Goal: Information Seeking & Learning: Learn about a topic

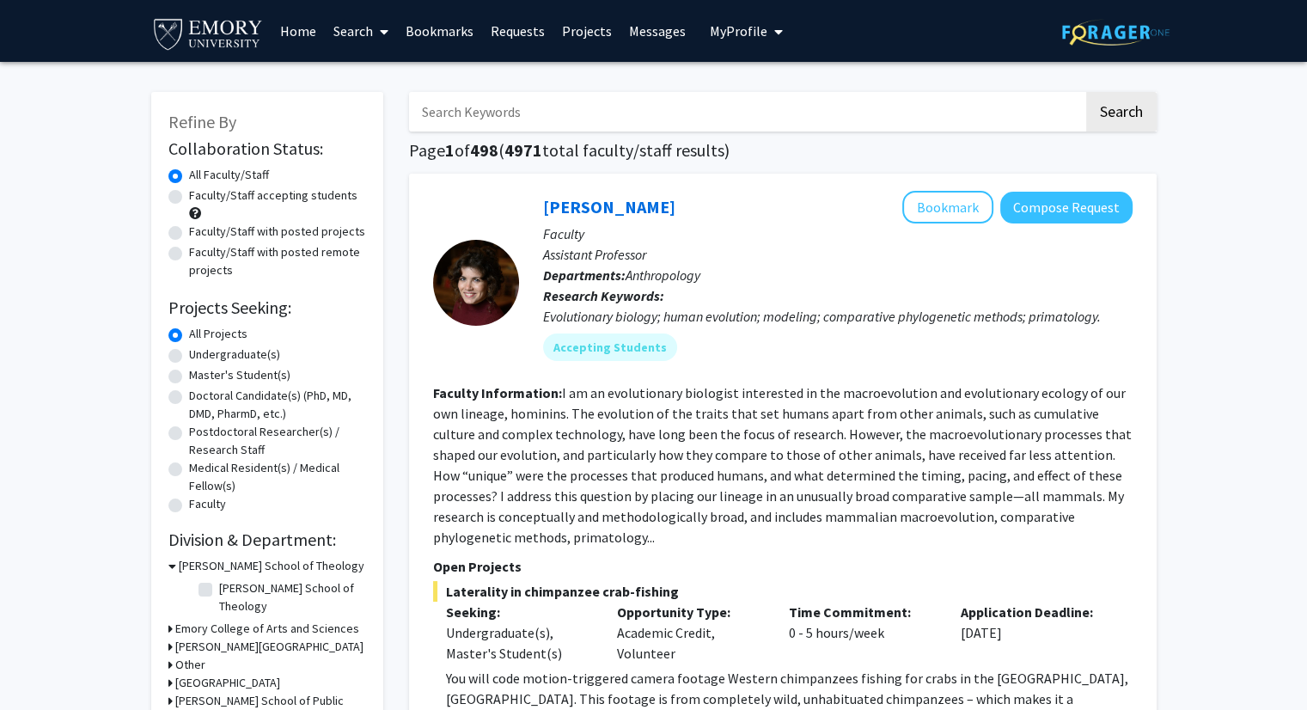
click at [177, 364] on div "Undergraduate(s)" at bounding box center [267, 355] width 198 height 21
click at [189, 358] on label "Undergraduate(s)" at bounding box center [234, 354] width 91 height 18
click at [189, 357] on input "Undergraduate(s)" at bounding box center [194, 350] width 11 height 11
radio input "true"
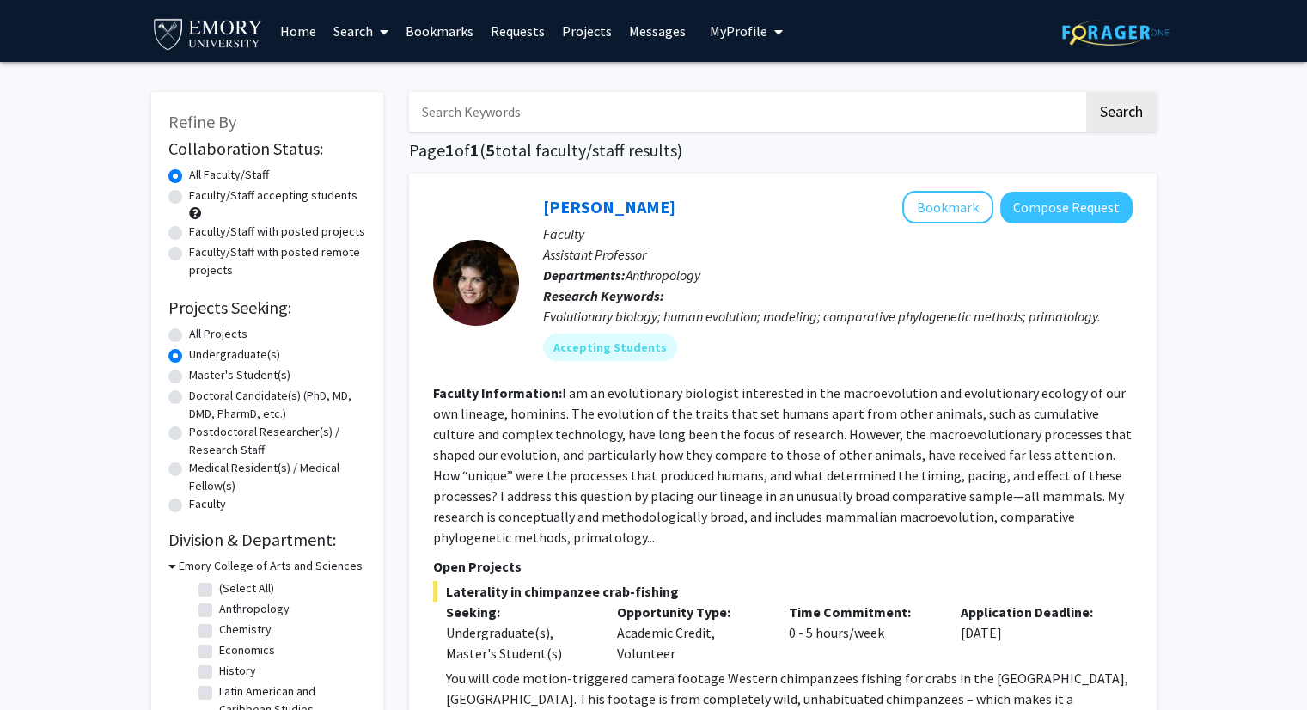
click at [189, 370] on label "Master's Student(s)" at bounding box center [239, 375] width 101 height 18
click at [189, 370] on input "Master's Student(s)" at bounding box center [194, 371] width 11 height 11
radio input "true"
click at [189, 398] on label "Doctoral Candidate(s) (PhD, MD, DMD, PharmD, etc.)" at bounding box center [277, 405] width 177 height 36
click at [189, 398] on input "Doctoral Candidate(s) (PhD, MD, DMD, PharmD, etc.)" at bounding box center [194, 392] width 11 height 11
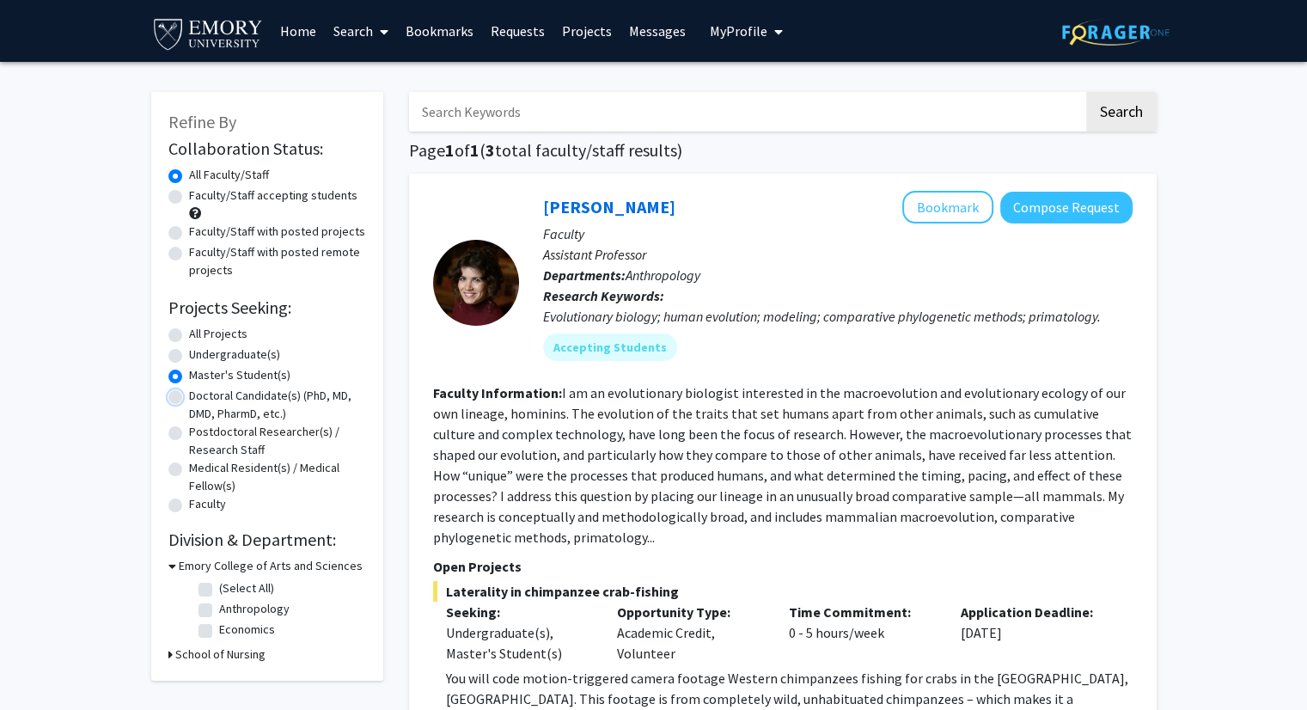
radio input "true"
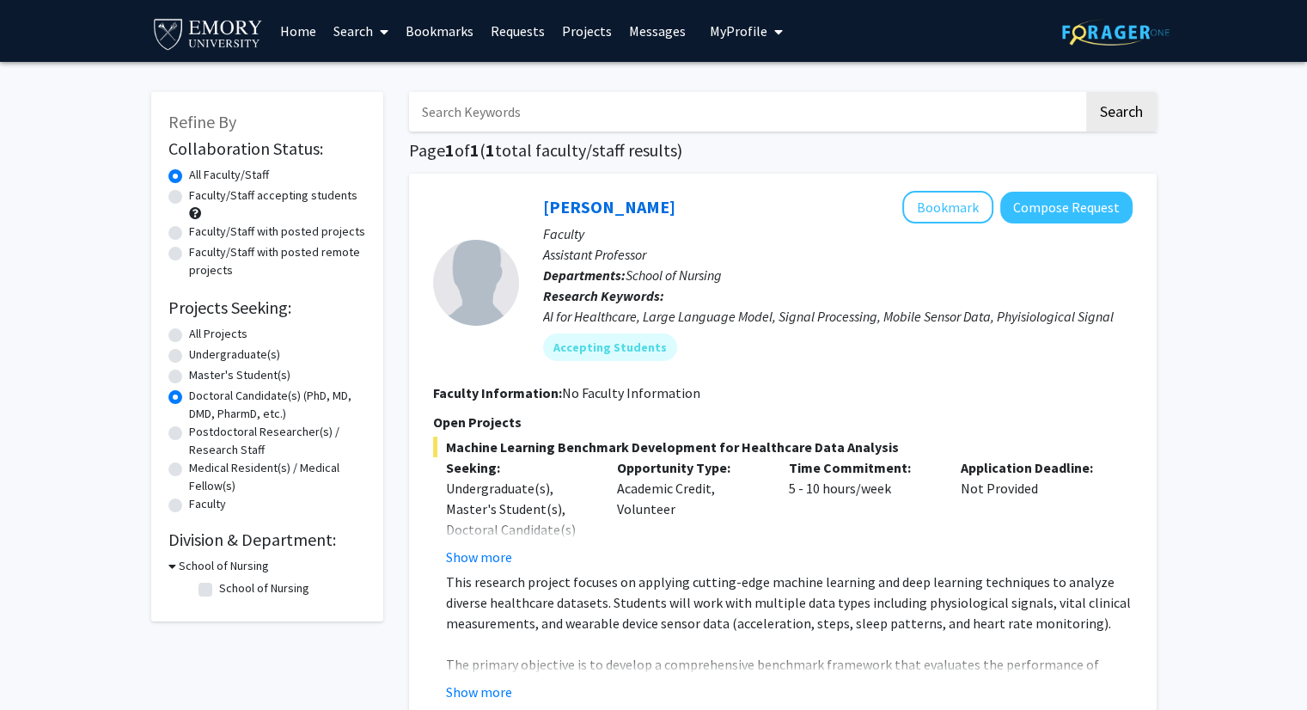
click at [189, 435] on label "Postdoctoral Researcher(s) / Research Staff" at bounding box center [277, 441] width 177 height 36
click at [189, 434] on input "Postdoctoral Researcher(s) / Research Staff" at bounding box center [194, 428] width 11 height 11
radio input "true"
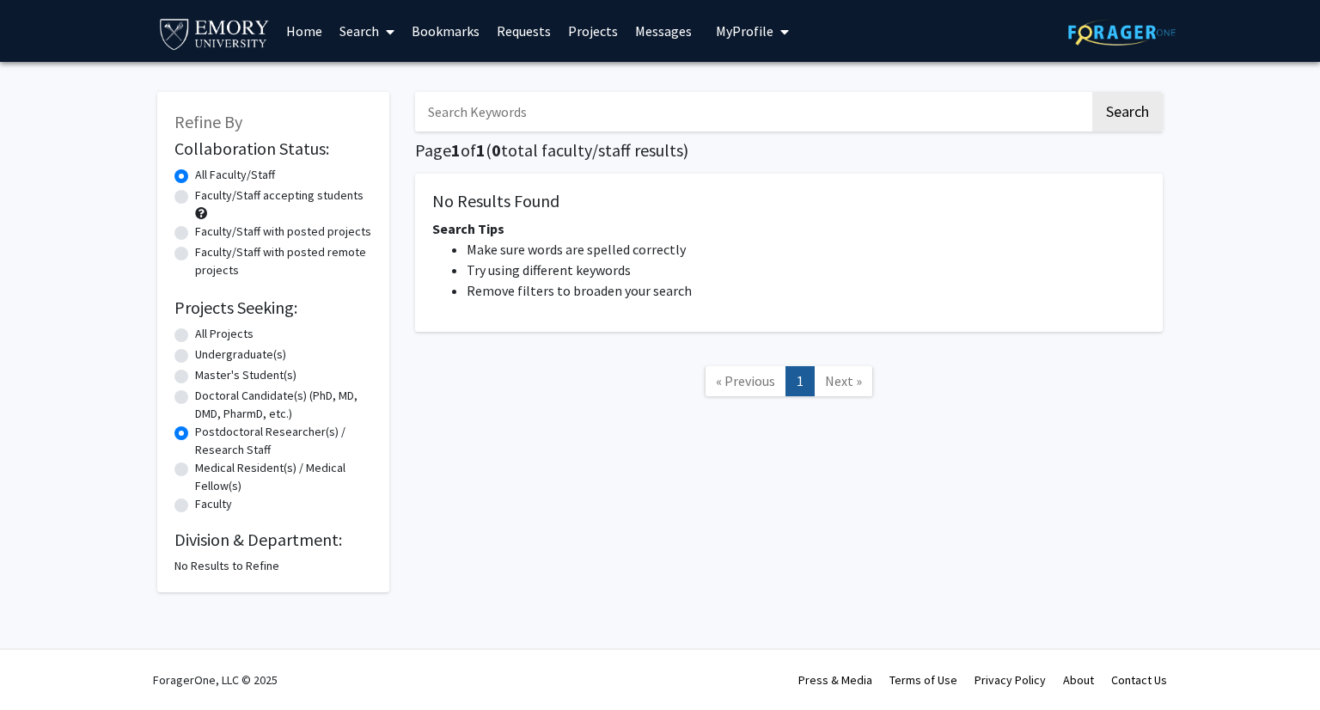
click at [195, 470] on label "Medical Resident(s) / Medical Fellow(s)" at bounding box center [283, 477] width 177 height 36
click at [195, 470] on input "Medical Resident(s) / Medical Fellow(s)" at bounding box center [200, 464] width 11 height 11
radio input "true"
click at [195, 504] on label "Faculty" at bounding box center [213, 504] width 37 height 18
click at [195, 504] on input "Faculty" at bounding box center [200, 500] width 11 height 11
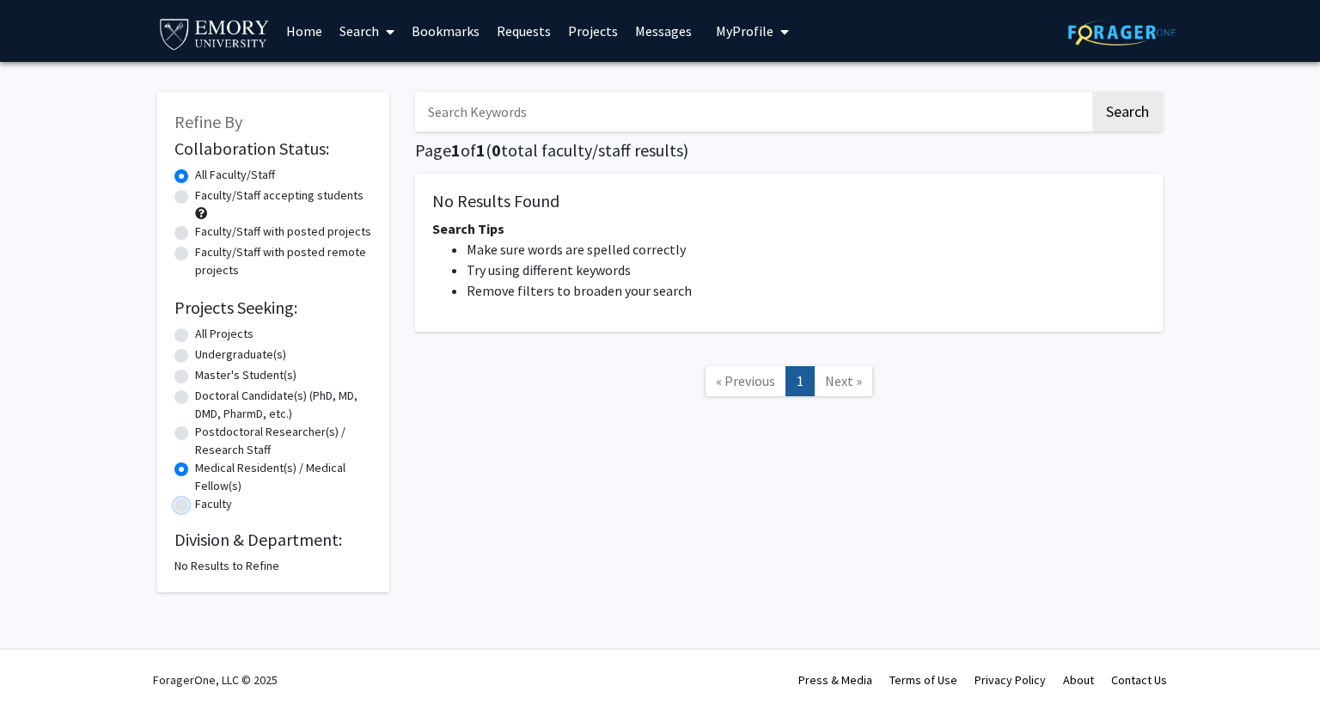
radio input "true"
click at [195, 328] on label "All Projects" at bounding box center [224, 334] width 58 height 18
click at [195, 328] on input "All Projects" at bounding box center [200, 330] width 11 height 11
radio input "true"
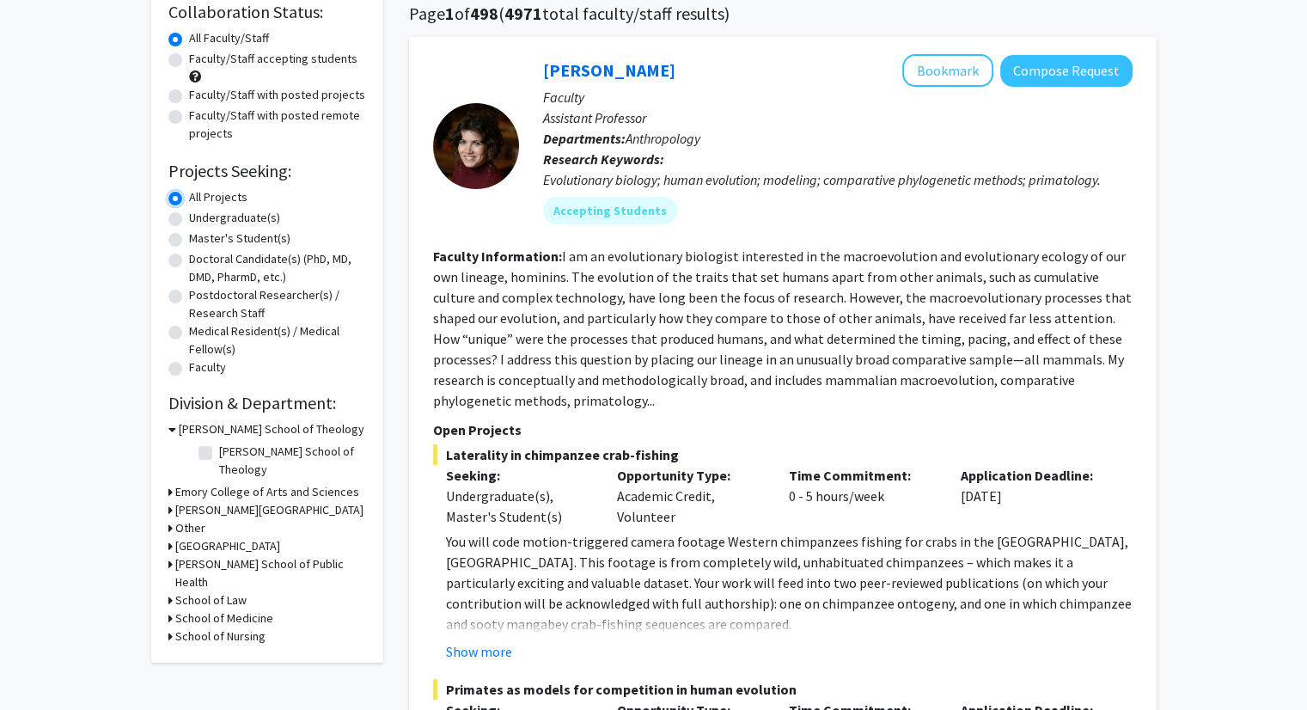
scroll to position [136, 0]
click at [175, 431] on div "[PERSON_NAME] School of Theology" at bounding box center [267, 430] width 198 height 18
click at [172, 431] on icon at bounding box center [172, 430] width 8 height 18
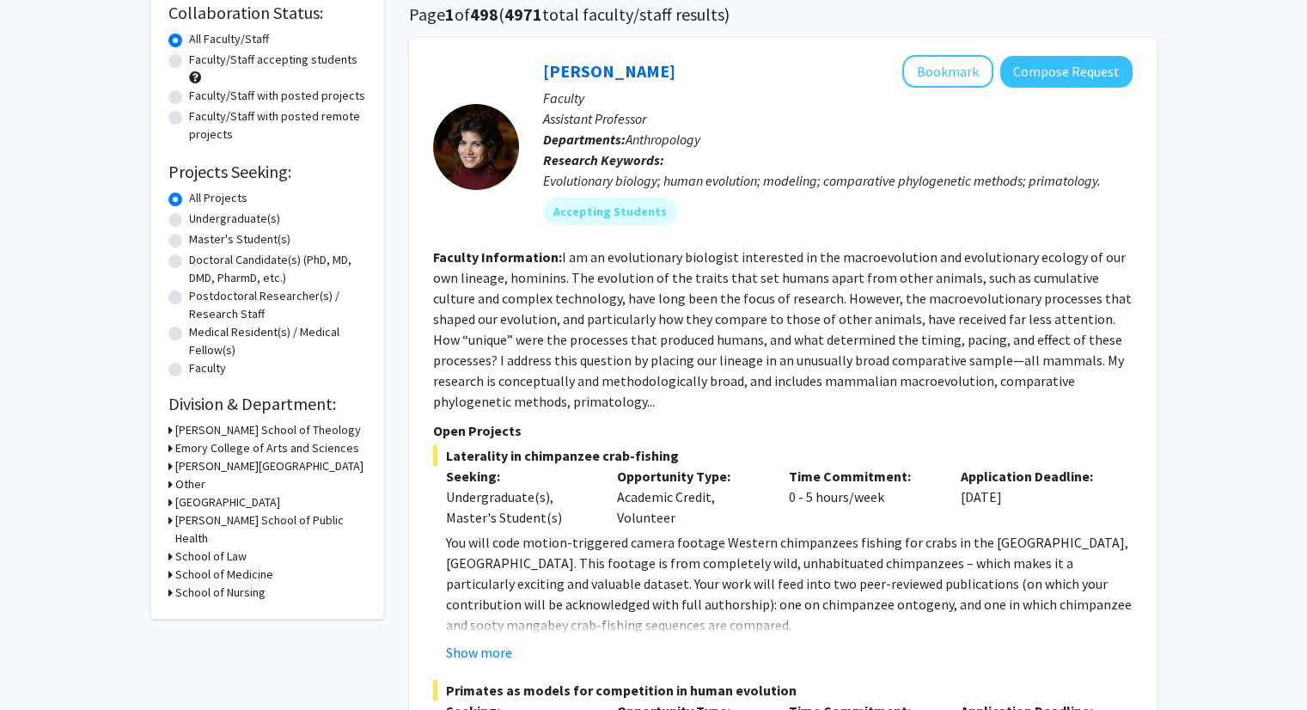
click at [171, 447] on icon at bounding box center [170, 448] width 4 height 18
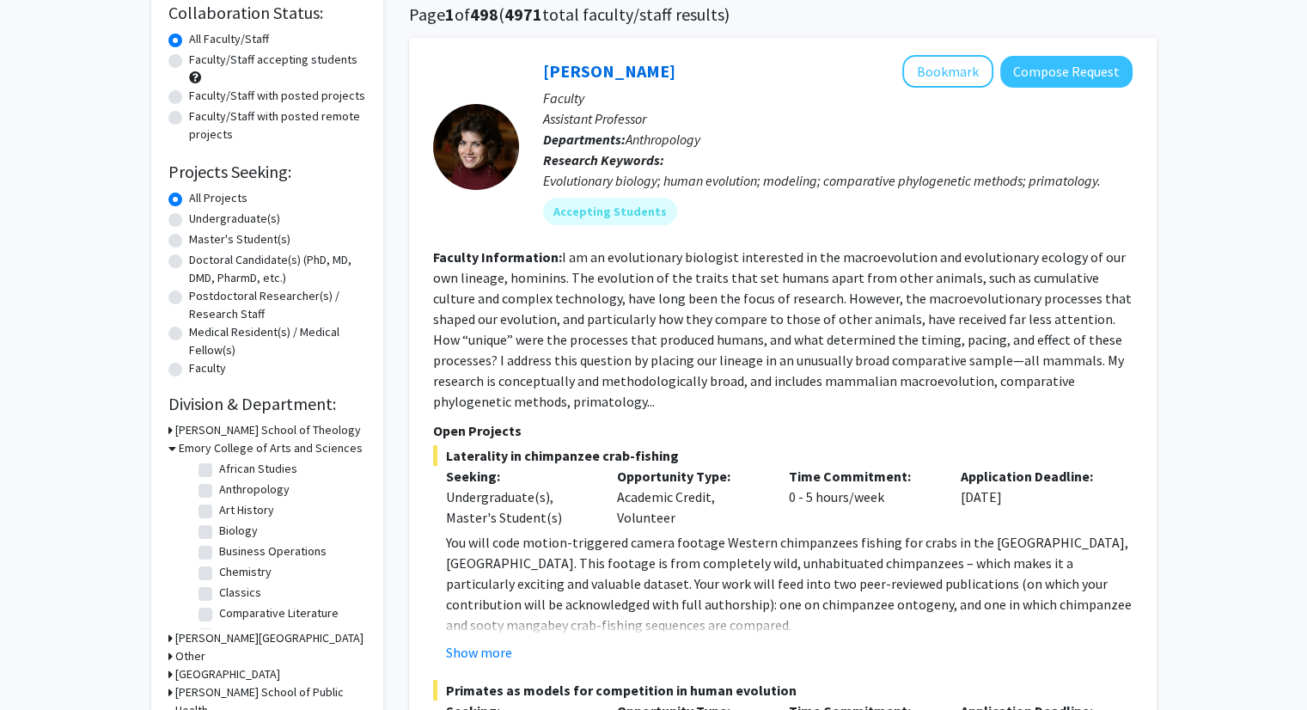
scroll to position [61, 0]
click at [219, 534] on label "Business Operations" at bounding box center [272, 533] width 107 height 18
click at [219, 534] on input "Business Operations" at bounding box center [224, 529] width 11 height 11
checkbox input "true"
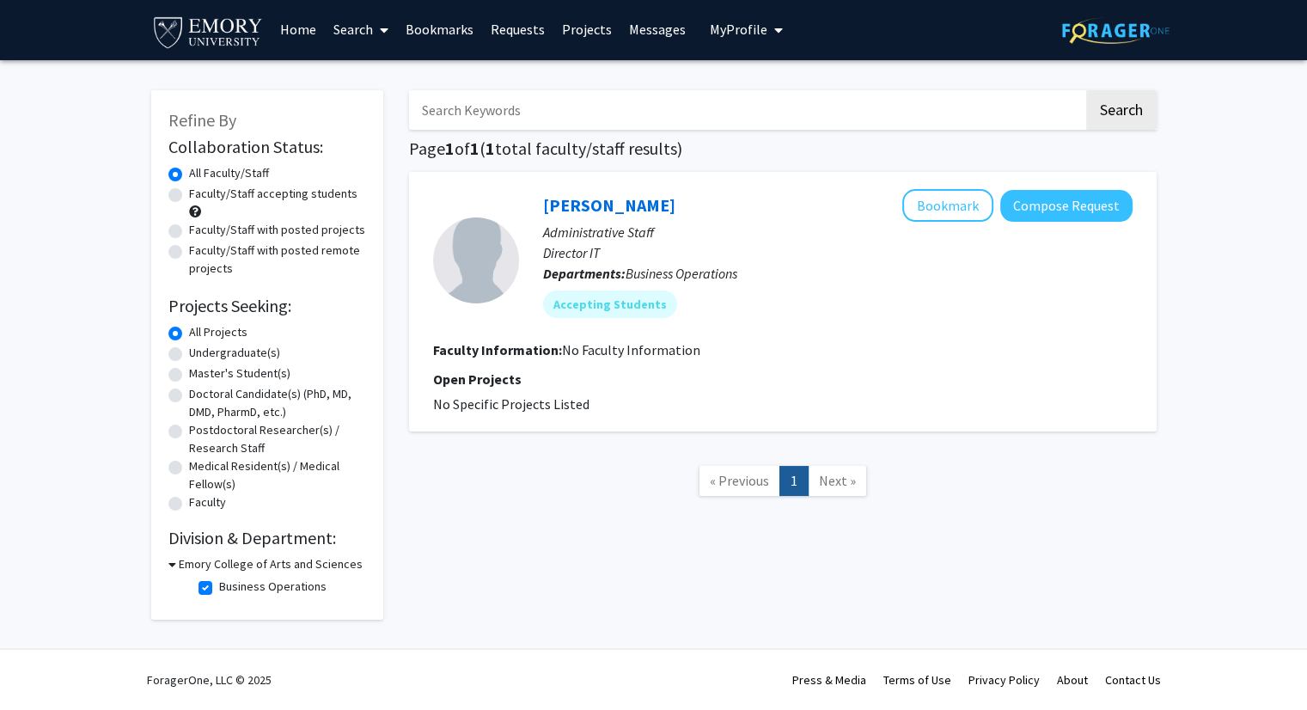
scroll to position [1, 0]
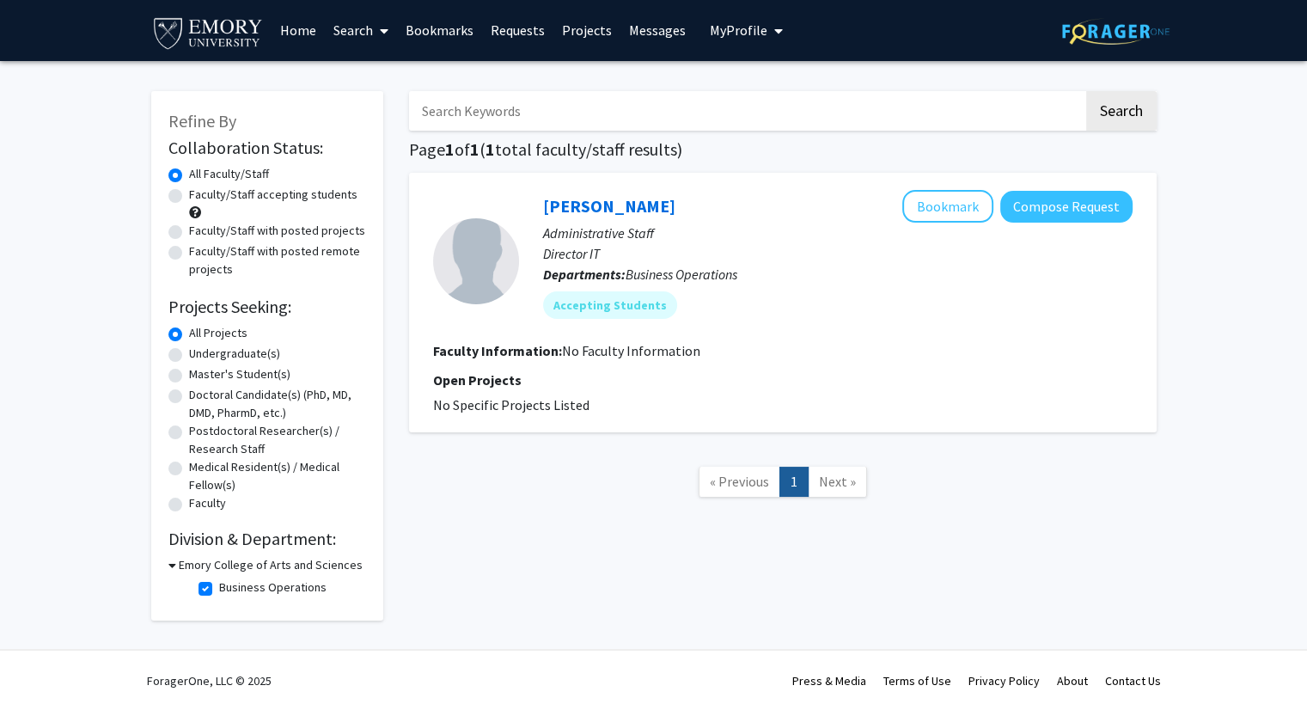
click at [219, 587] on label "Business Operations" at bounding box center [272, 587] width 107 height 18
click at [219, 587] on input "Business Operations" at bounding box center [224, 583] width 11 height 11
checkbox input "false"
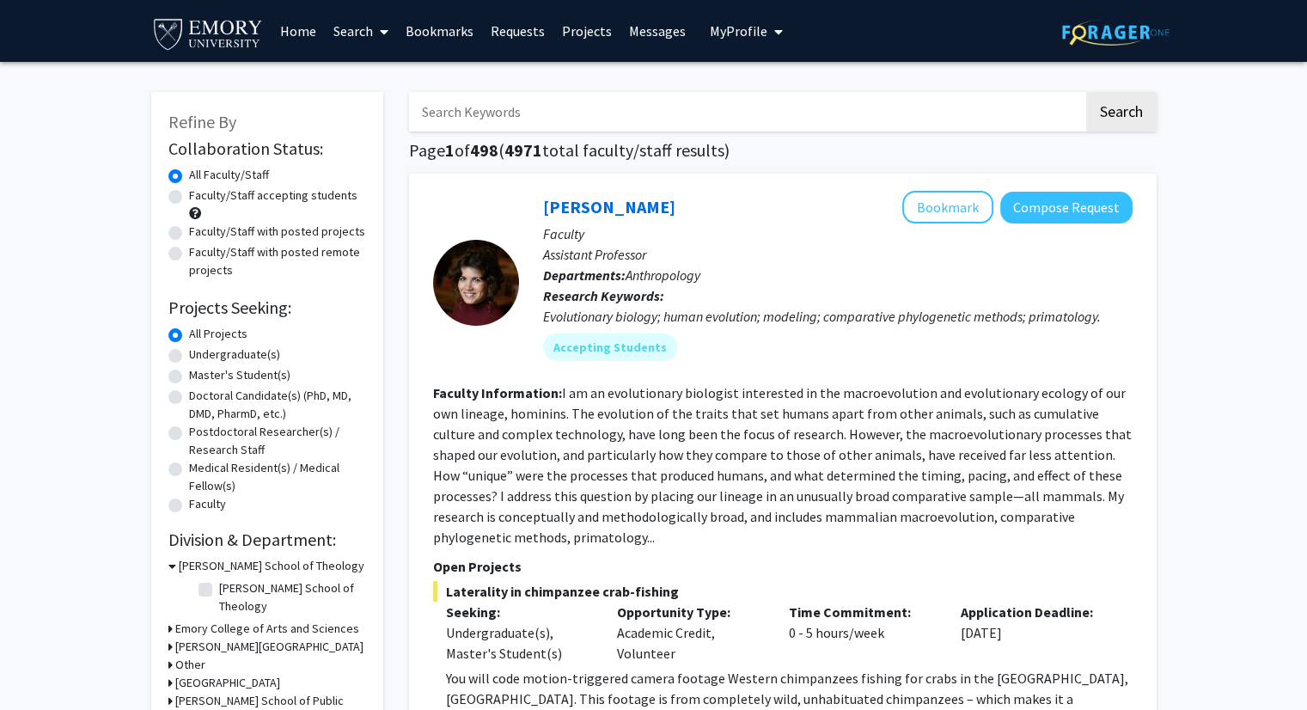
click at [535, 119] on input "Search Keywords" at bounding box center [746, 112] width 675 height 40
type input "economics"
click at [1086, 92] on button "Search" at bounding box center [1121, 112] width 70 height 40
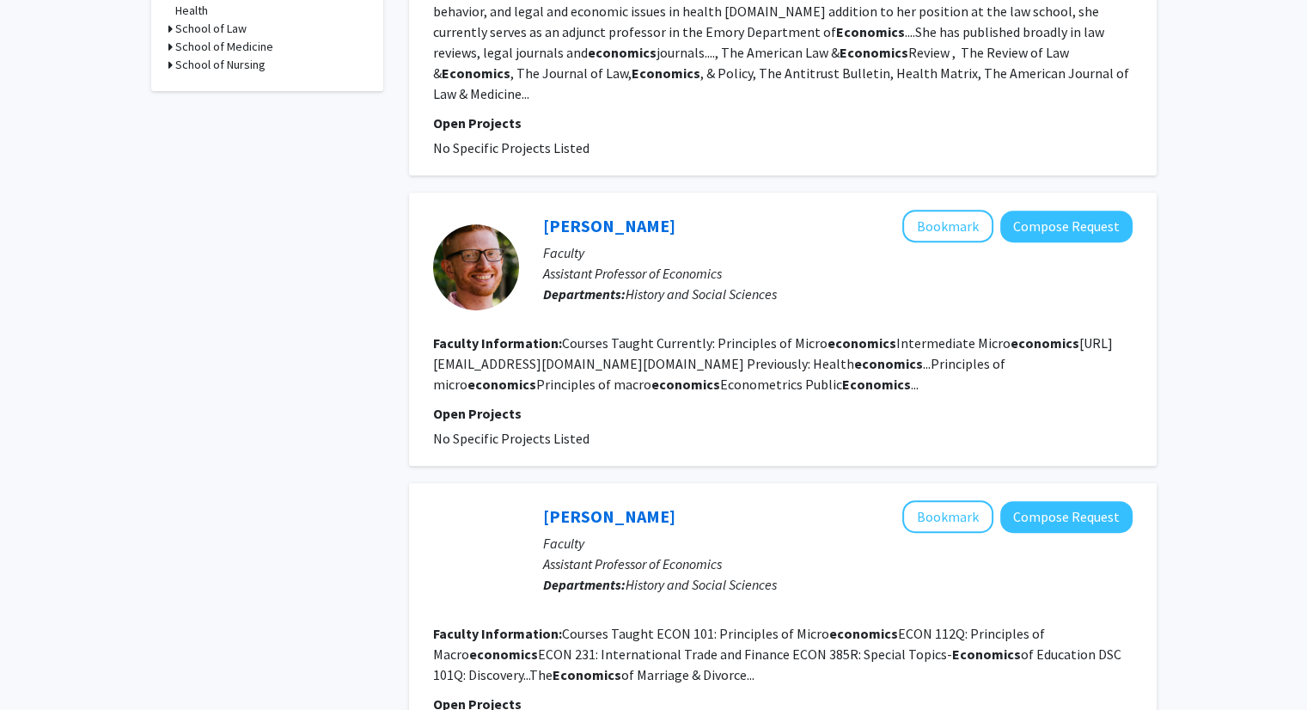
scroll to position [673, 0]
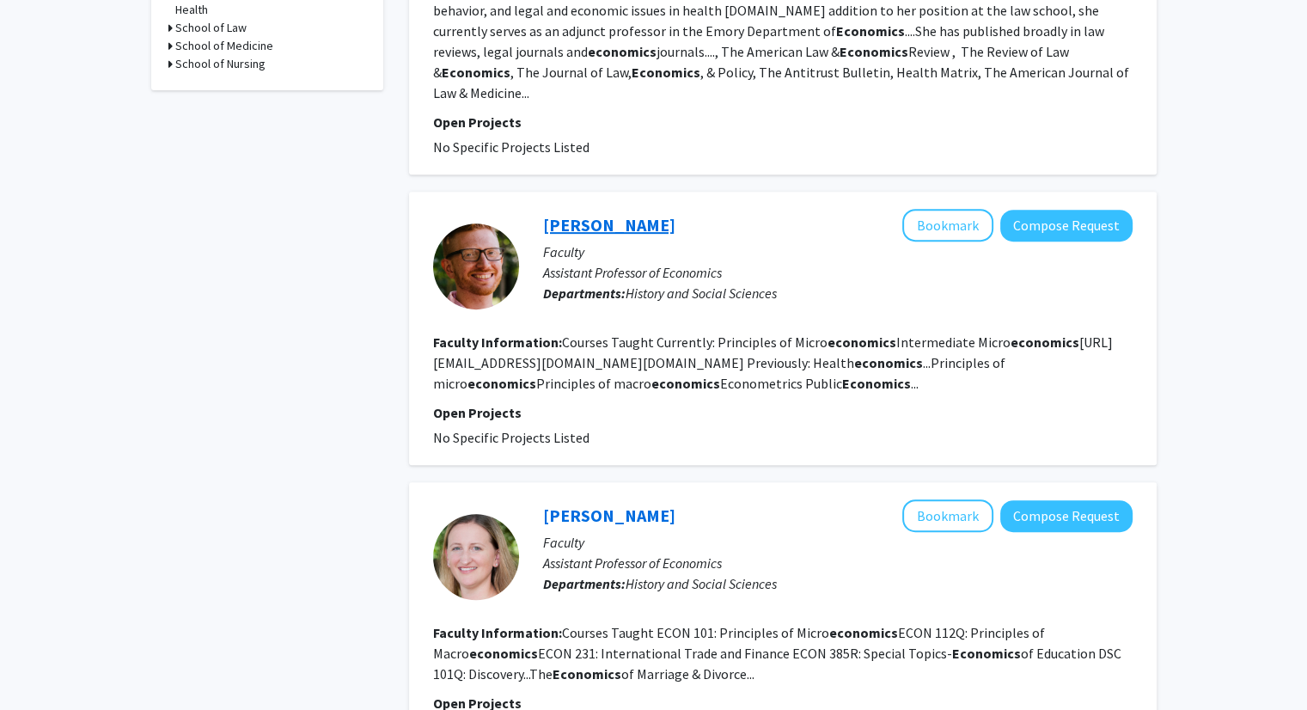
click at [605, 214] on link "Daniel Ludwinski" at bounding box center [609, 224] width 132 height 21
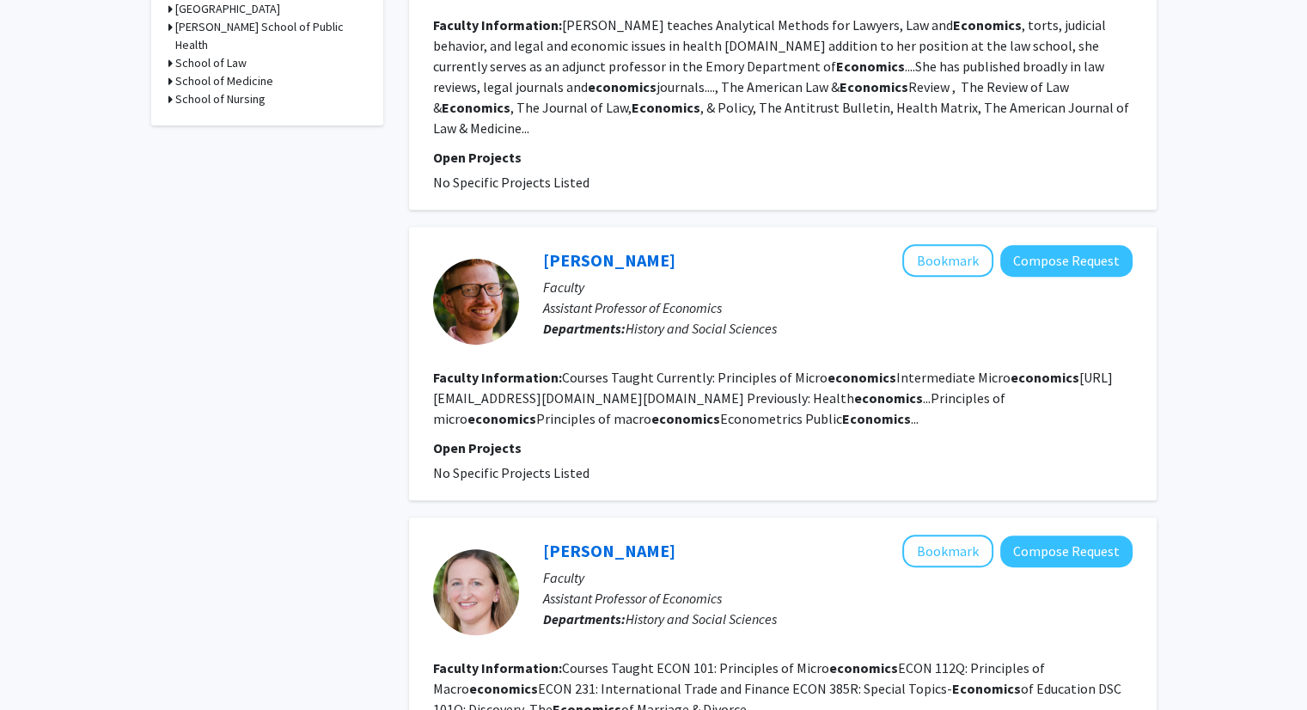
scroll to position [674, 0]
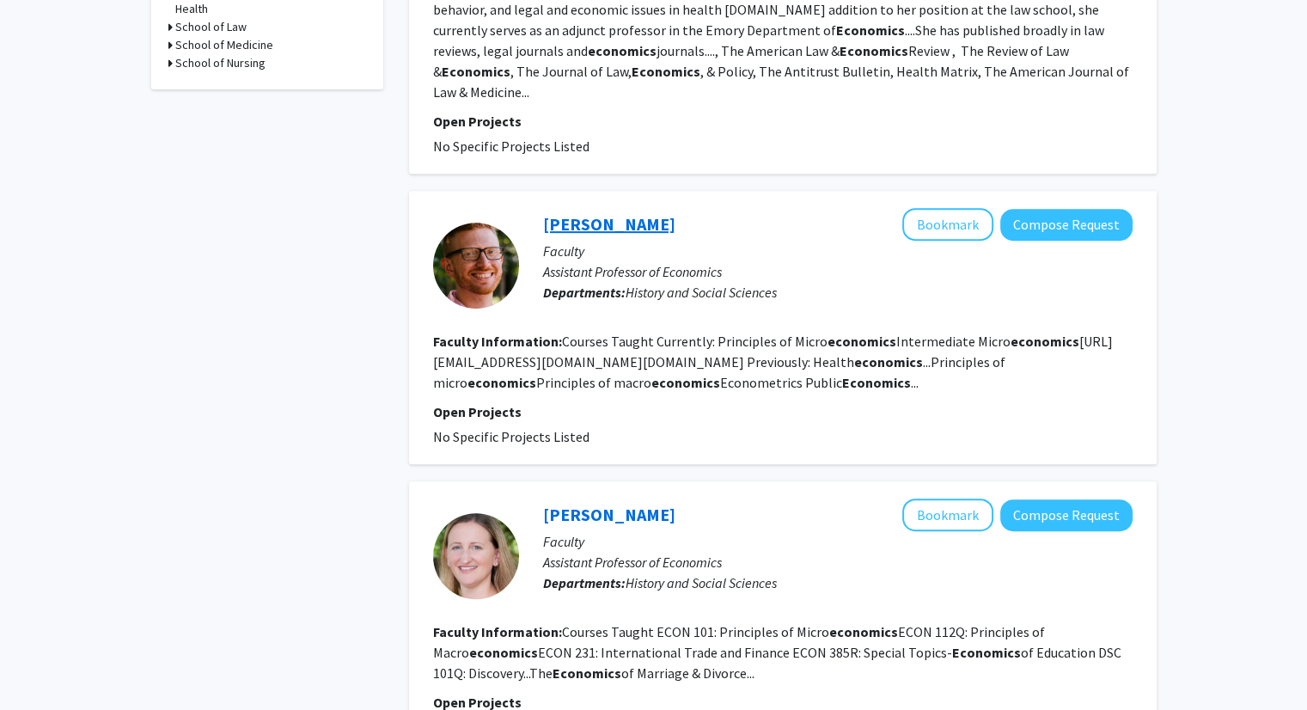
click at [595, 213] on link "Daniel Ludwinski" at bounding box center [609, 223] width 132 height 21
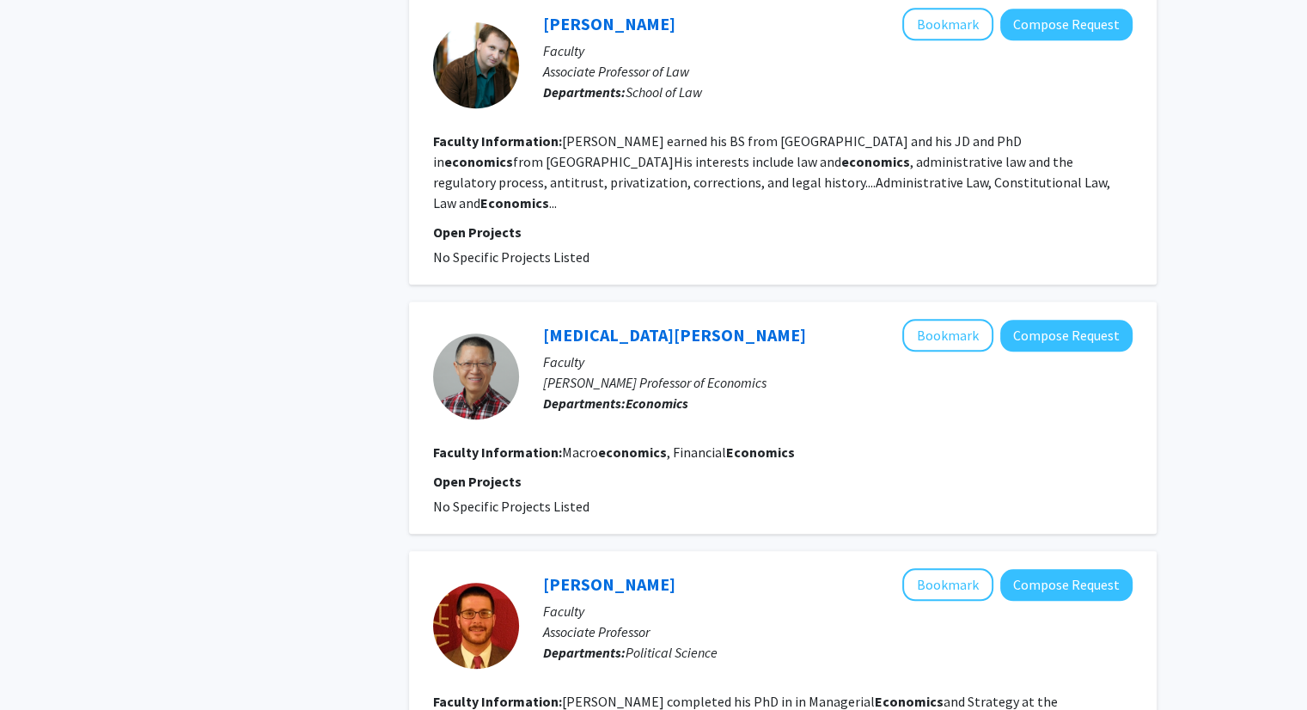
scroll to position [1746, 0]
click at [1041, 319] on button "Compose Request" at bounding box center [1066, 335] width 132 height 32
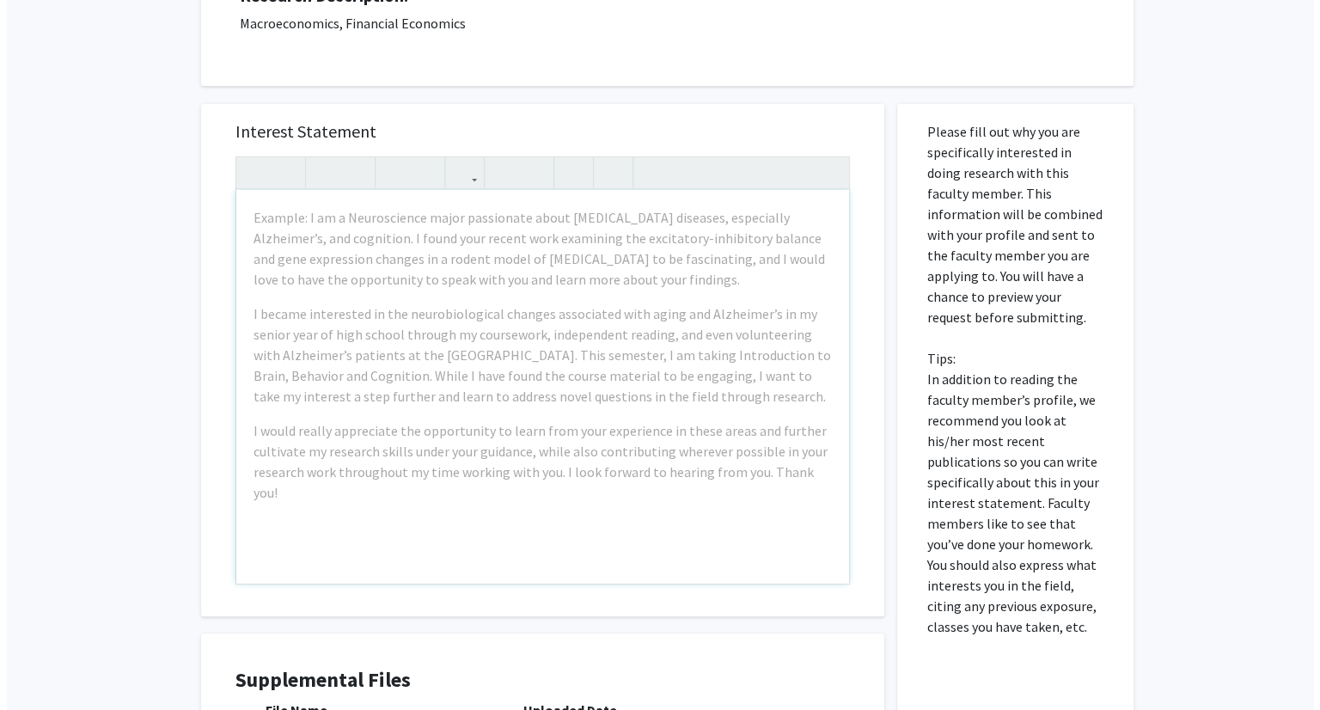
scroll to position [529, 0]
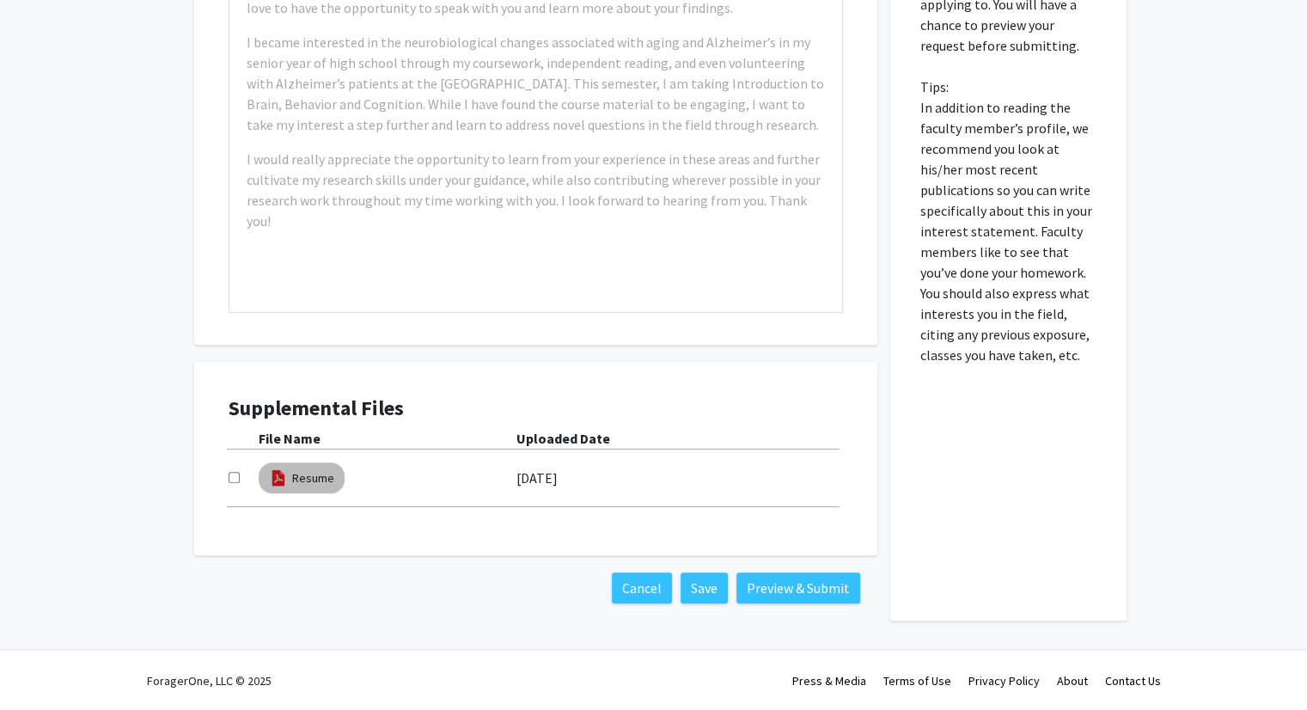
click at [289, 481] on mat-chip "Resume" at bounding box center [302, 477] width 86 height 31
click at [292, 475] on link "Resume" at bounding box center [313, 478] width 42 height 18
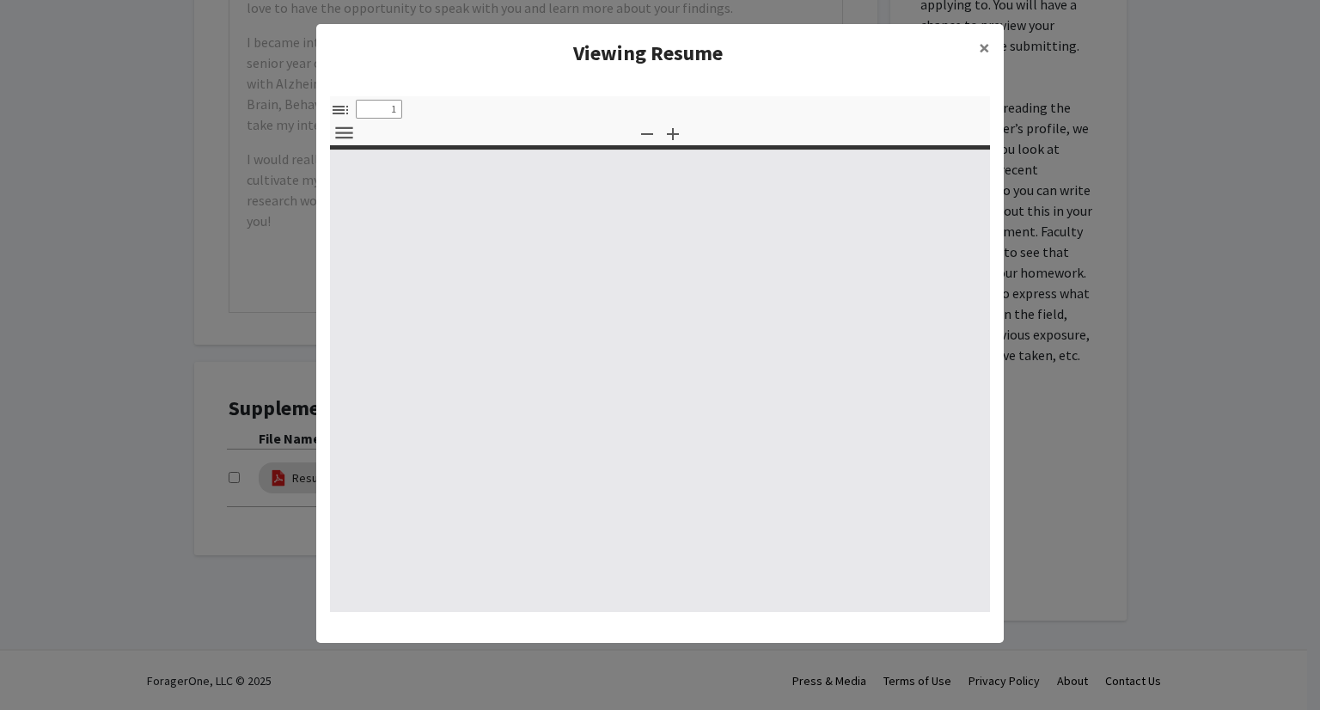
select select "custom"
type input "0"
select select "custom"
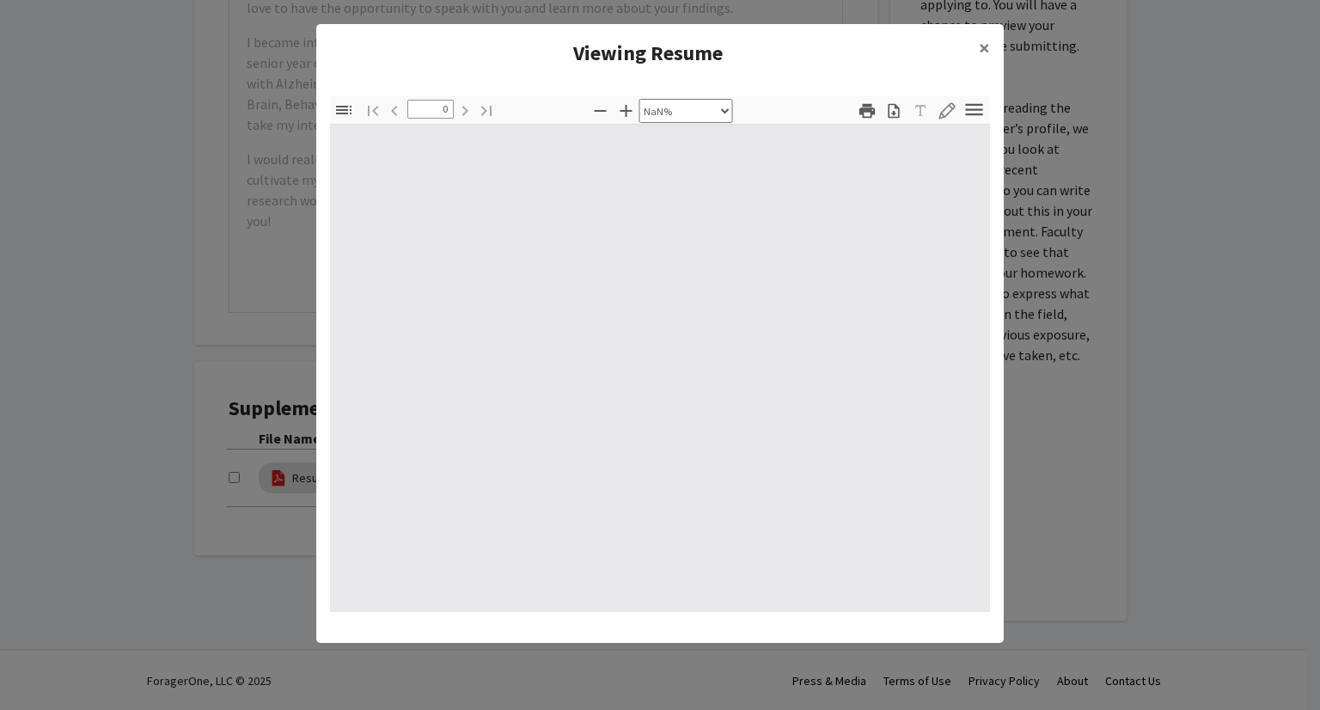
type input "1"
select select "auto"
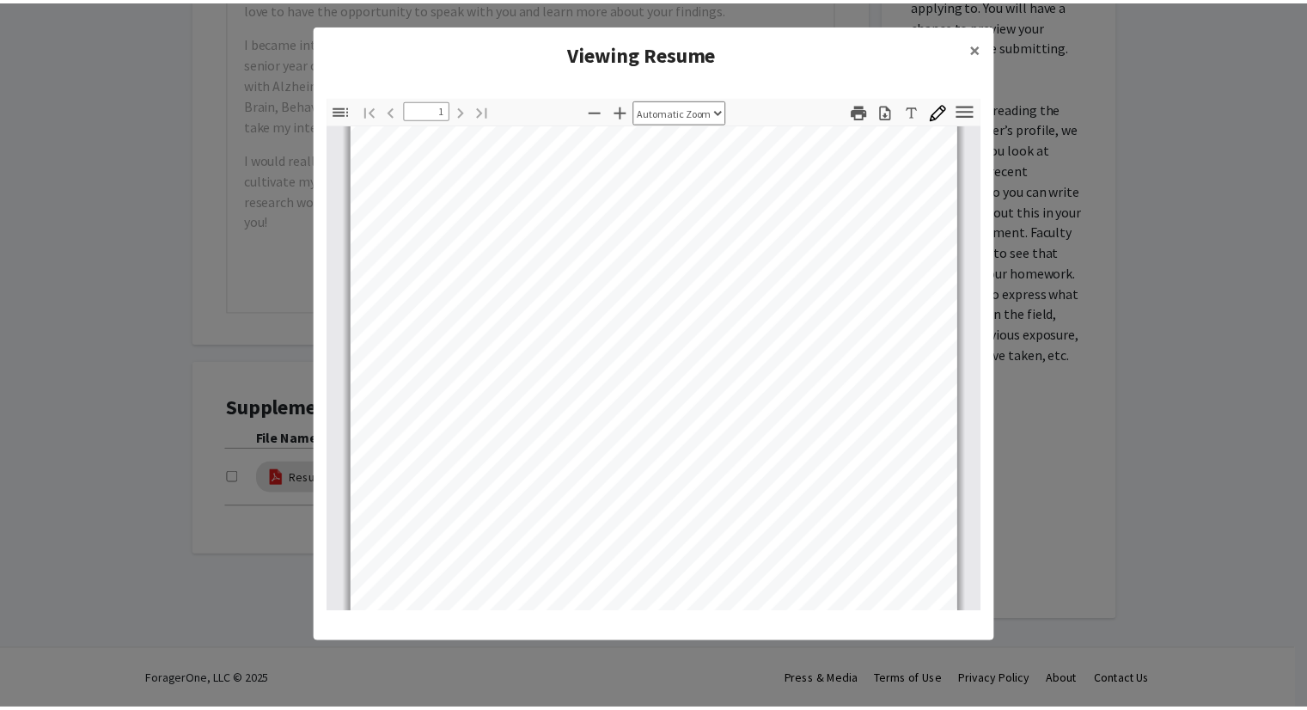
scroll to position [89, 0]
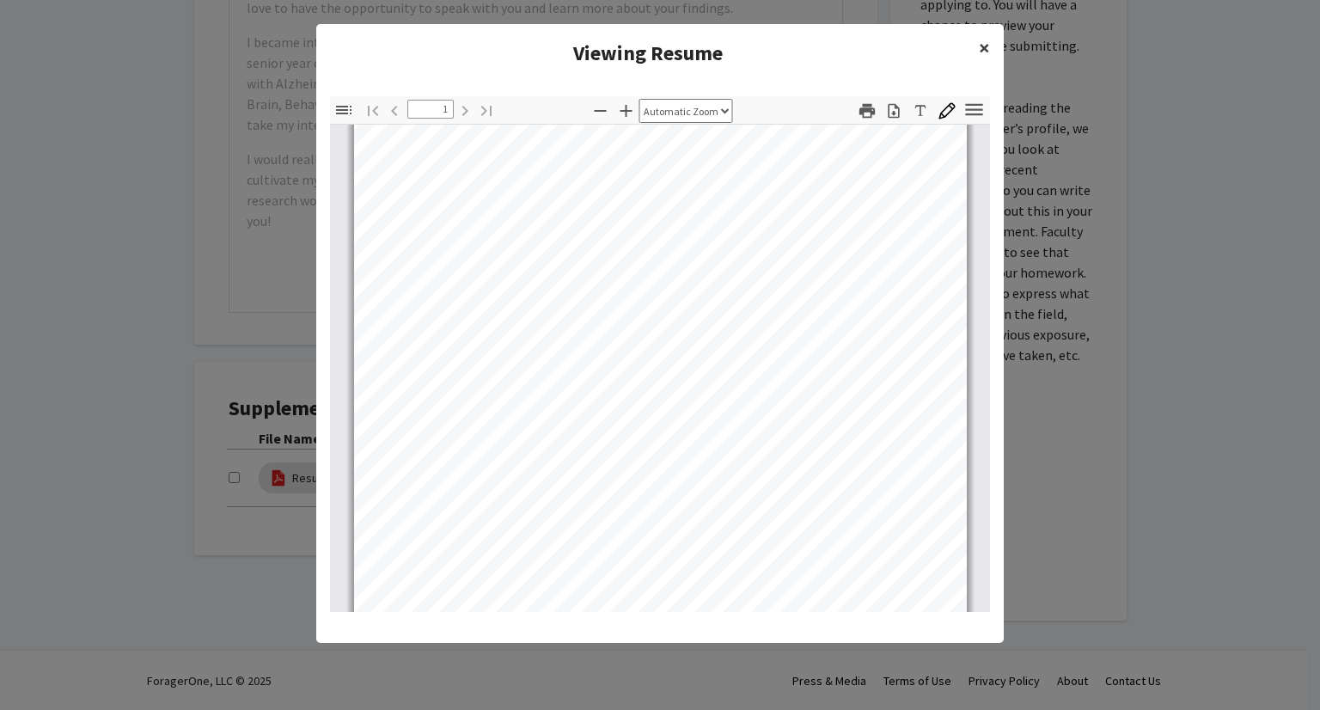
click at [981, 61] on button "×" at bounding box center [984, 48] width 39 height 48
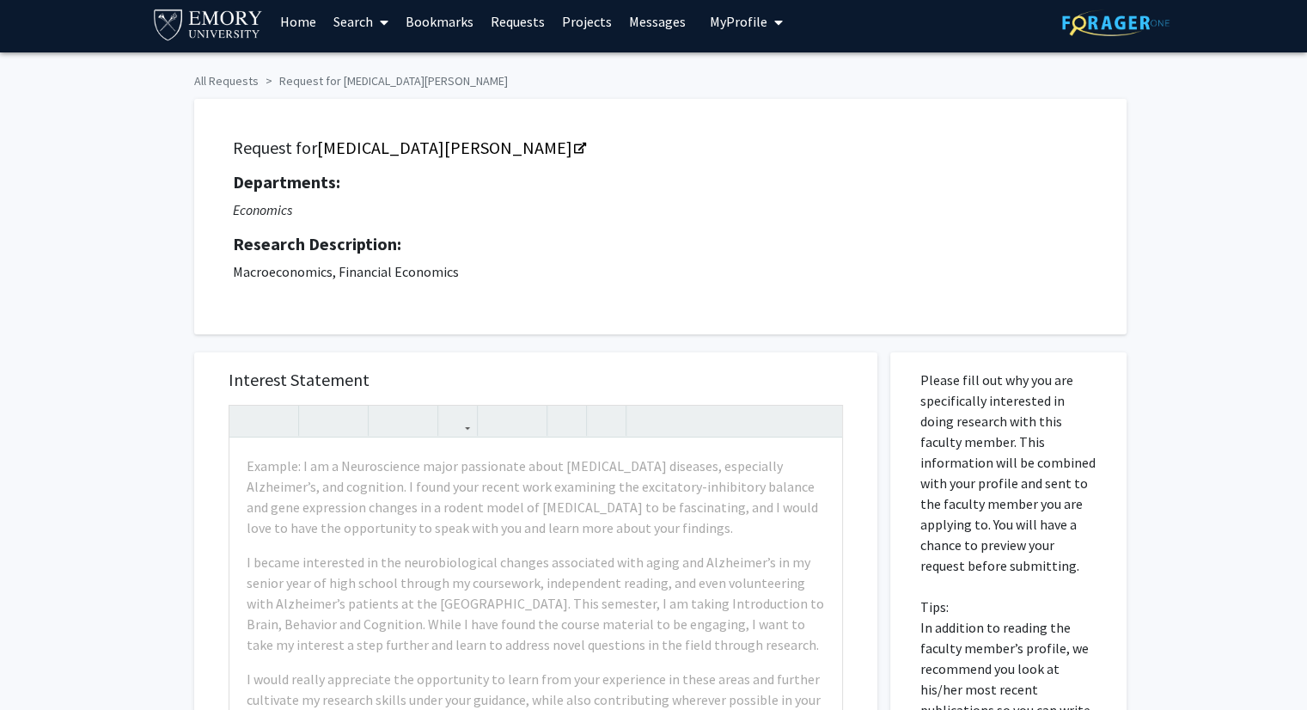
scroll to position [0, 0]
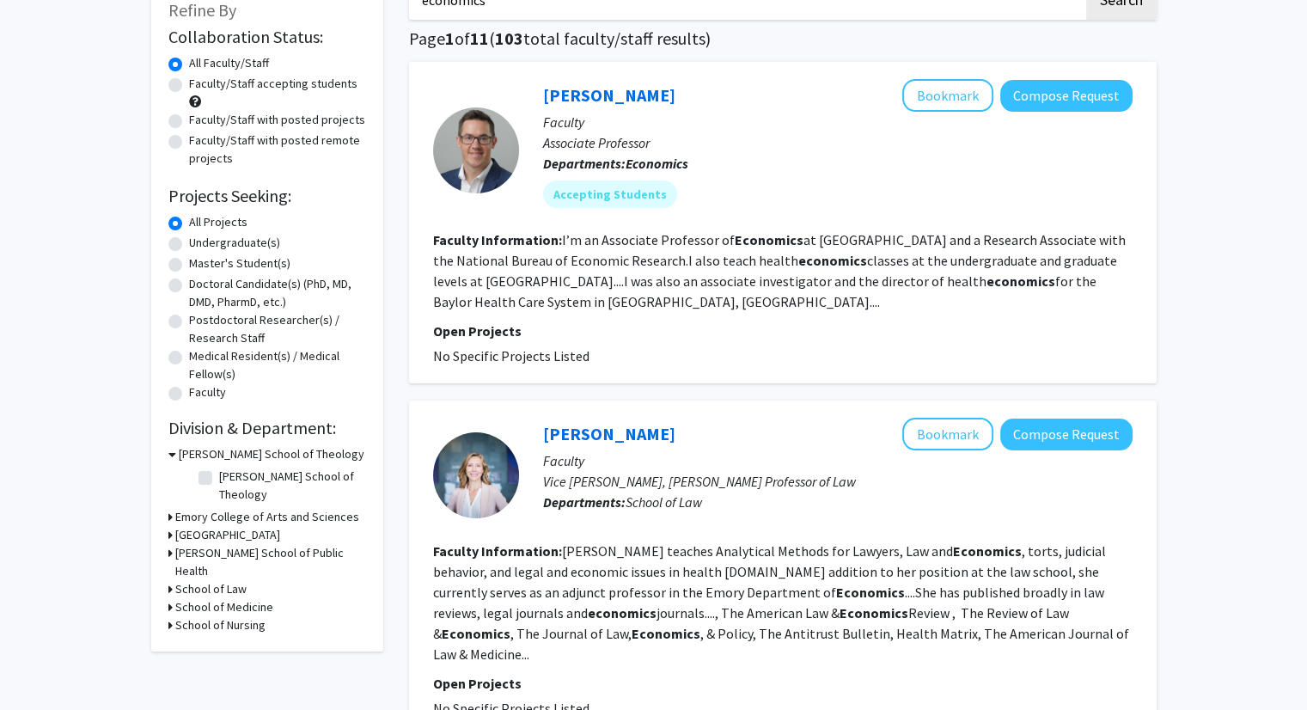
scroll to position [113, 0]
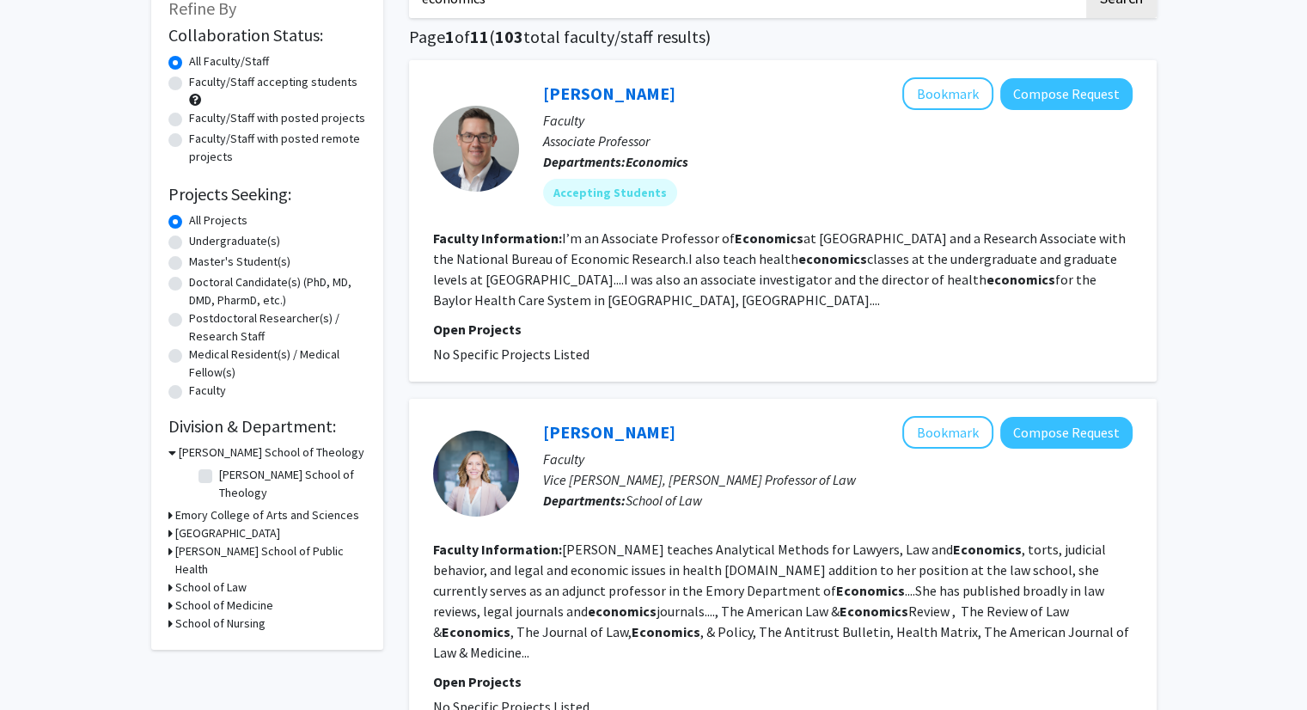
click at [174, 455] on icon at bounding box center [172, 452] width 8 height 18
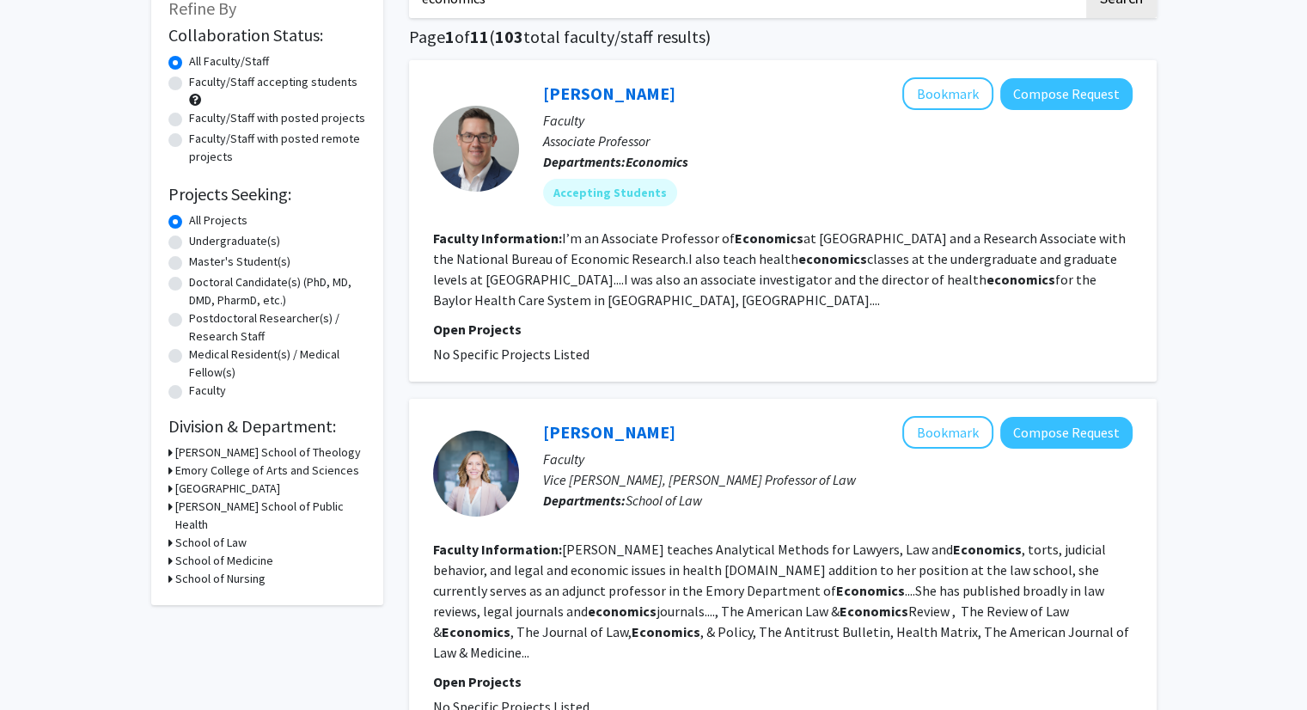
click at [168, 470] on icon at bounding box center [170, 470] width 4 height 18
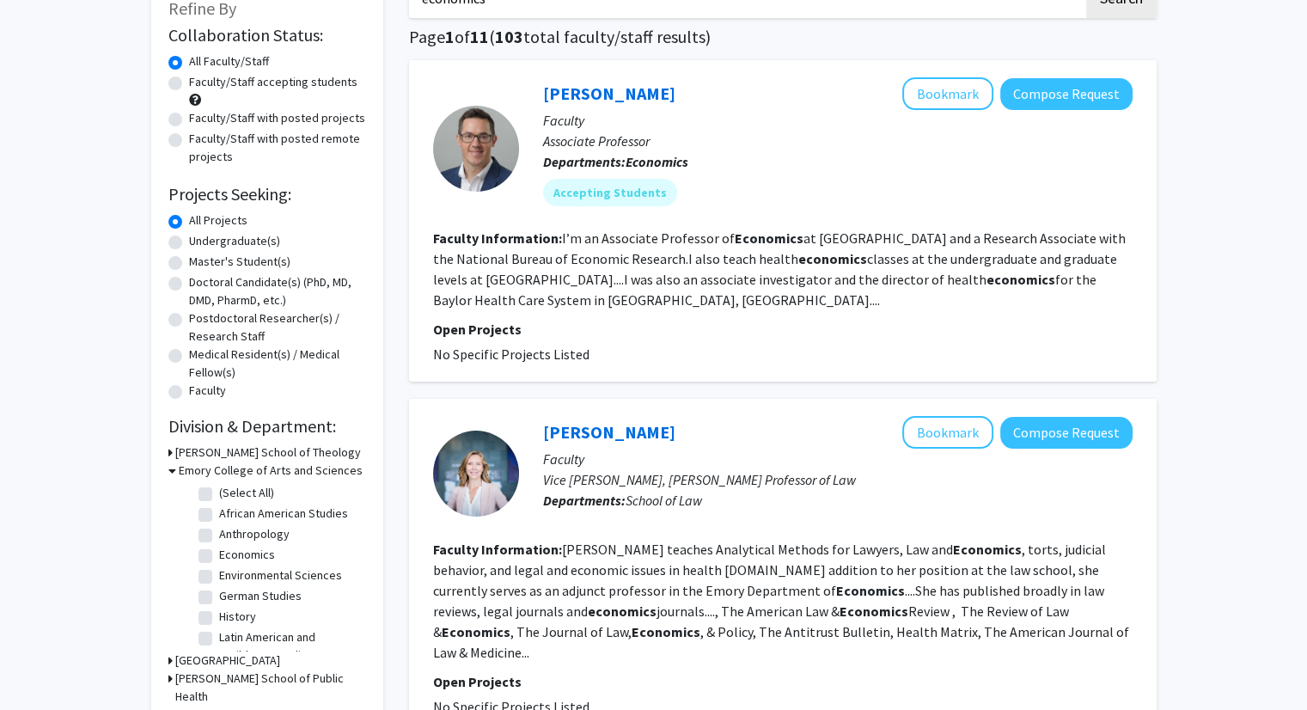
click at [219, 559] on label "Economics" at bounding box center [247, 555] width 56 height 18
click at [219, 557] on input "Economics" at bounding box center [224, 551] width 11 height 11
checkbox input "true"
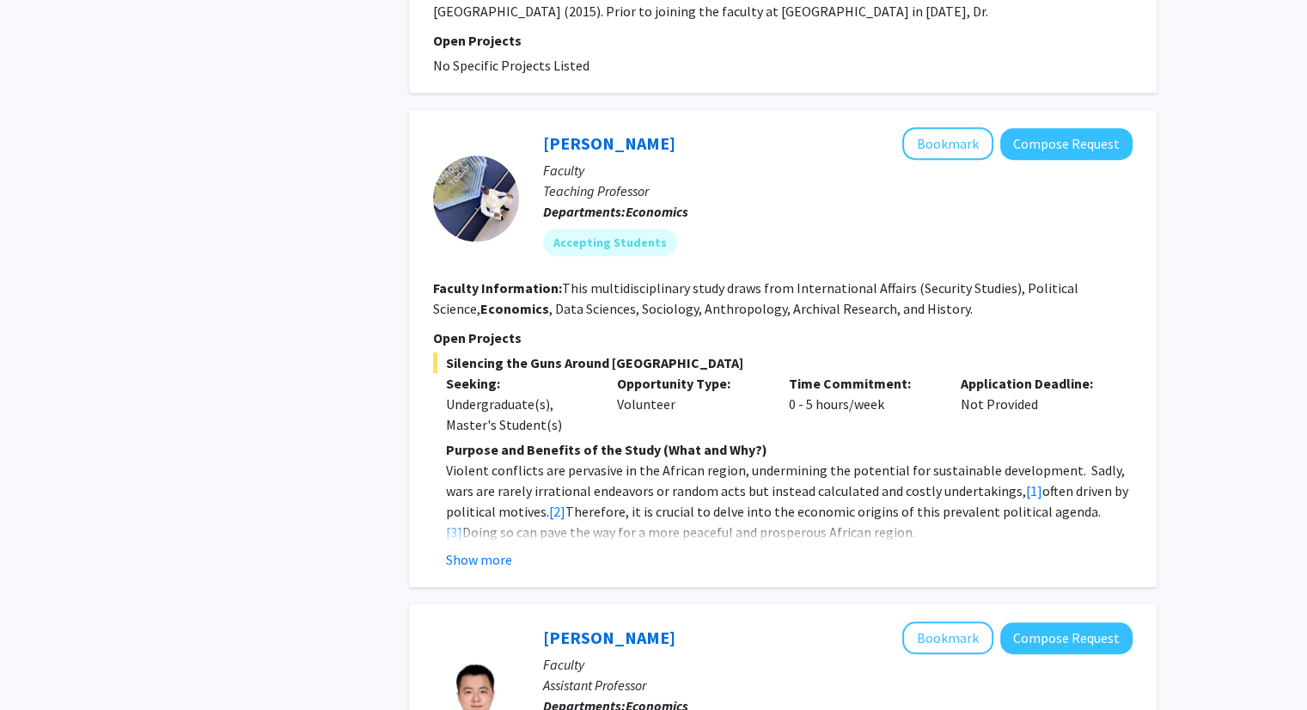
scroll to position [950, 0]
click at [489, 558] on button "Show more" at bounding box center [479, 558] width 66 height 21
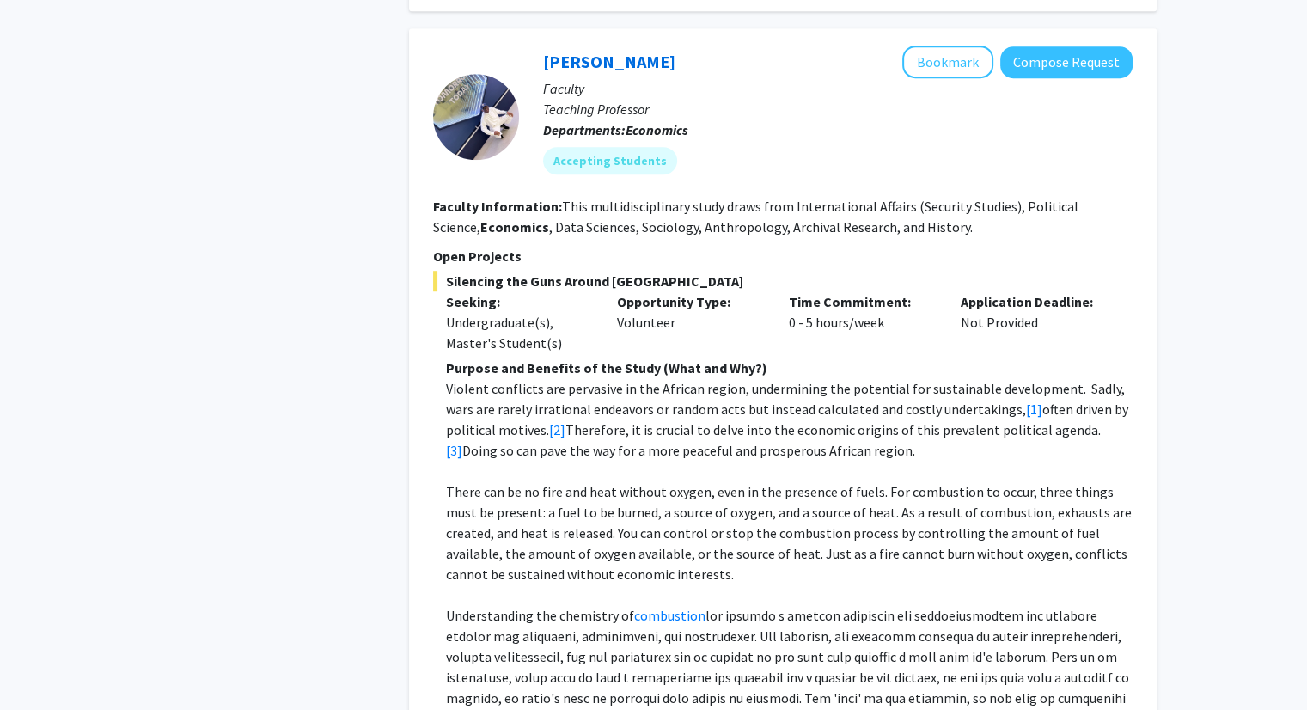
scroll to position [1027, 0]
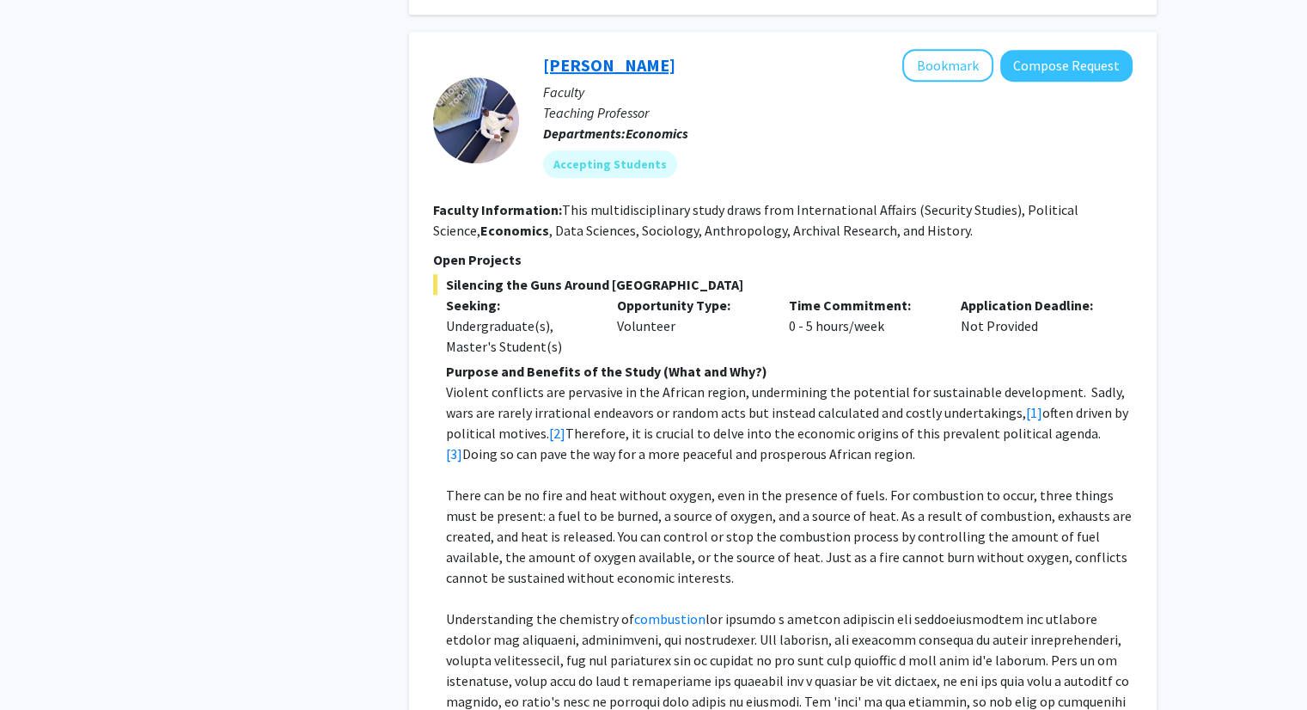
click at [607, 62] on link "Melvin Ayogu" at bounding box center [609, 64] width 132 height 21
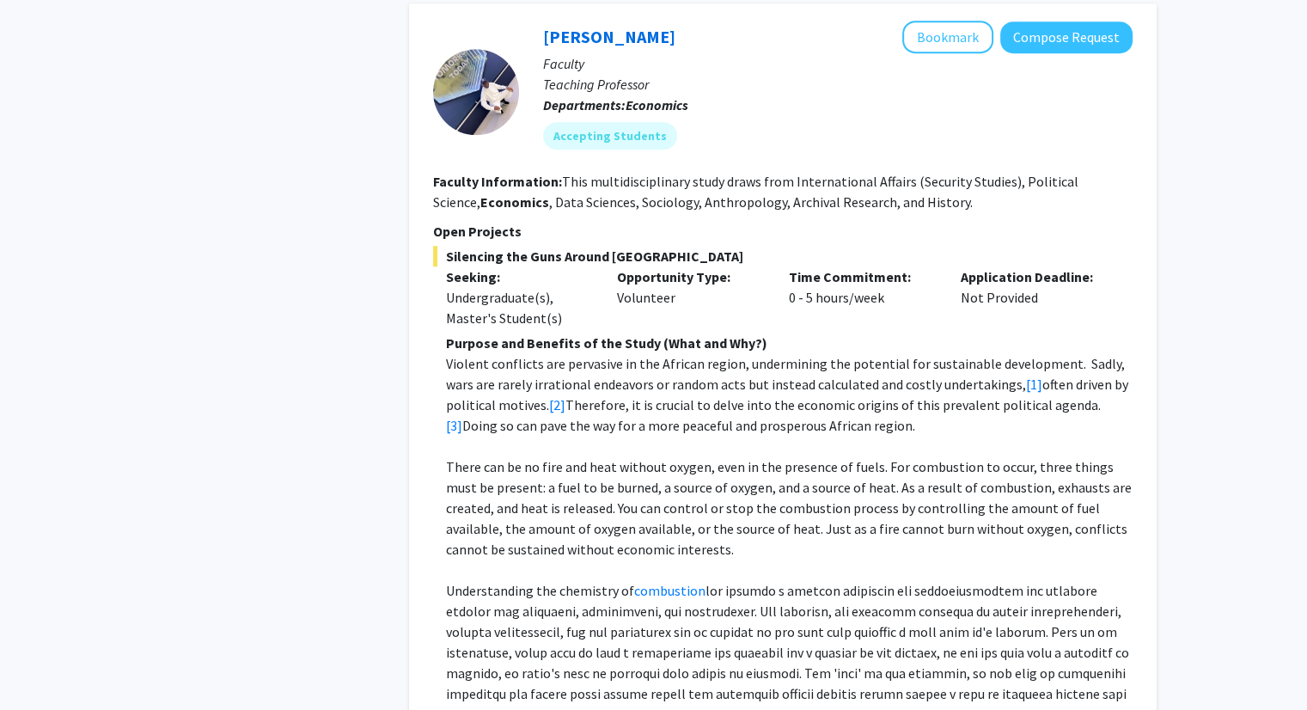
scroll to position [1051, 0]
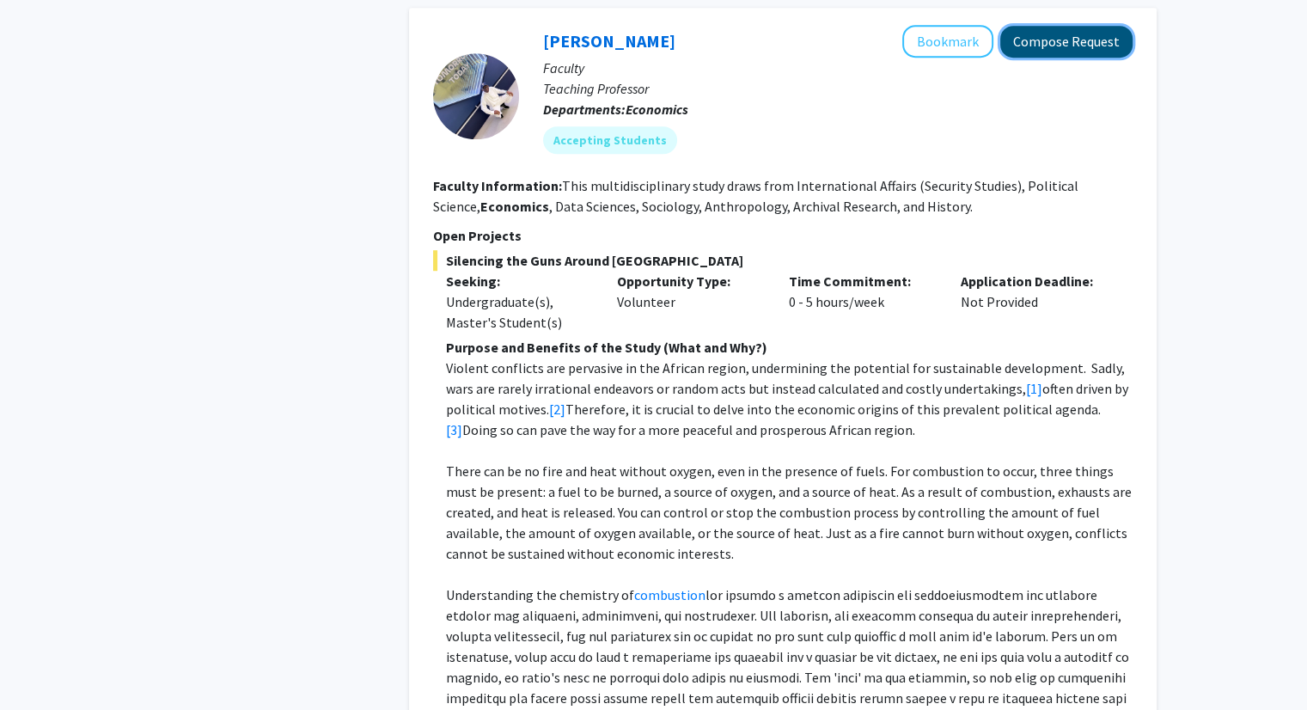
click at [1062, 49] on button "Compose Request" at bounding box center [1066, 42] width 132 height 32
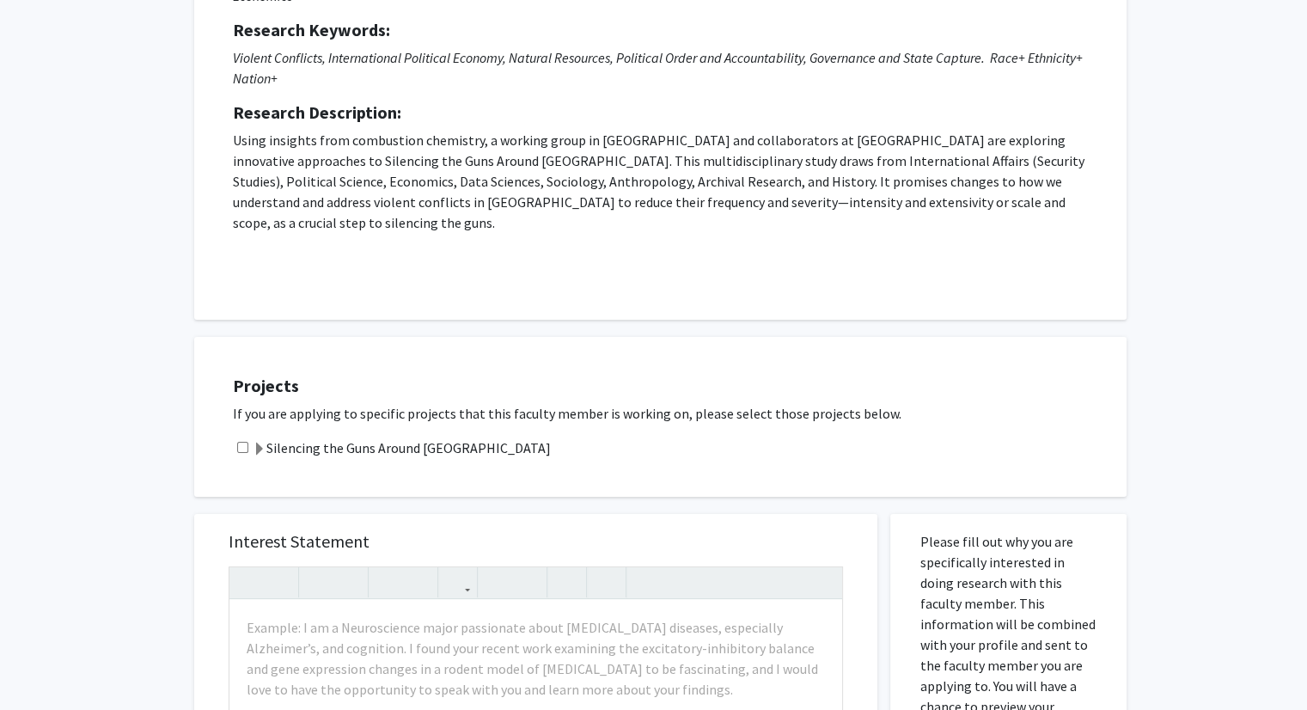
scroll to position [285, 0]
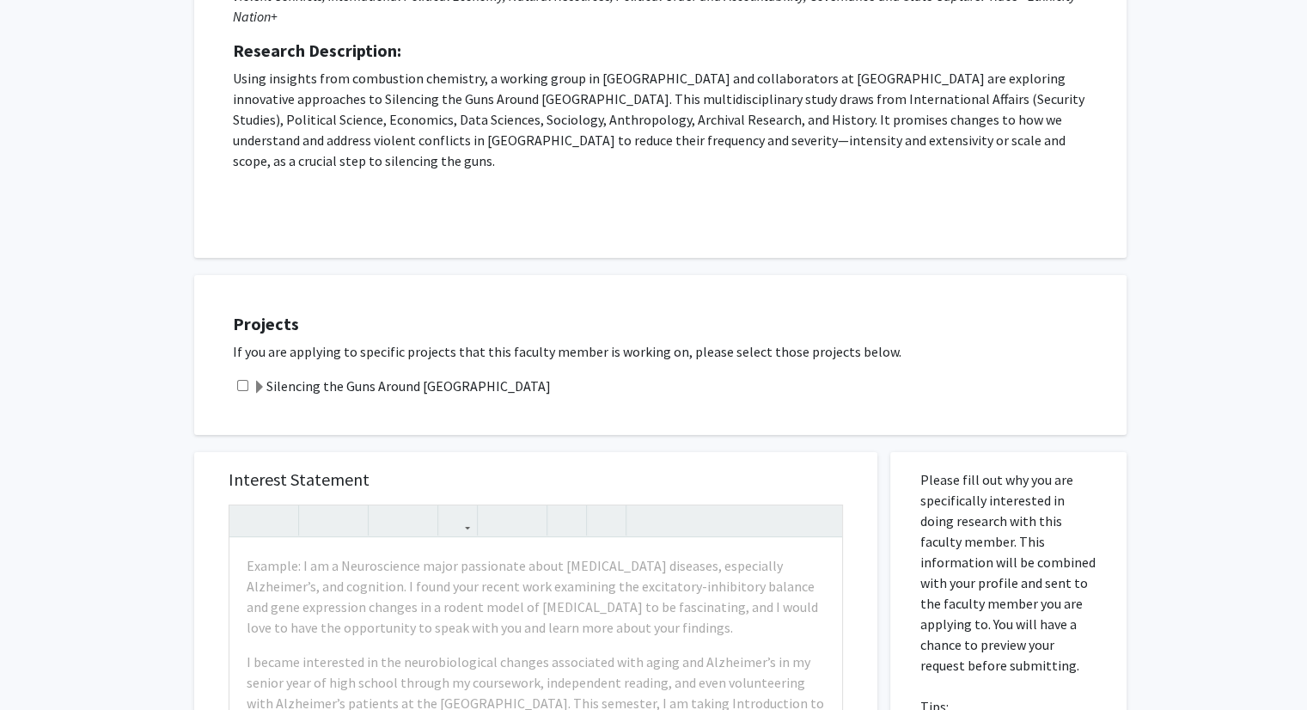
click at [239, 380] on input "checkbox" at bounding box center [242, 385] width 11 height 11
checkbox input "true"
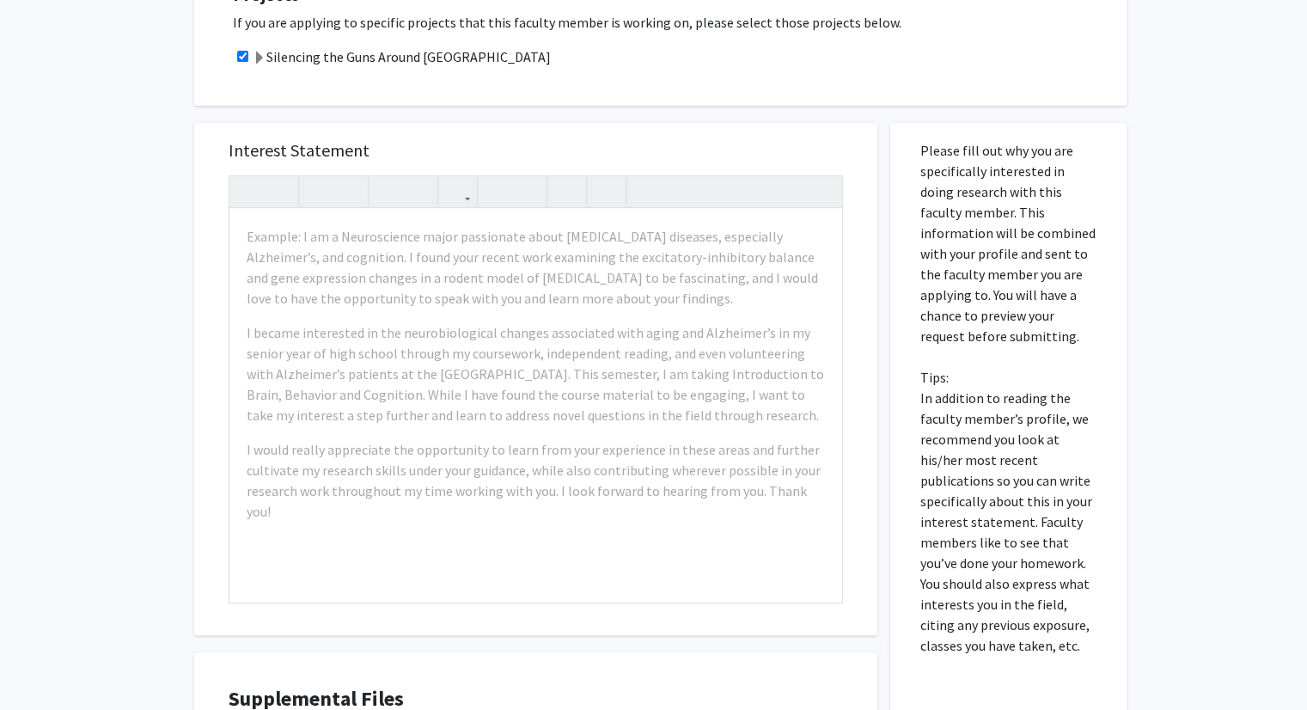
scroll to position [627, 0]
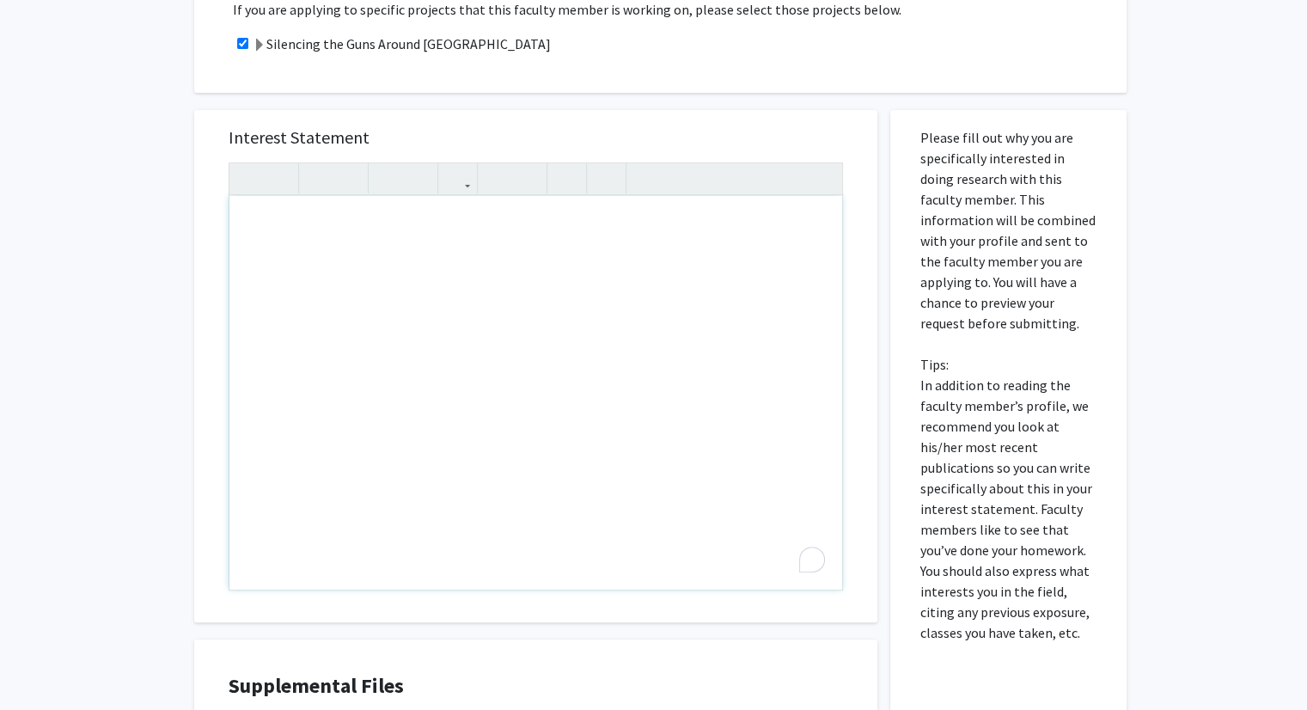
click at [1169, 172] on div "All Requests Request for Melvin Ayogu Request for Melvin Ayogu Departments: Eco…" at bounding box center [653, 186] width 1307 height 1502
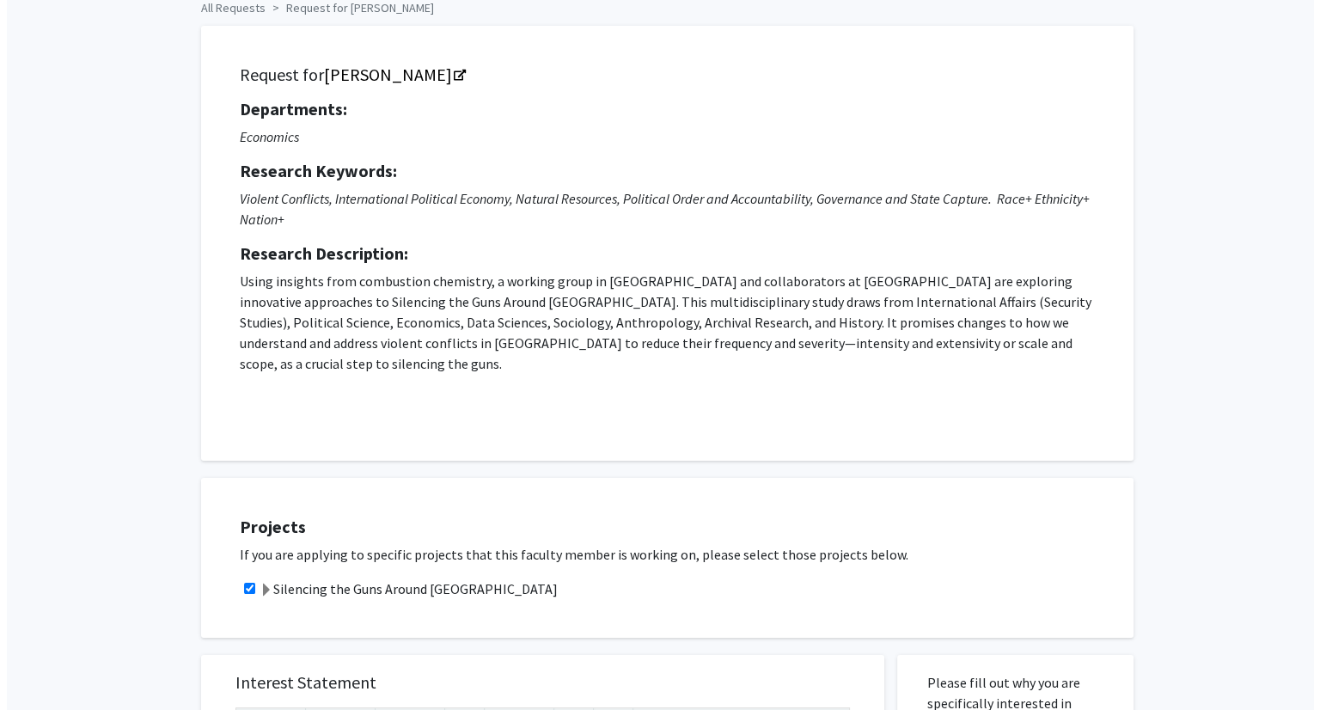
scroll to position [0, 0]
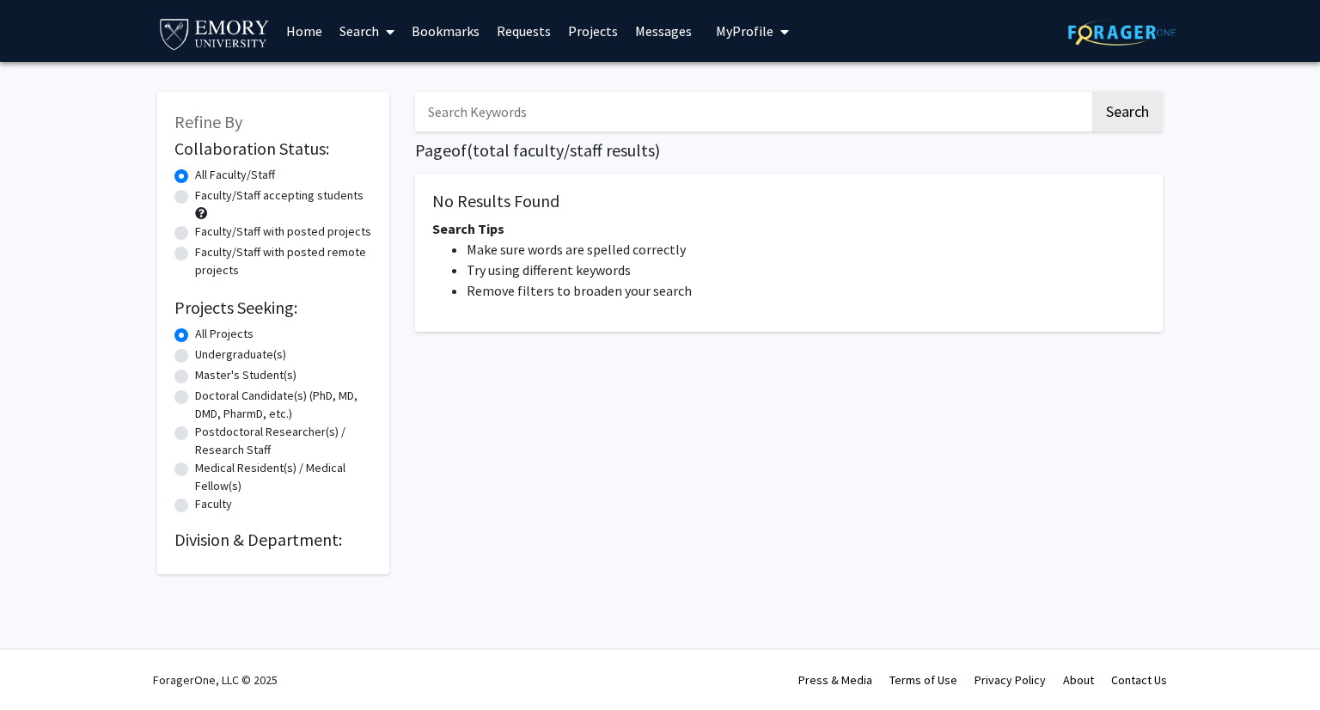
click at [244, 536] on h2 "Division & Department:" at bounding box center [273, 539] width 198 height 21
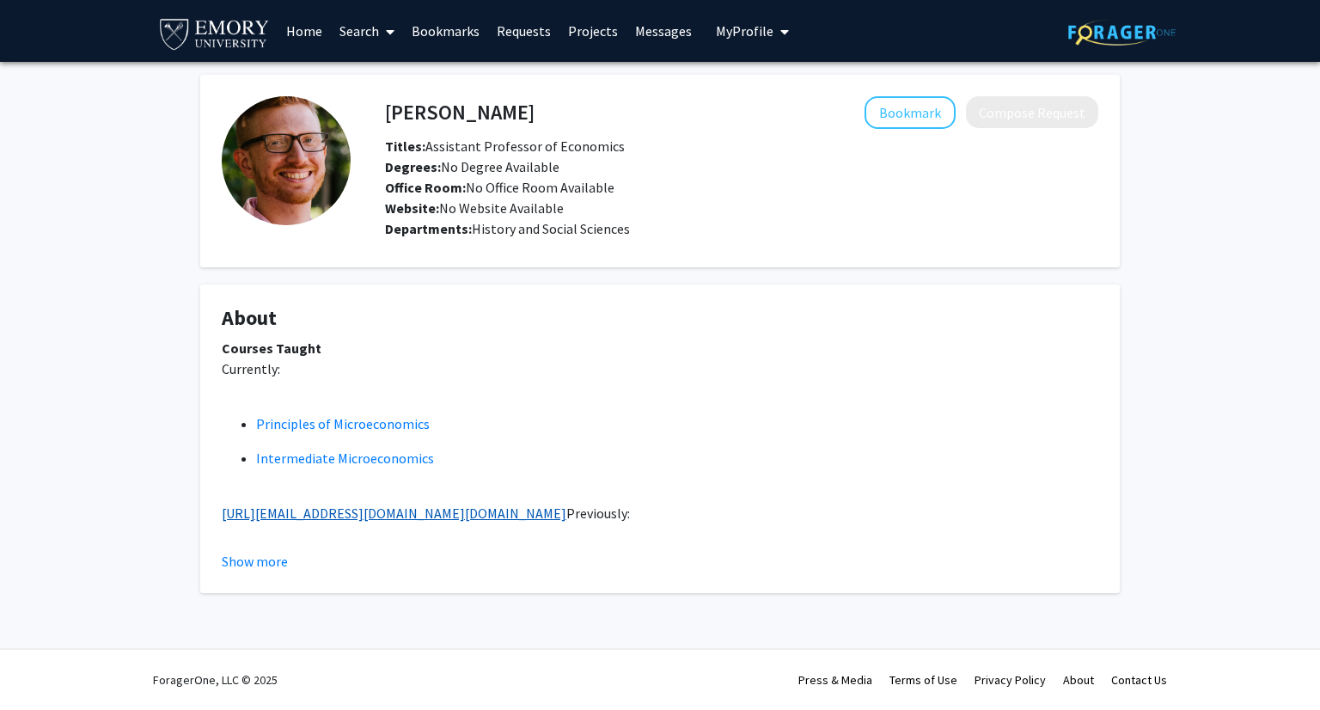
click at [566, 509] on link "https://outlook.office365.com/owa/calendar/Emory8@mscloud.emory.net/bookings/" at bounding box center [394, 512] width 345 height 17
click at [247, 562] on button "Show more" at bounding box center [255, 561] width 66 height 21
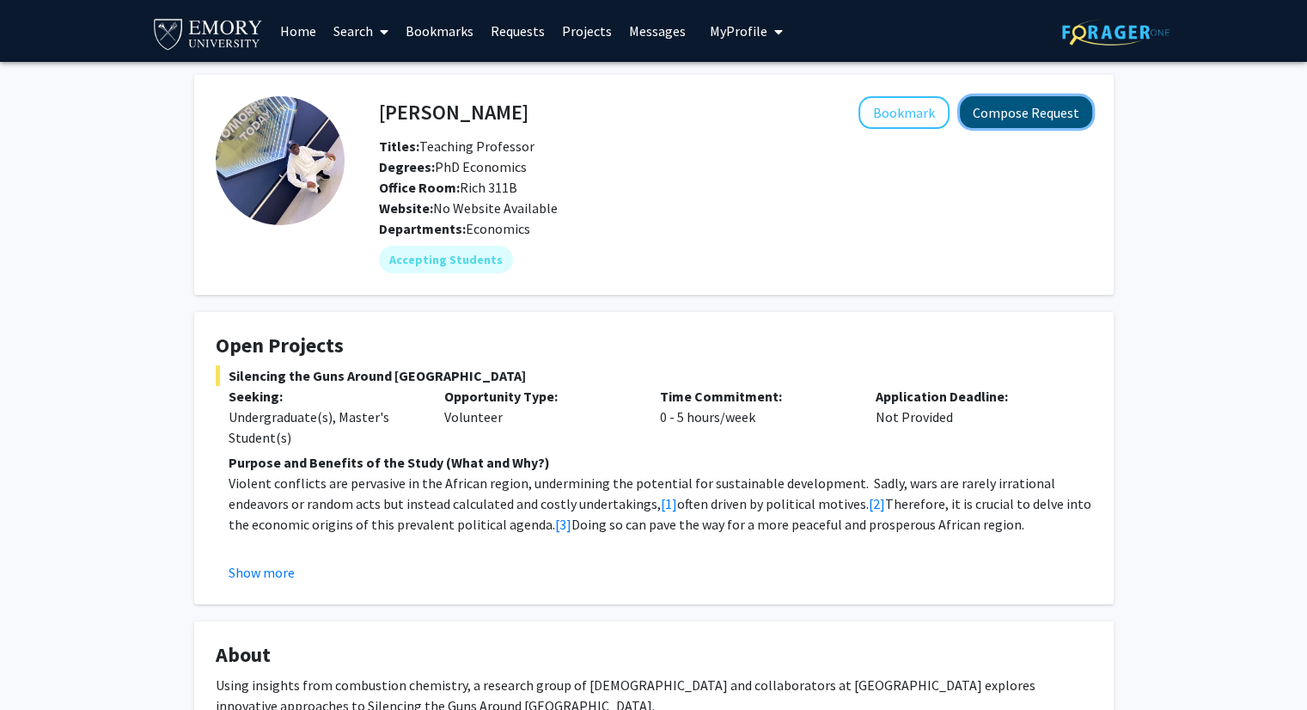
click at [983, 108] on button "Compose Request" at bounding box center [1026, 112] width 132 height 32
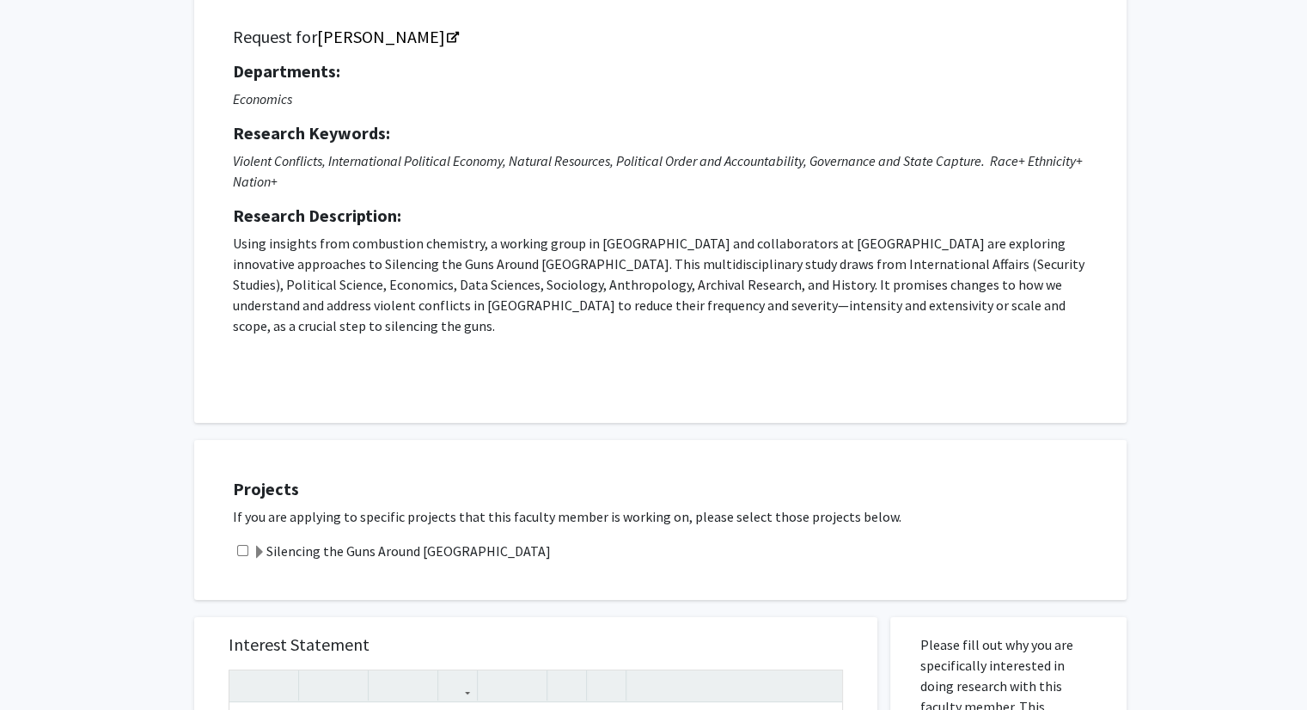
scroll to position [127, 0]
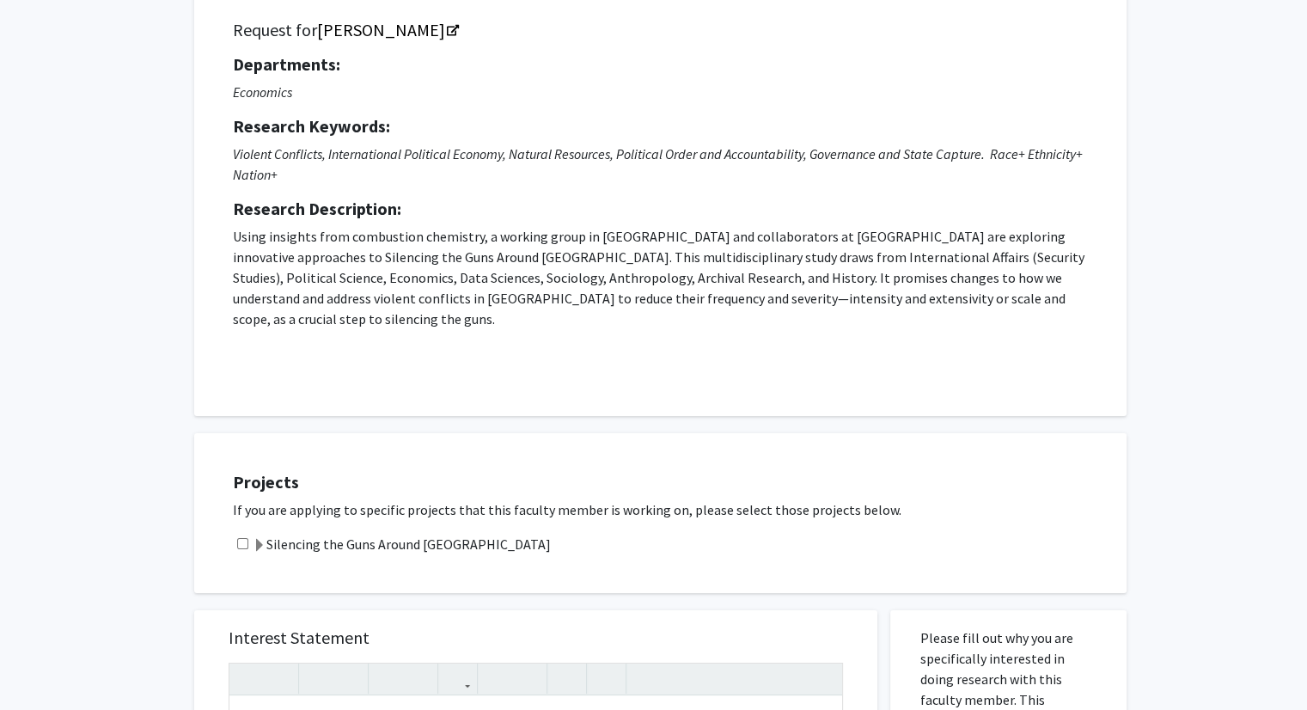
click at [255, 539] on span at bounding box center [260, 546] width 14 height 14
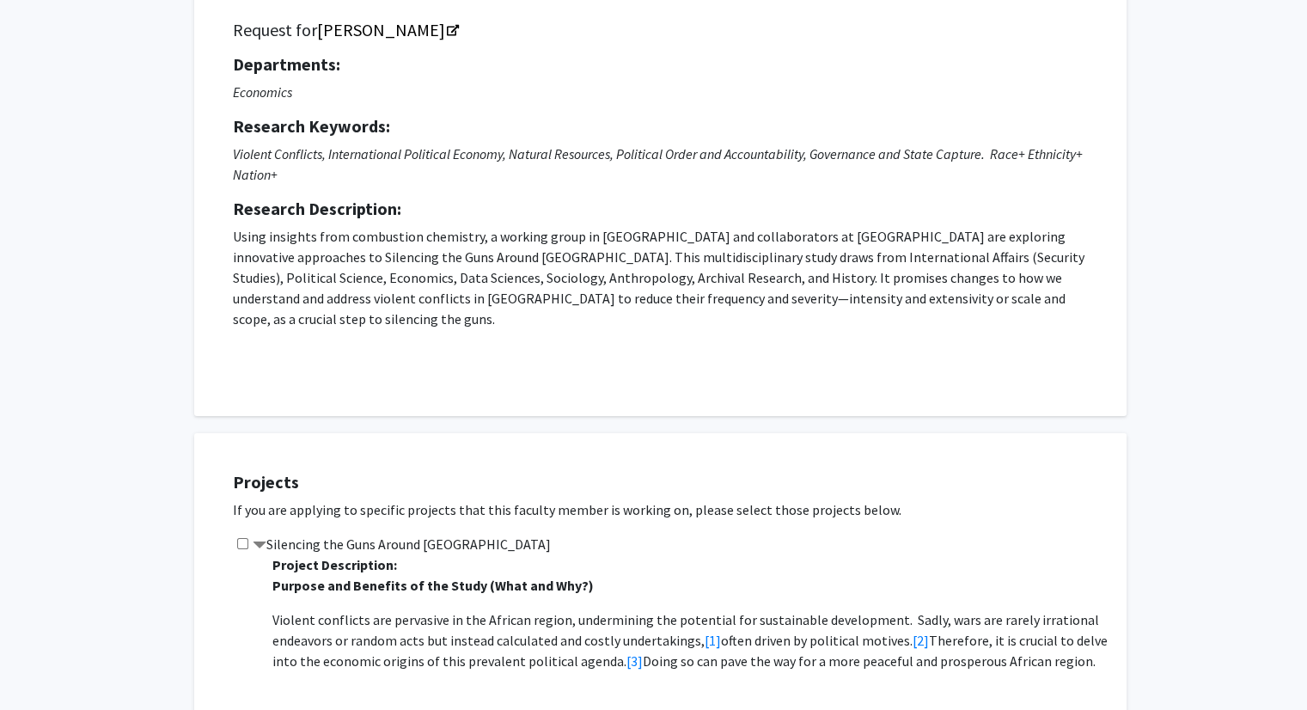
click at [255, 539] on span at bounding box center [260, 546] width 14 height 14
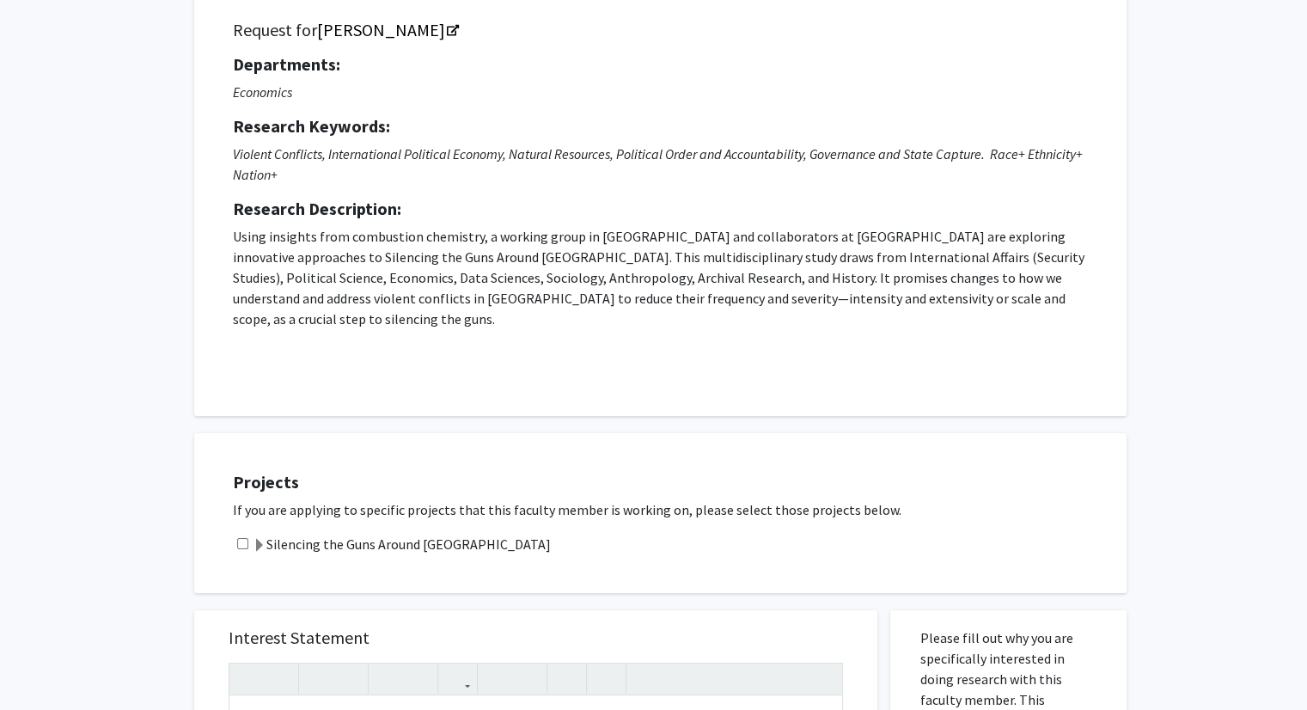
click at [246, 538] on input "checkbox" at bounding box center [242, 543] width 11 height 11
checkbox input "true"
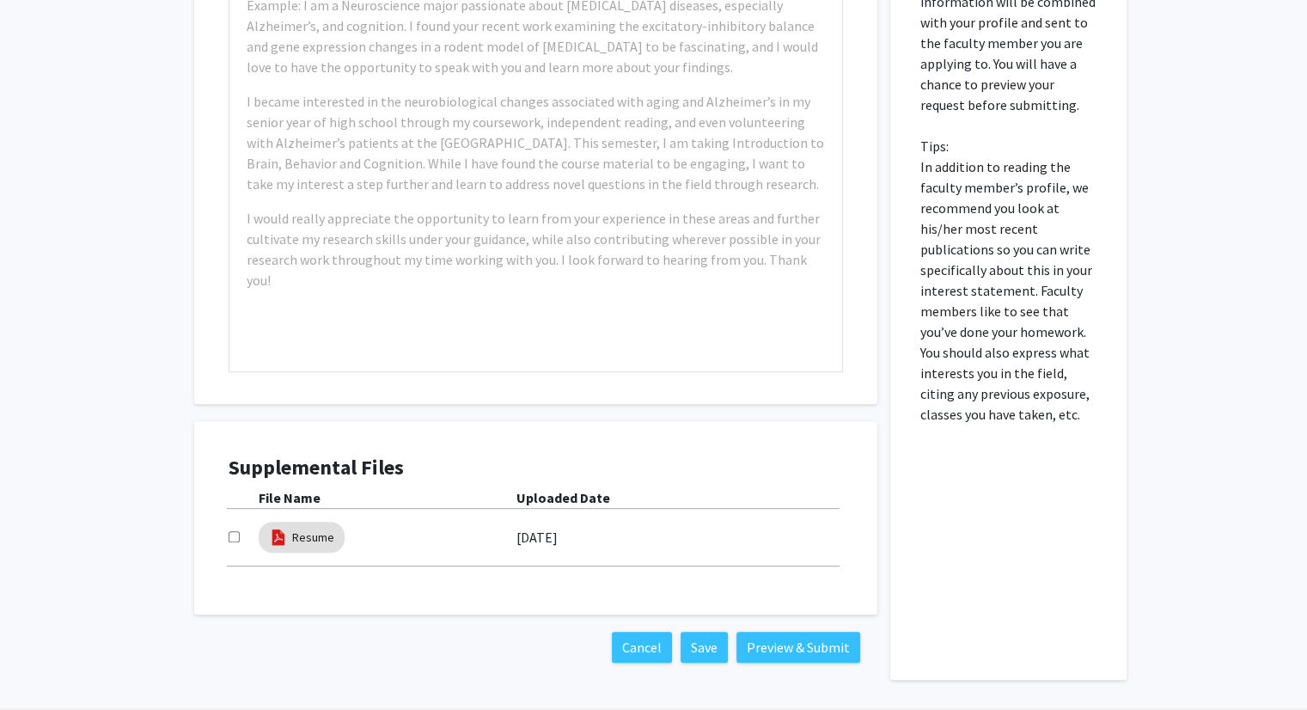
scroll to position [870, 0]
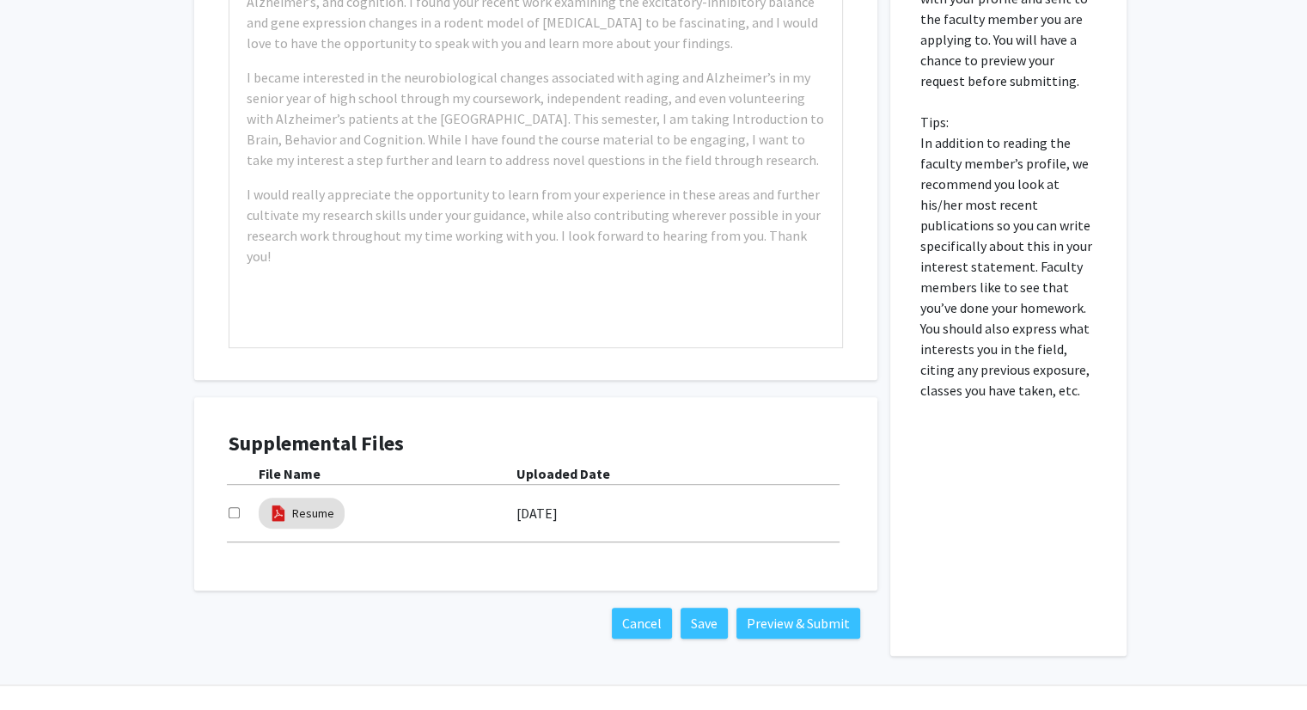
click at [388, 495] on div "Resume" at bounding box center [388, 513] width 258 height 40
click at [238, 507] on input "checkbox" at bounding box center [234, 512] width 11 height 11
click at [235, 507] on input "checkbox" at bounding box center [234, 512] width 11 height 11
checkbox input "false"
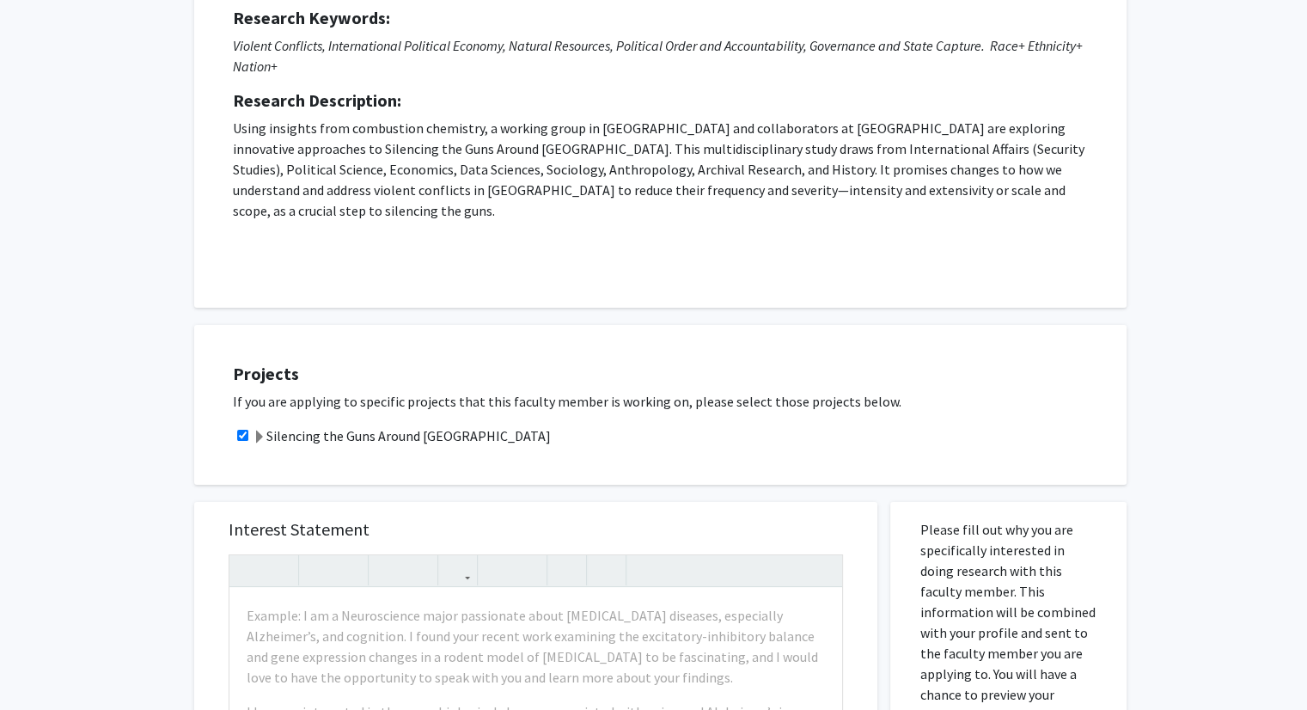
scroll to position [0, 0]
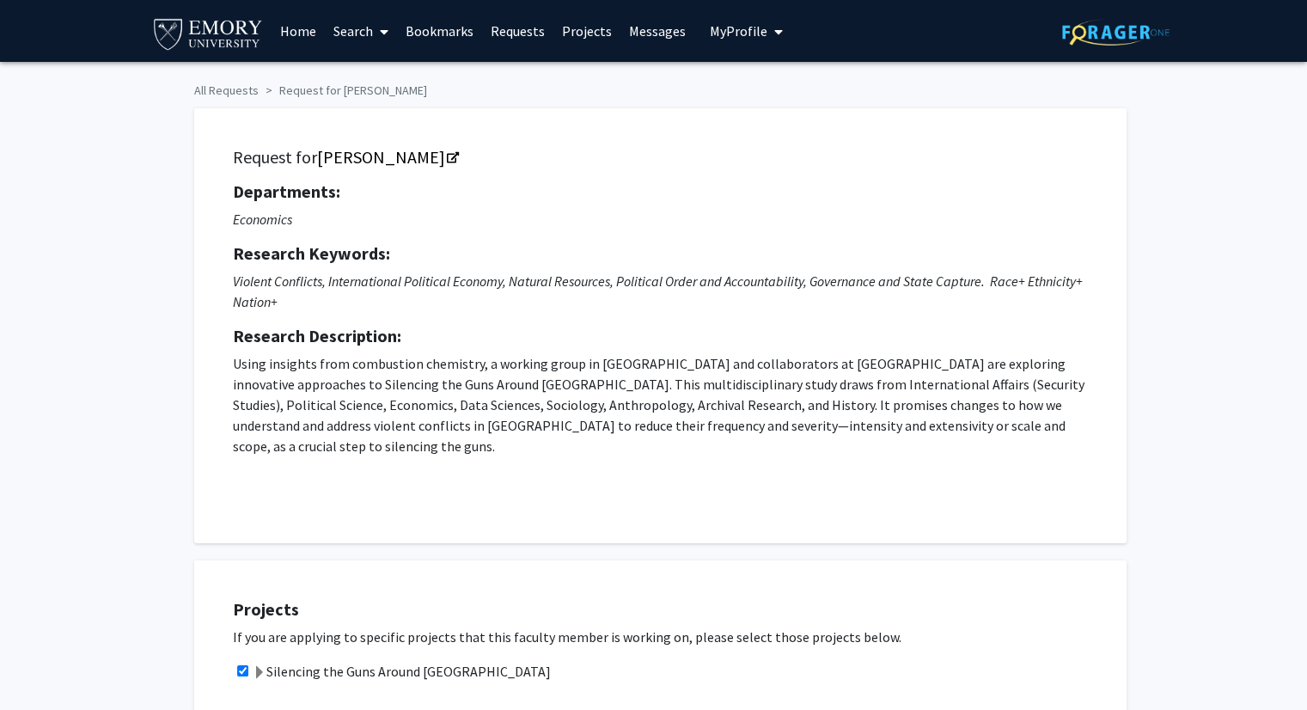
click at [774, 31] on icon "My profile dropdown to access profile and logout" at bounding box center [778, 32] width 9 height 14
click at [787, 89] on span "View Profile" at bounding box center [817, 98] width 104 height 19
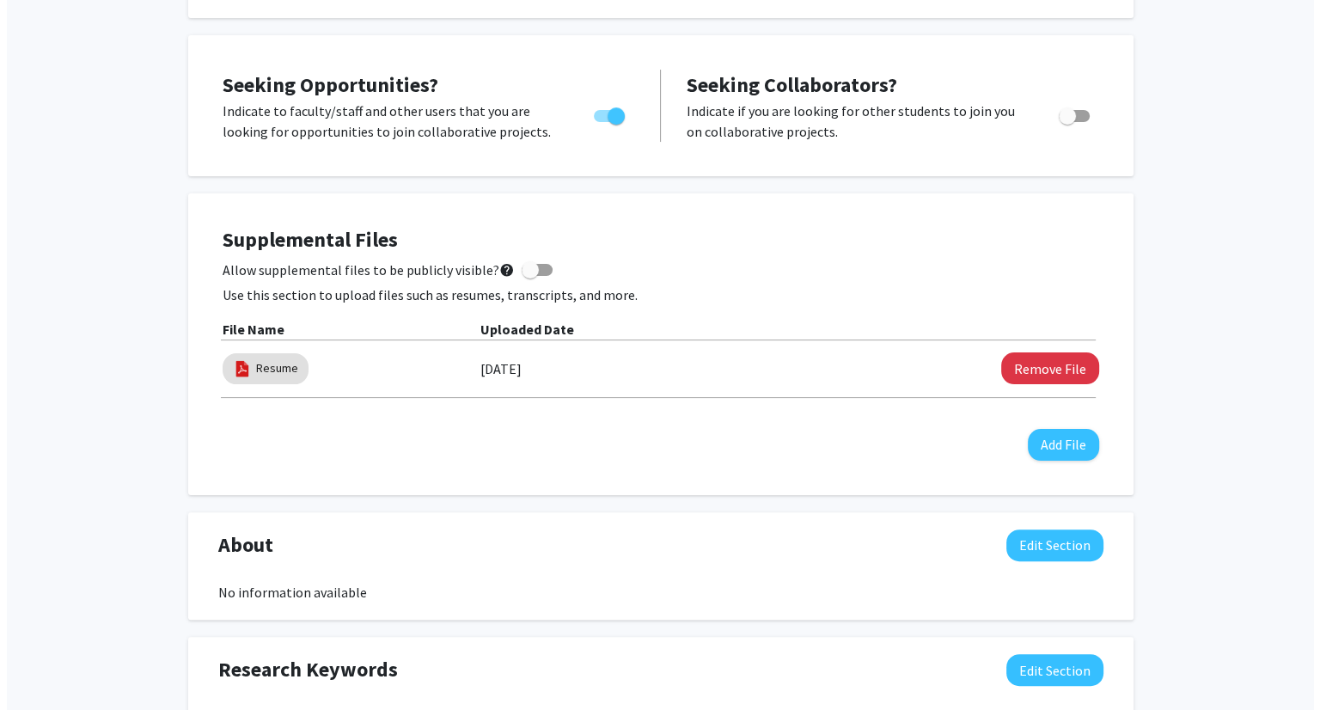
scroll to position [323, 0]
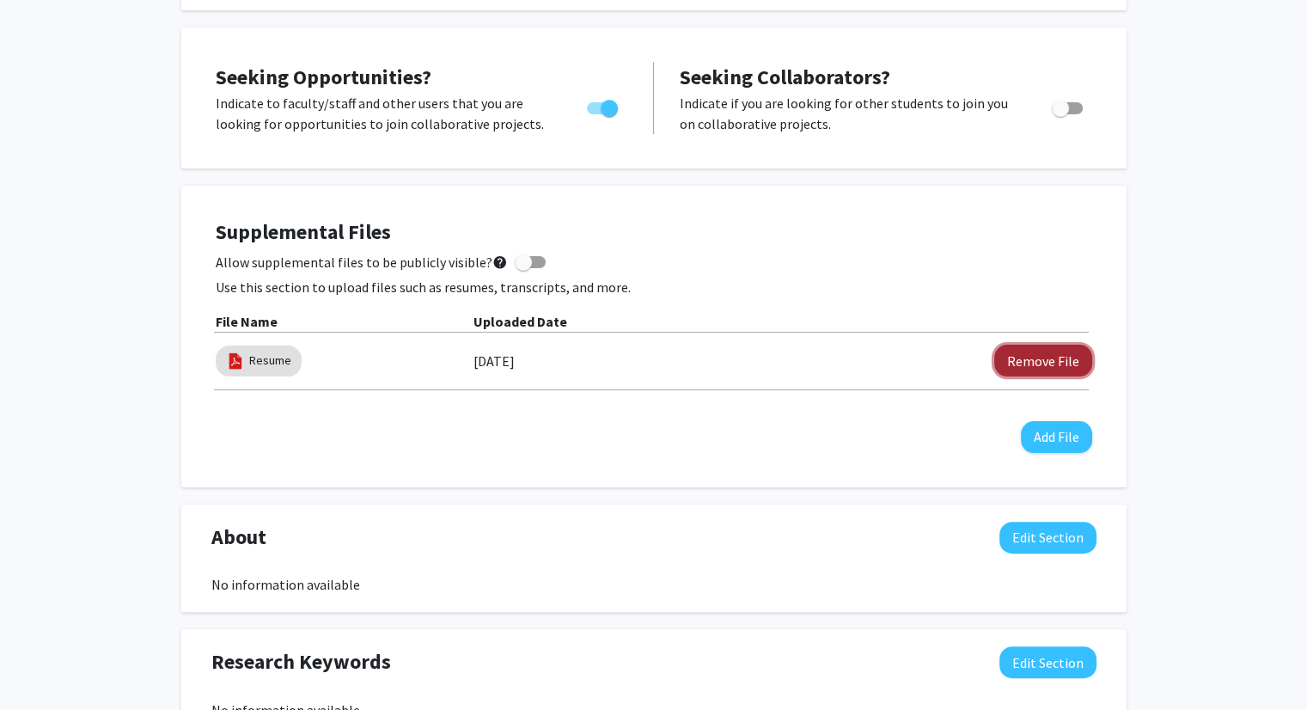
click at [1011, 363] on button "Remove File" at bounding box center [1043, 361] width 98 height 32
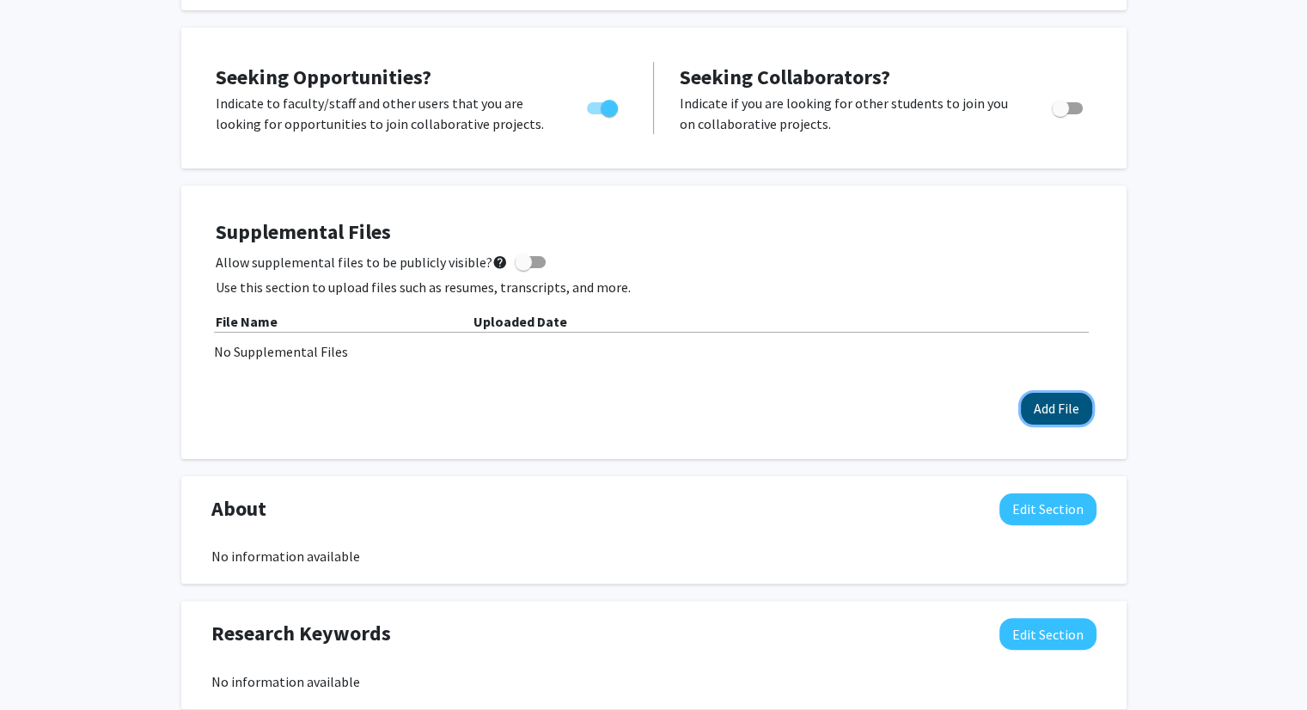
click at [1078, 404] on button "Add File" at bounding box center [1056, 409] width 71 height 32
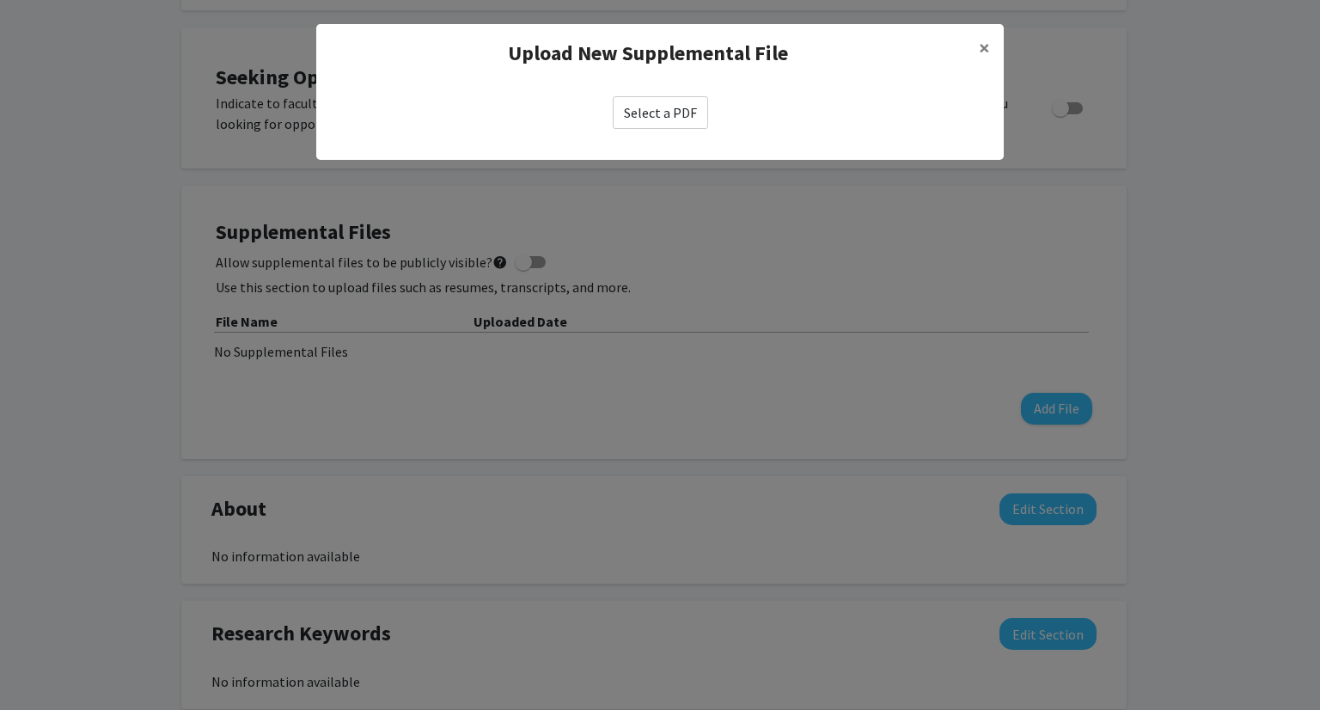
click at [657, 110] on label "Select a PDF" at bounding box center [660, 112] width 95 height 33
click at [0, 0] on input "Select a PDF" at bounding box center [0, 0] width 0 height 0
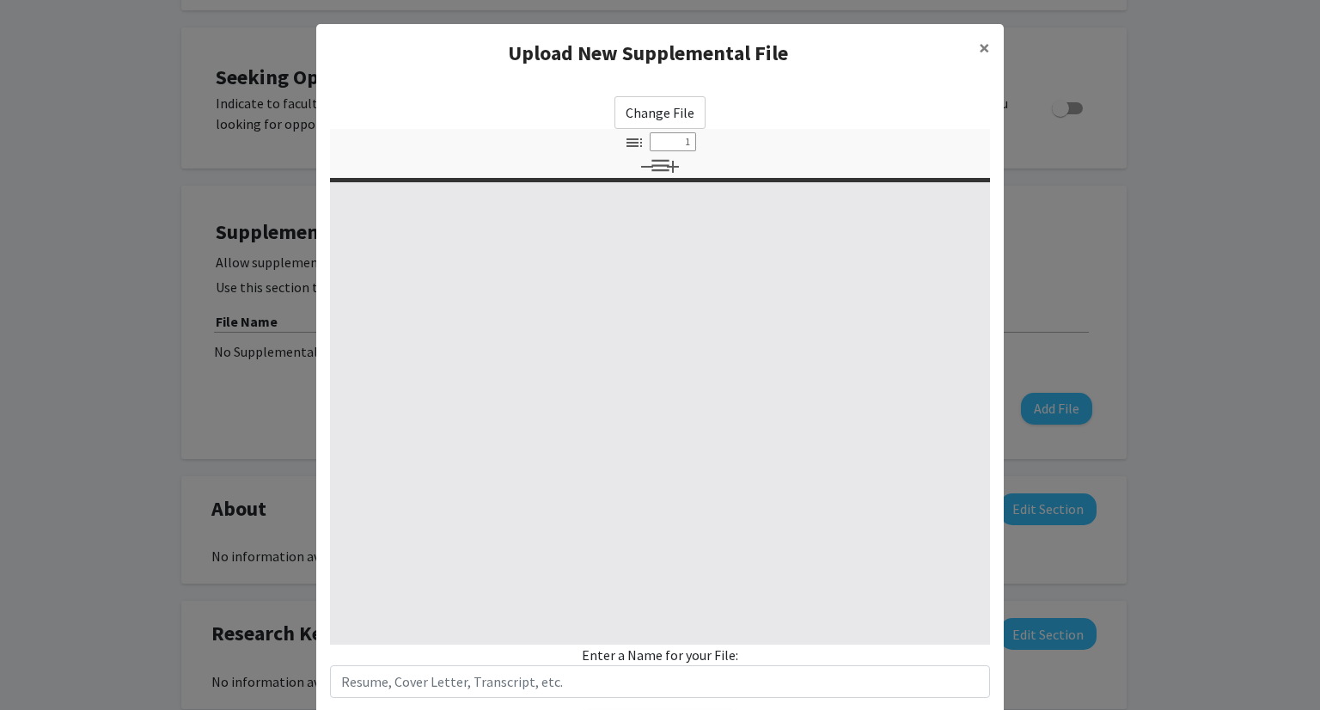
select select "custom"
type input "0"
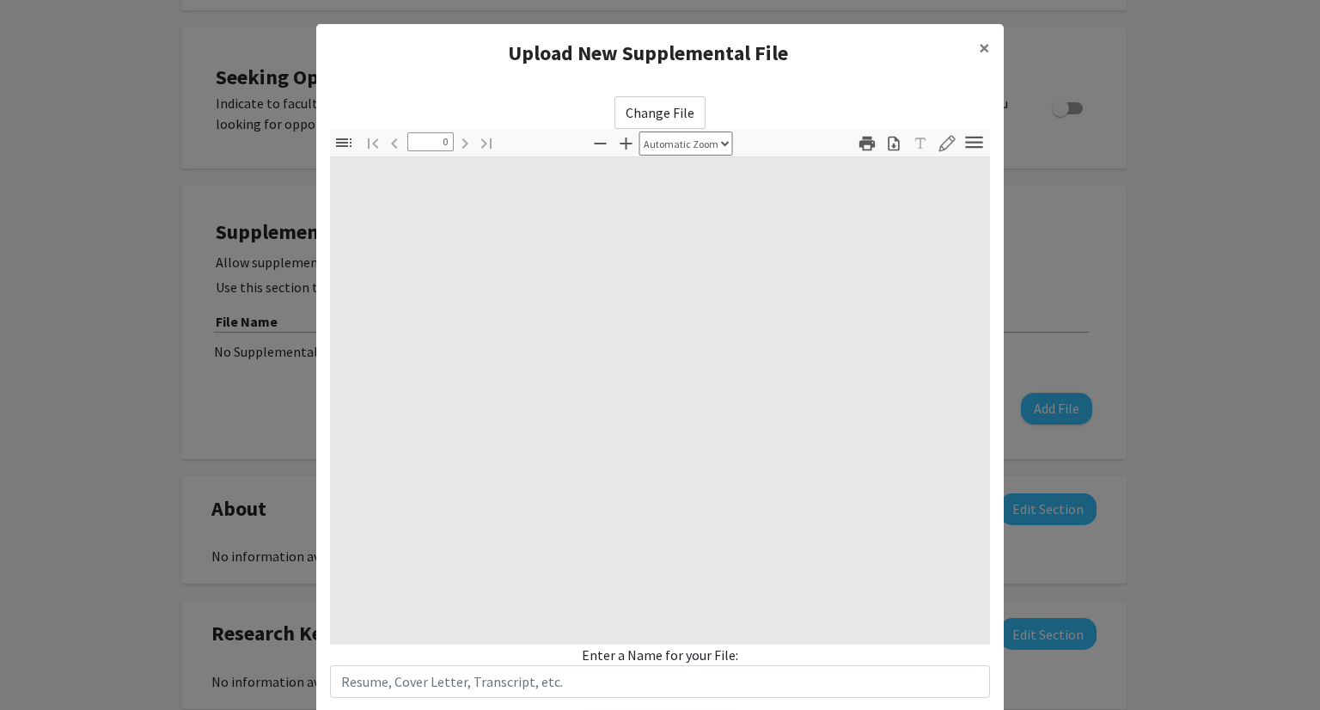
select select "custom"
type input "1"
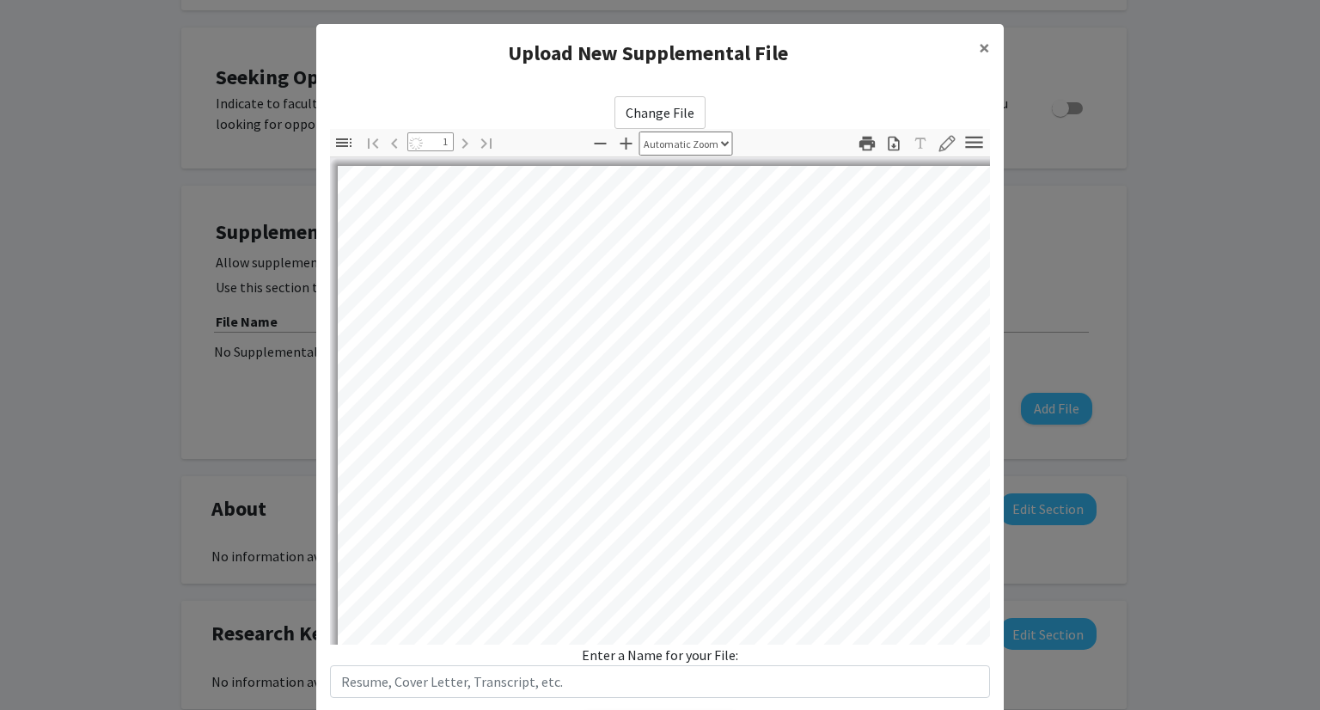
select select "auto"
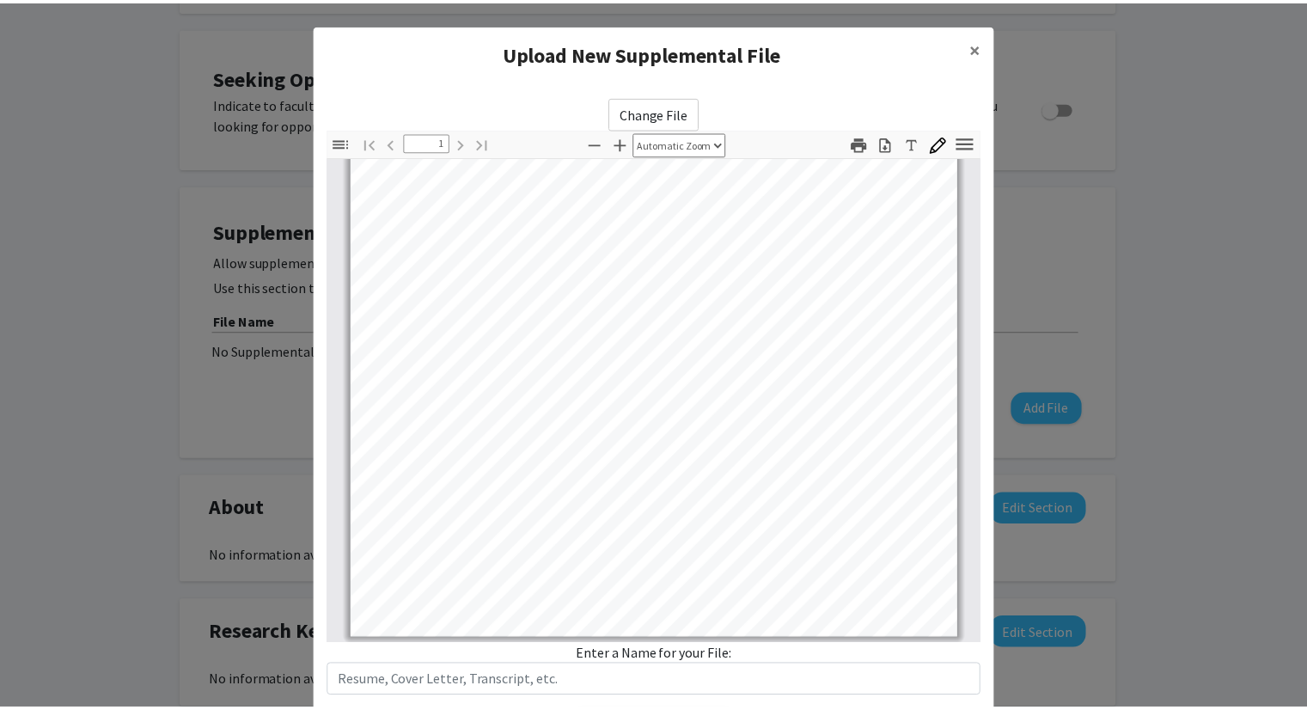
scroll to position [103, 0]
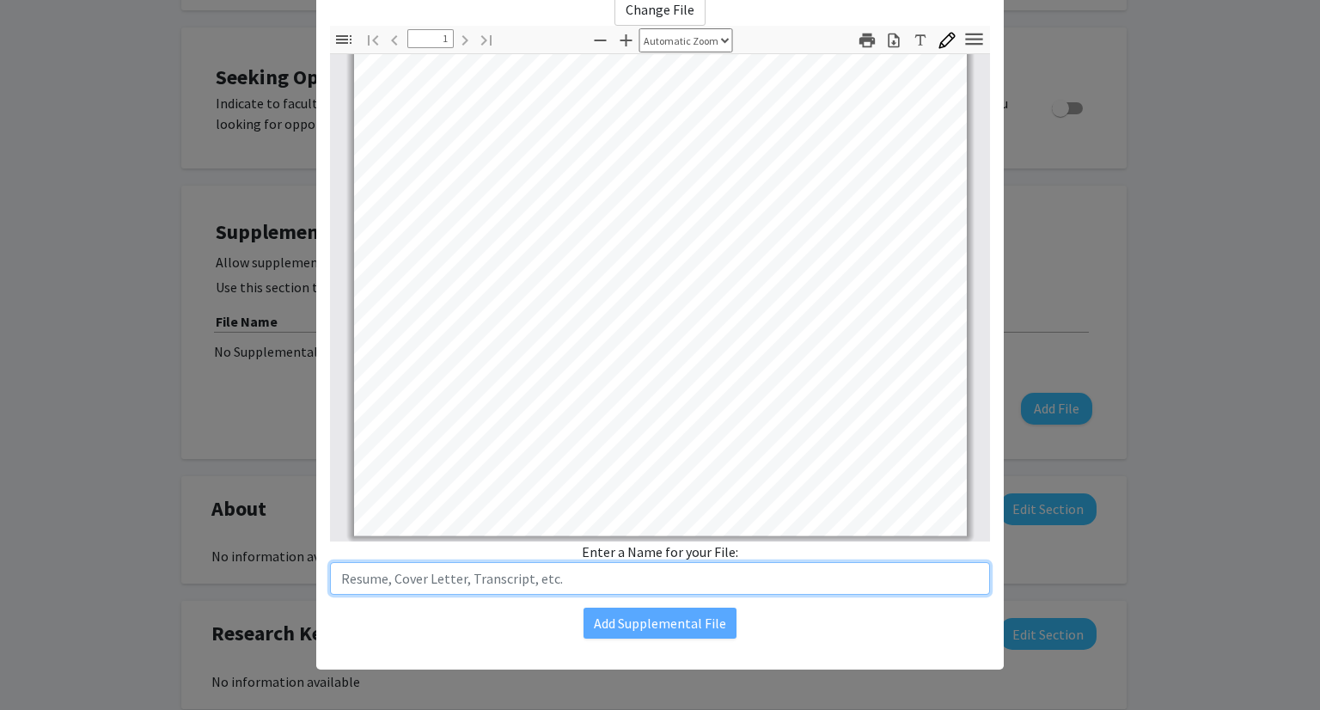
click at [626, 578] on input "text" at bounding box center [660, 578] width 660 height 33
type input "Resume"
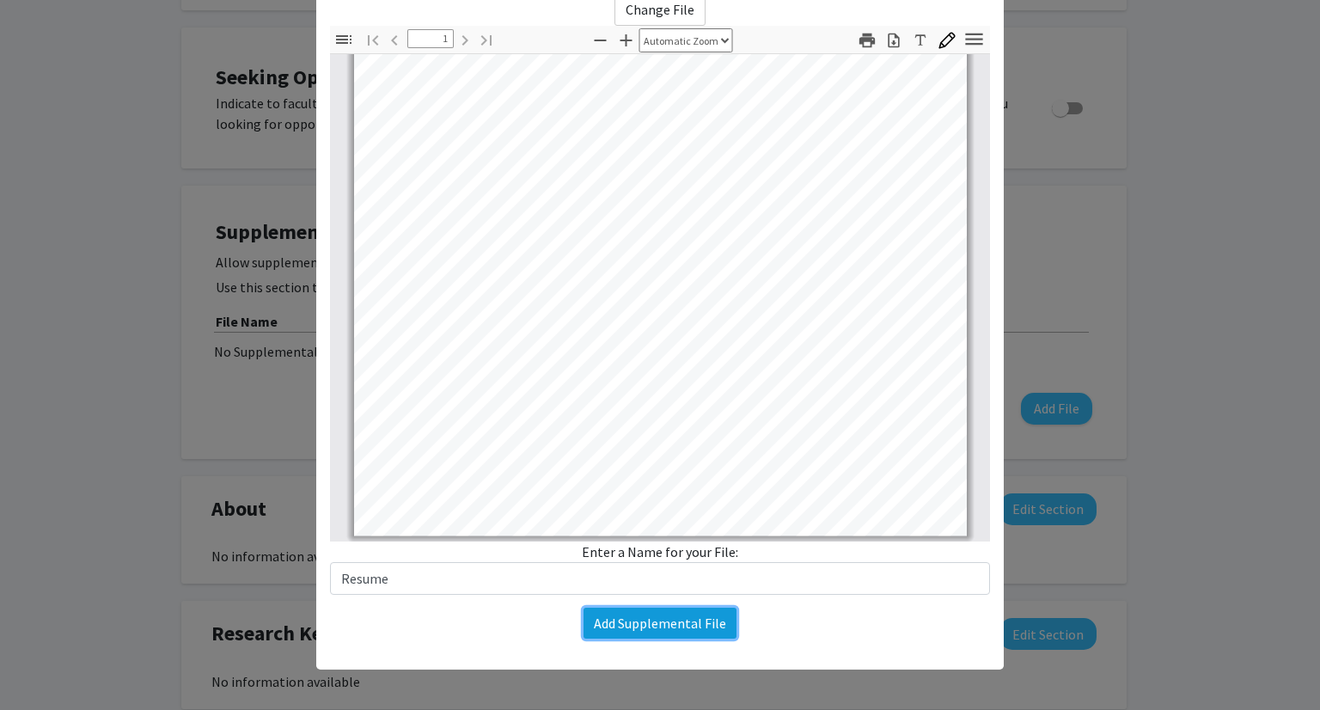
click at [636, 620] on button "Add Supplemental File" at bounding box center [659, 623] width 153 height 31
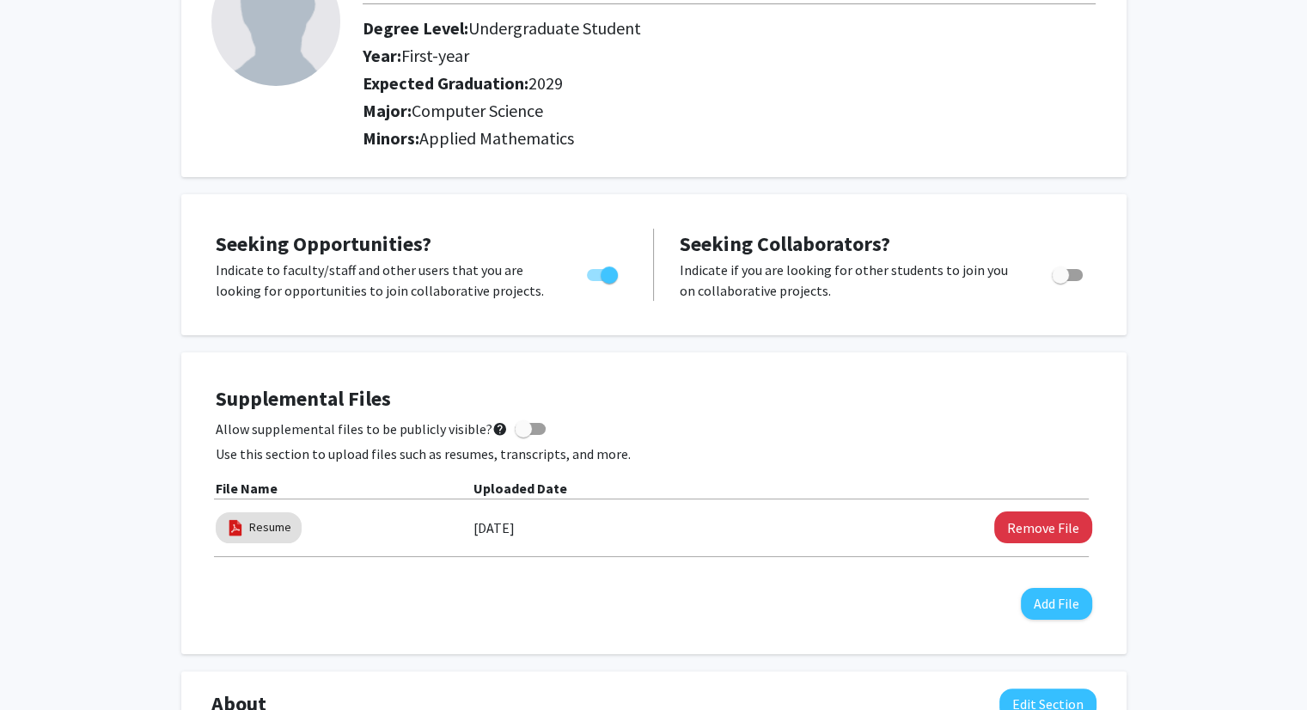
scroll to position [0, 0]
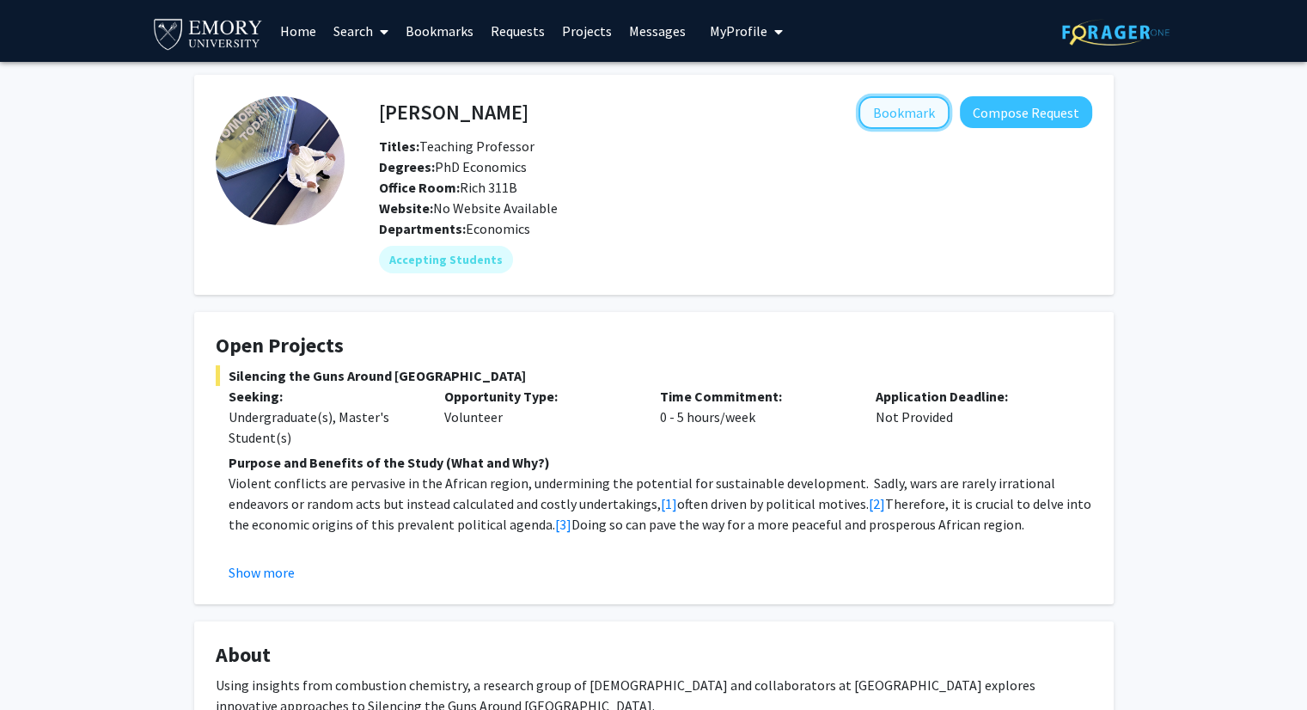
click at [893, 116] on button "Bookmark" at bounding box center [903, 112] width 91 height 33
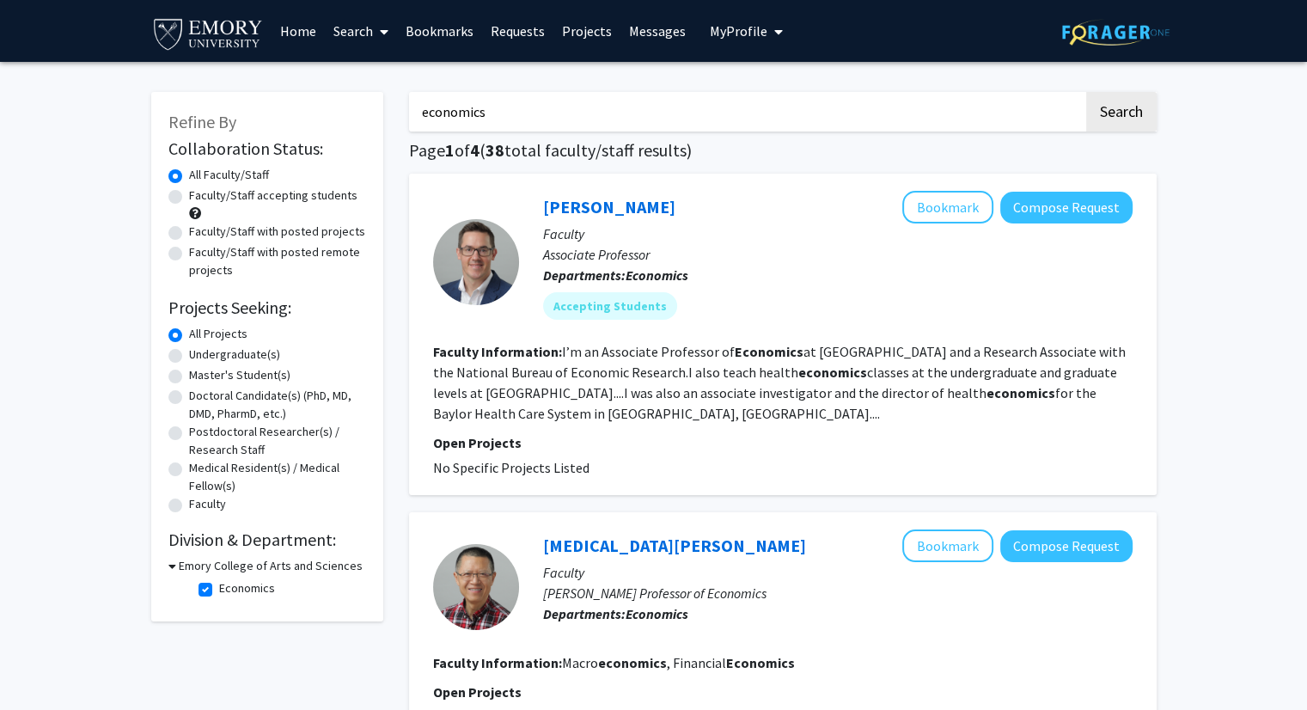
click at [219, 586] on label "Economics" at bounding box center [247, 588] width 56 height 18
click at [219, 586] on input "Economics" at bounding box center [224, 584] width 11 height 11
checkbox input "false"
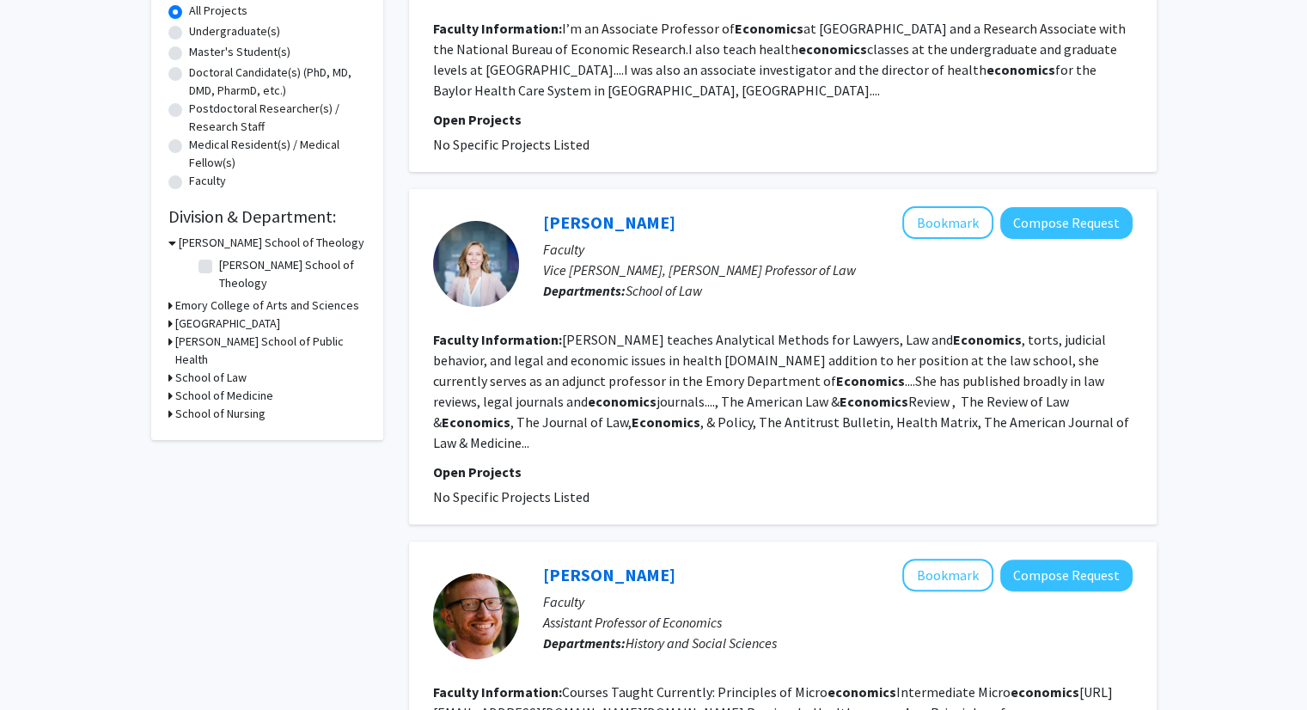
scroll to position [329, 0]
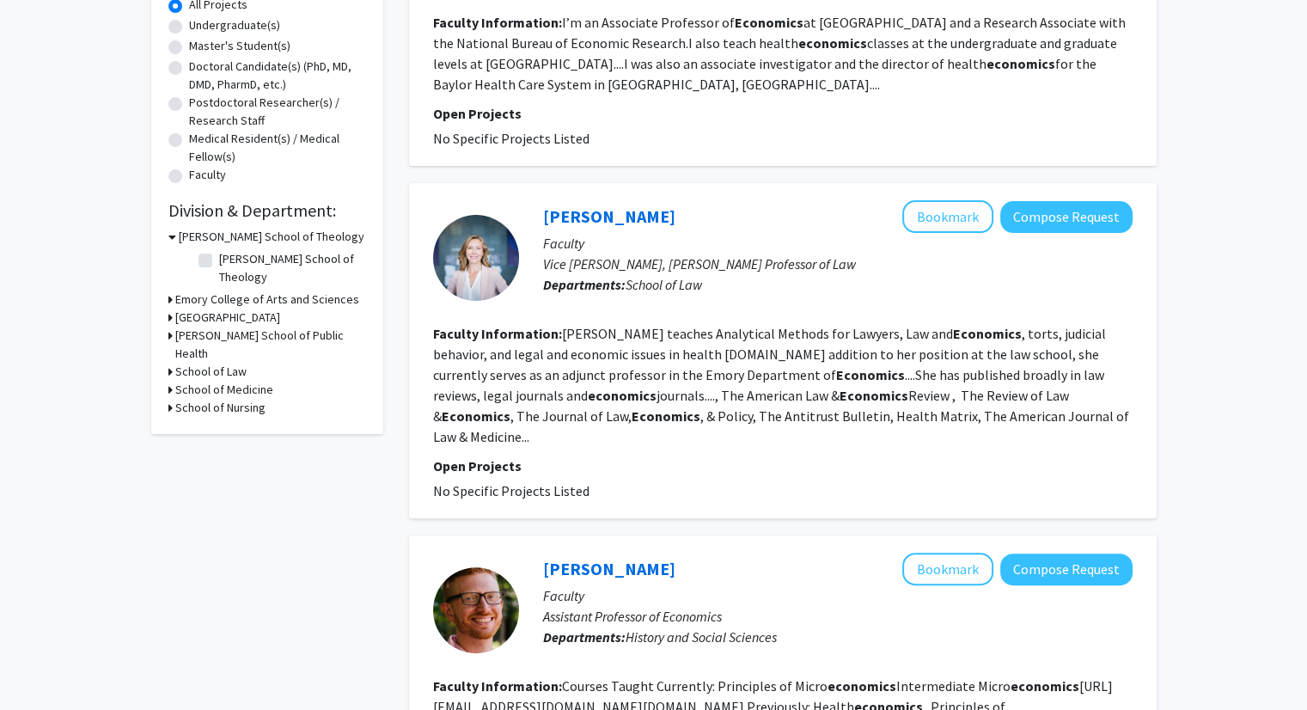
click at [164, 279] on div "Refine By Collaboration Status: Collaboration Status All Faculty/Staff Collabor…" at bounding box center [267, 98] width 232 height 671
click at [167, 283] on div "Refine By Collaboration Status: Collaboration Status All Faculty/Staff Collabor…" at bounding box center [267, 98] width 232 height 671
click at [170, 290] on icon at bounding box center [170, 299] width 4 height 18
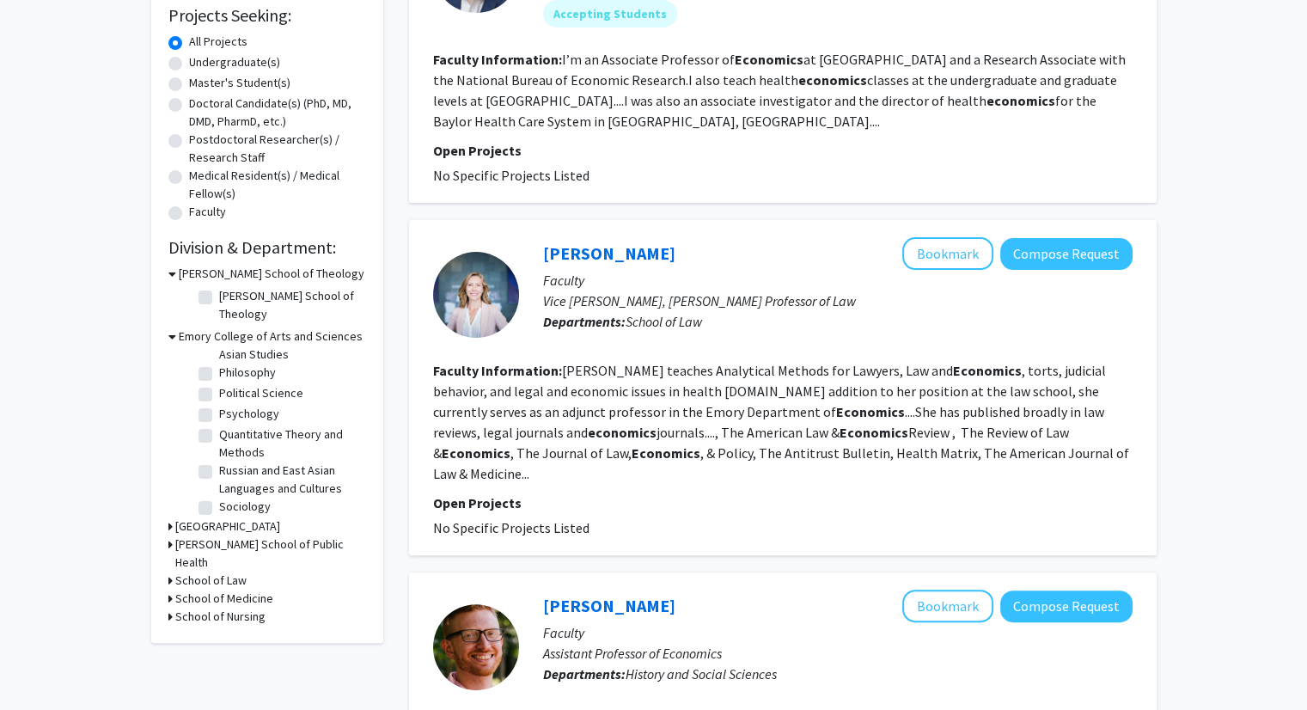
scroll to position [229, 0]
click at [219, 420] on label "Quantitative Theory and Methods" at bounding box center [290, 438] width 143 height 36
click at [219, 420] on input "Quantitative Theory and Methods" at bounding box center [224, 425] width 11 height 11
checkbox input "true"
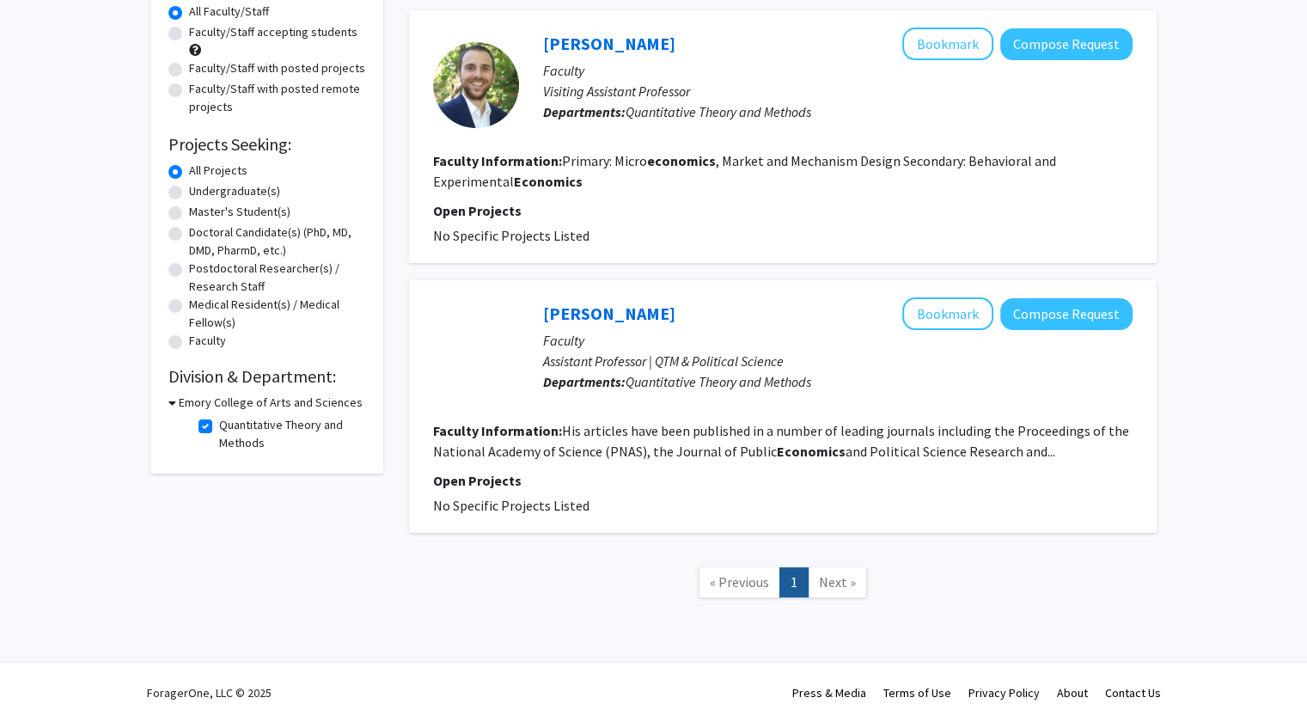
scroll to position [162, 0]
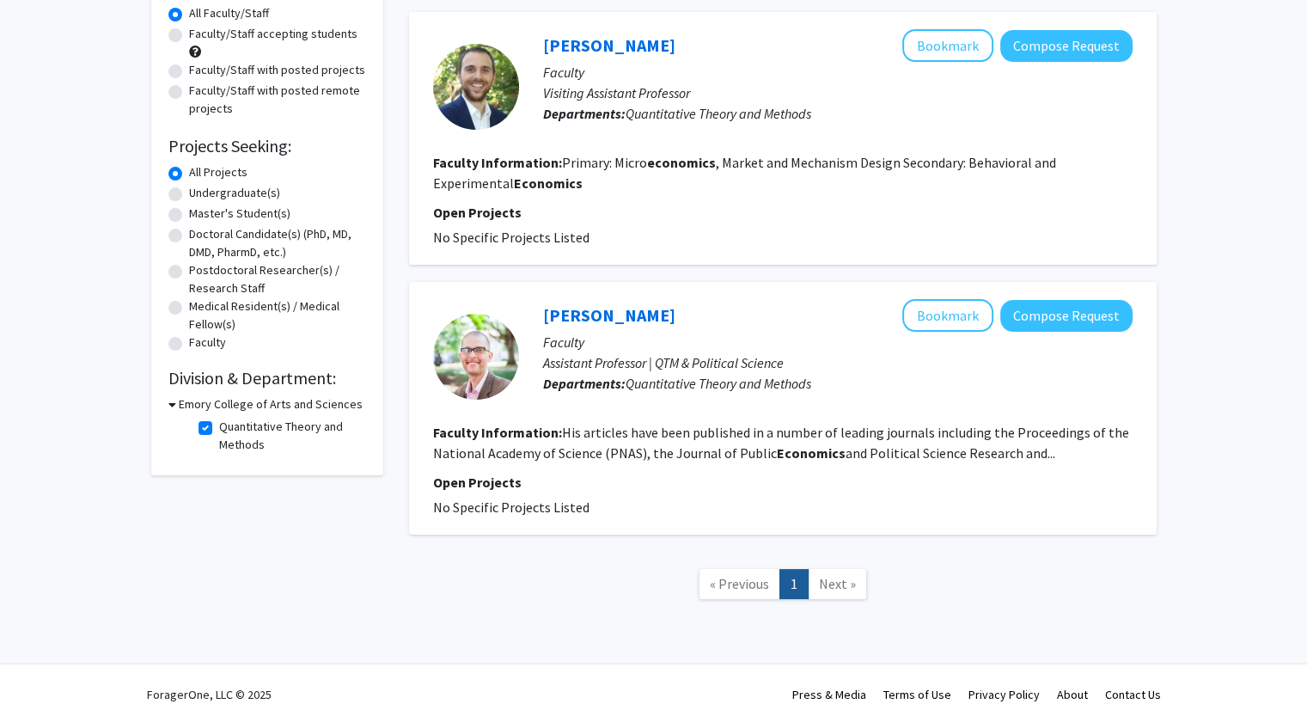
click at [219, 424] on label "Quantitative Theory and Methods" at bounding box center [290, 436] width 143 height 36
click at [219, 424] on input "Quantitative Theory and Methods" at bounding box center [224, 423] width 11 height 11
checkbox input "false"
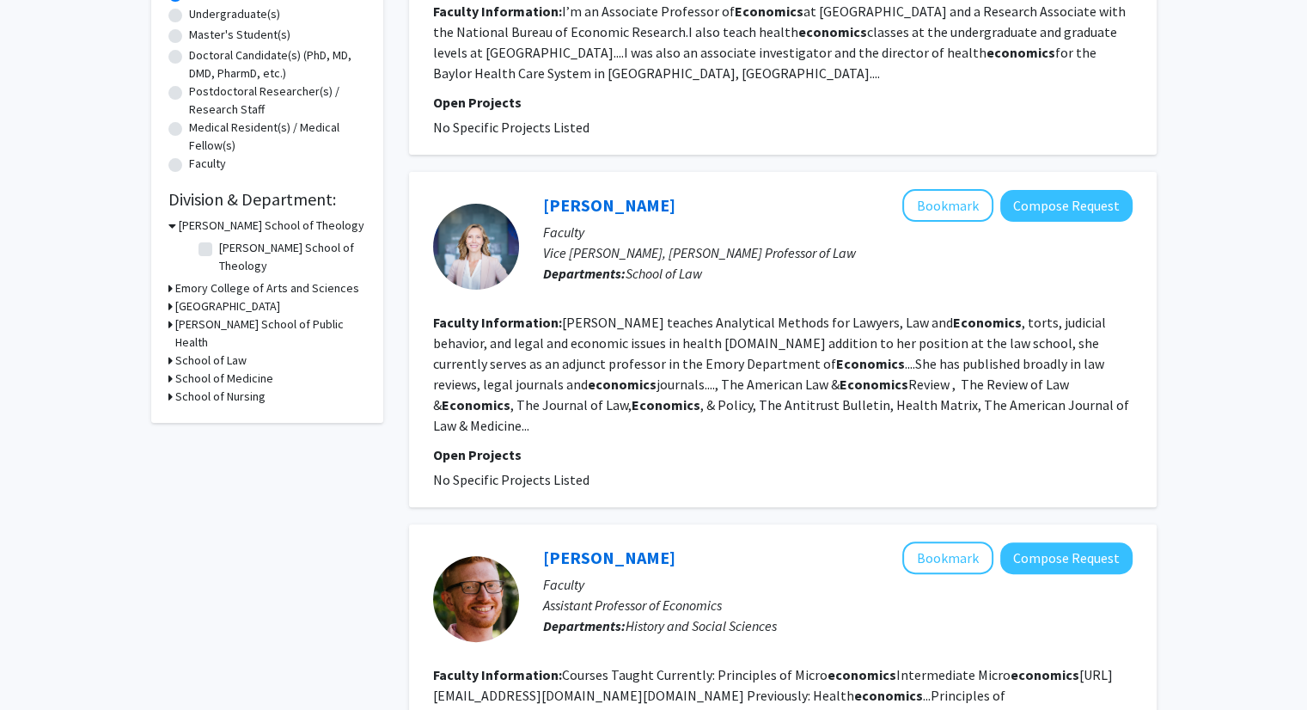
scroll to position [344, 0]
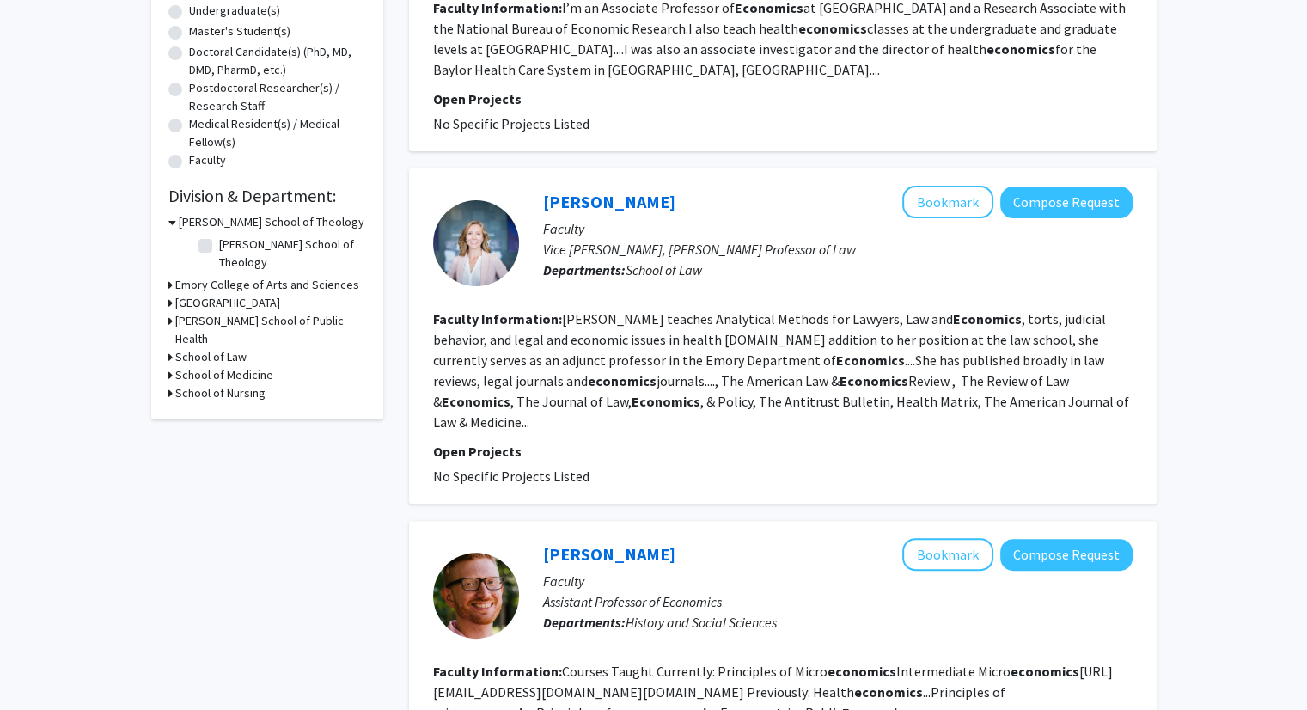
click at [168, 276] on icon at bounding box center [170, 285] width 4 height 18
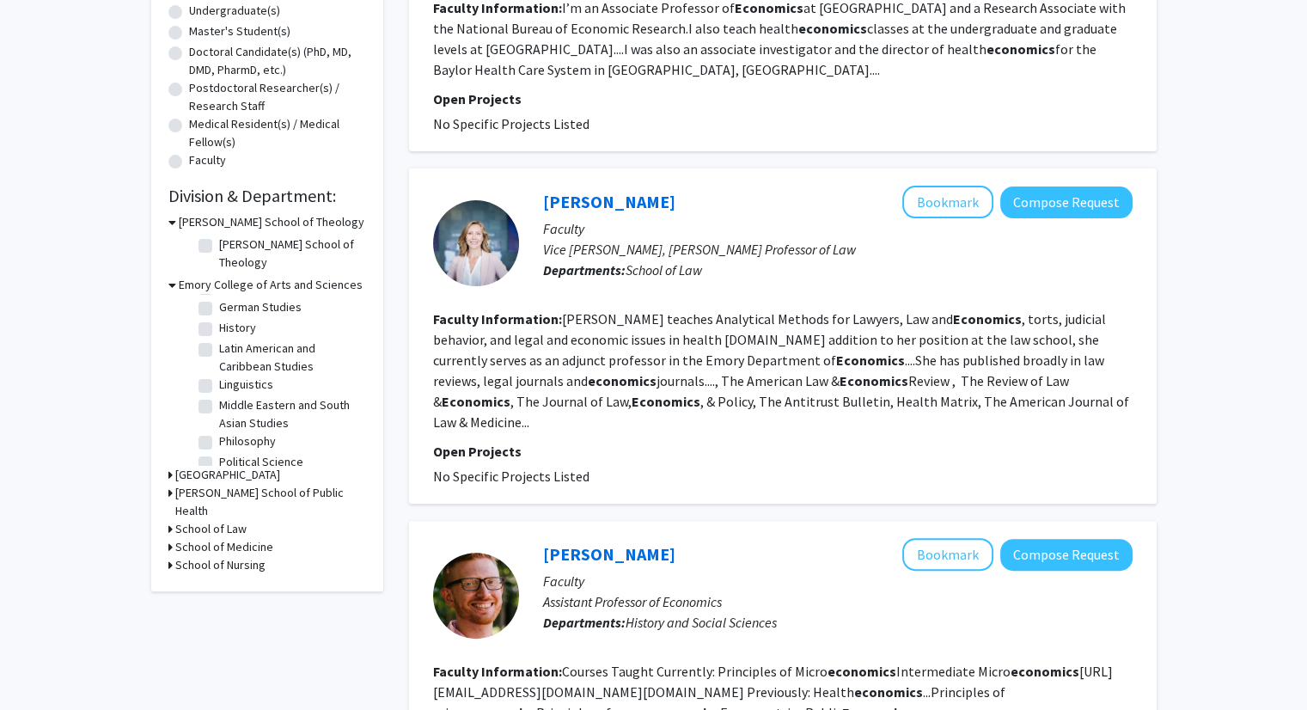
scroll to position [105, 0]
click at [206, 253] on fg-checkbox "Candler School of Theology Candler School of Theology" at bounding box center [280, 253] width 163 height 36
click at [219, 246] on label "Candler School of Theology" at bounding box center [290, 253] width 143 height 36
click at [219, 246] on input "Candler School of Theology" at bounding box center [224, 240] width 11 height 11
checkbox input "true"
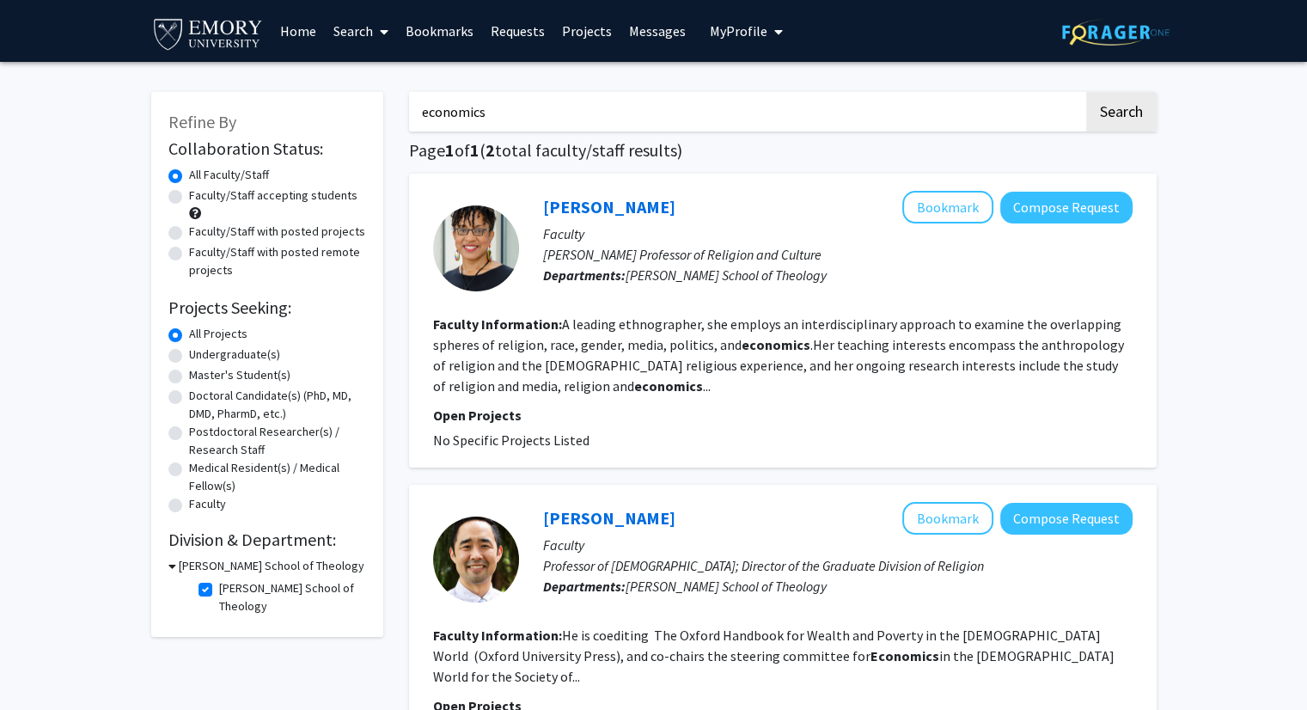
drag, startPoint x: 936, startPoint y: 114, endPoint x: 516, endPoint y: 83, distance: 421.3
click at [516, 83] on div "economics Search Page 1 of 1 ( 2 total faculty/staff results) Marla Frederick B…" at bounding box center [782, 466] width 773 height 783
click at [1086, 92] on button "Search" at bounding box center [1121, 112] width 70 height 40
checkbox input "false"
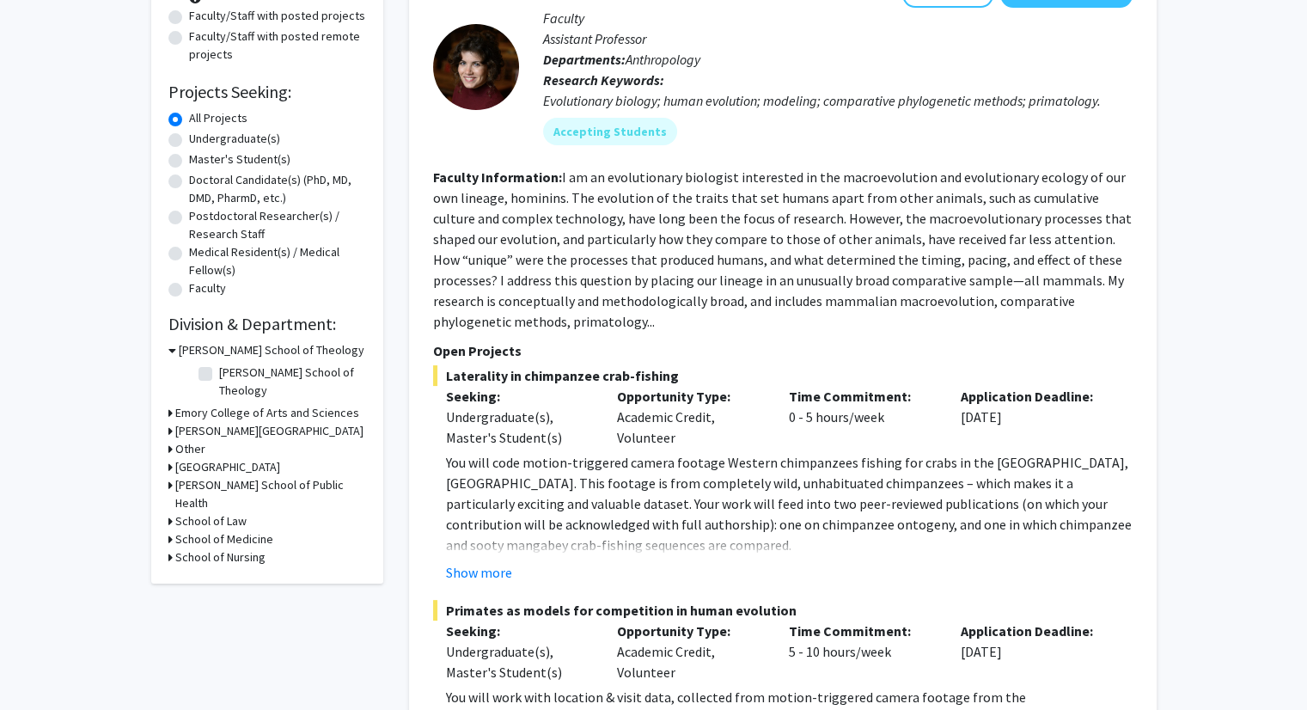
scroll to position [217, 0]
click at [171, 403] on icon at bounding box center [170, 412] width 4 height 18
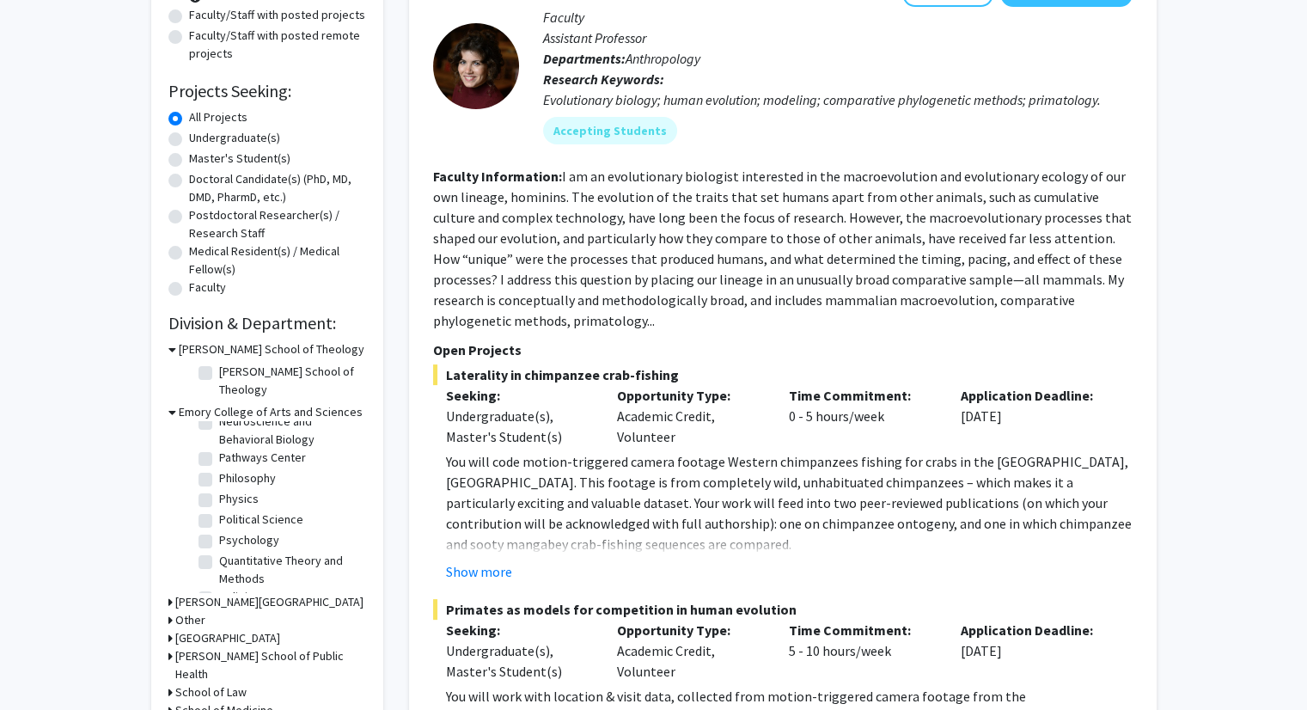
scroll to position [741, 0]
click at [219, 484] on label "Quantitative Theory and Methods" at bounding box center [290, 502] width 143 height 36
click at [219, 484] on input "Quantitative Theory and Methods" at bounding box center [224, 489] width 11 height 11
checkbox input "true"
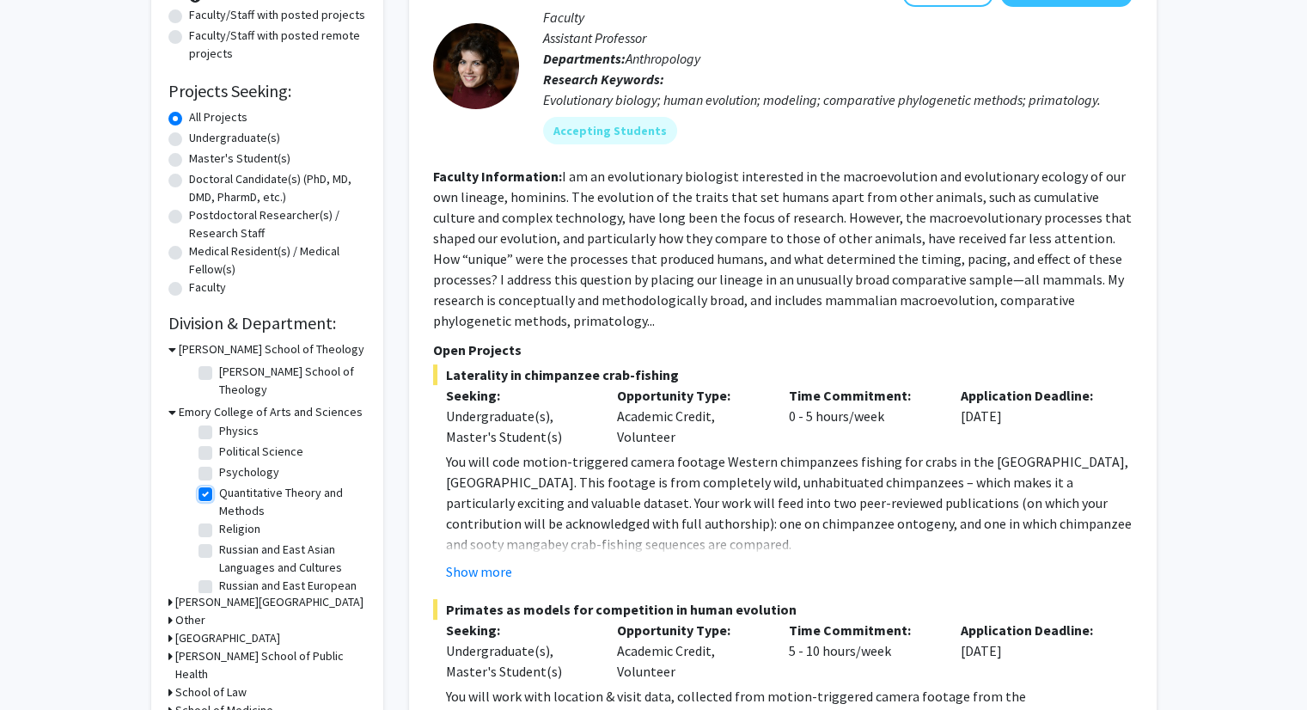
checkbox input "true"
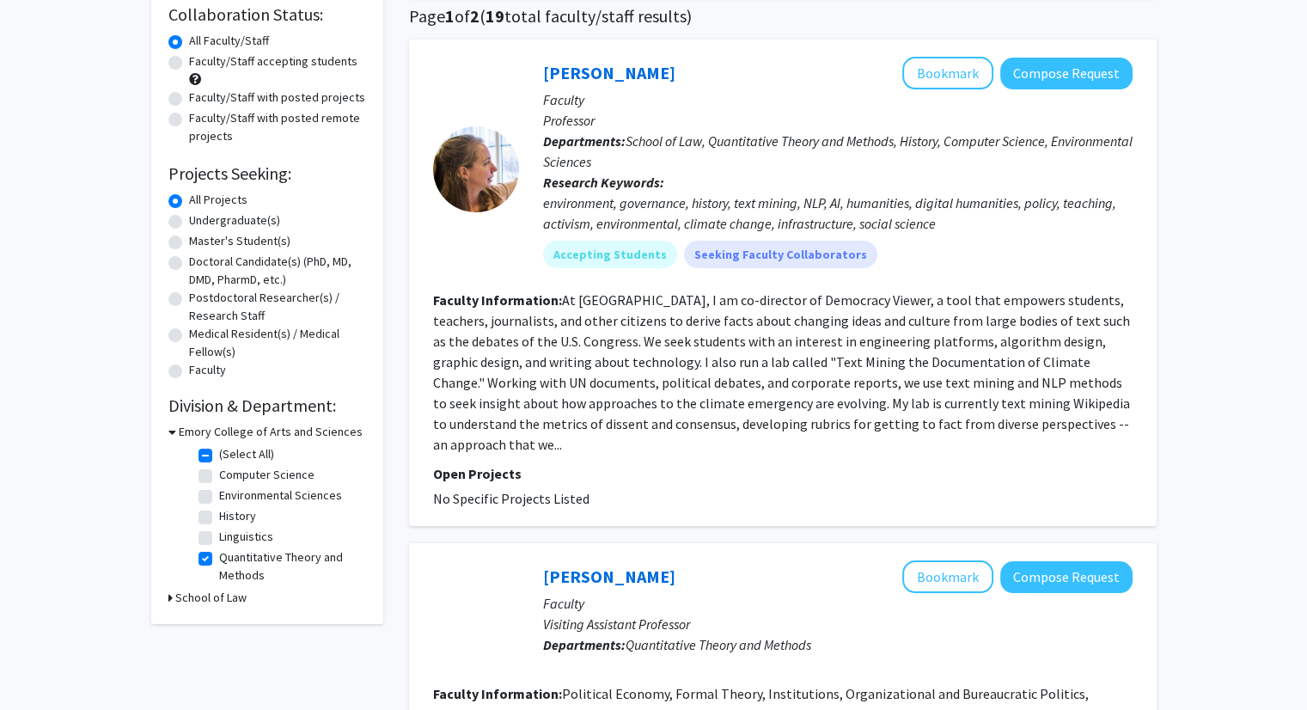
scroll to position [125, 0]
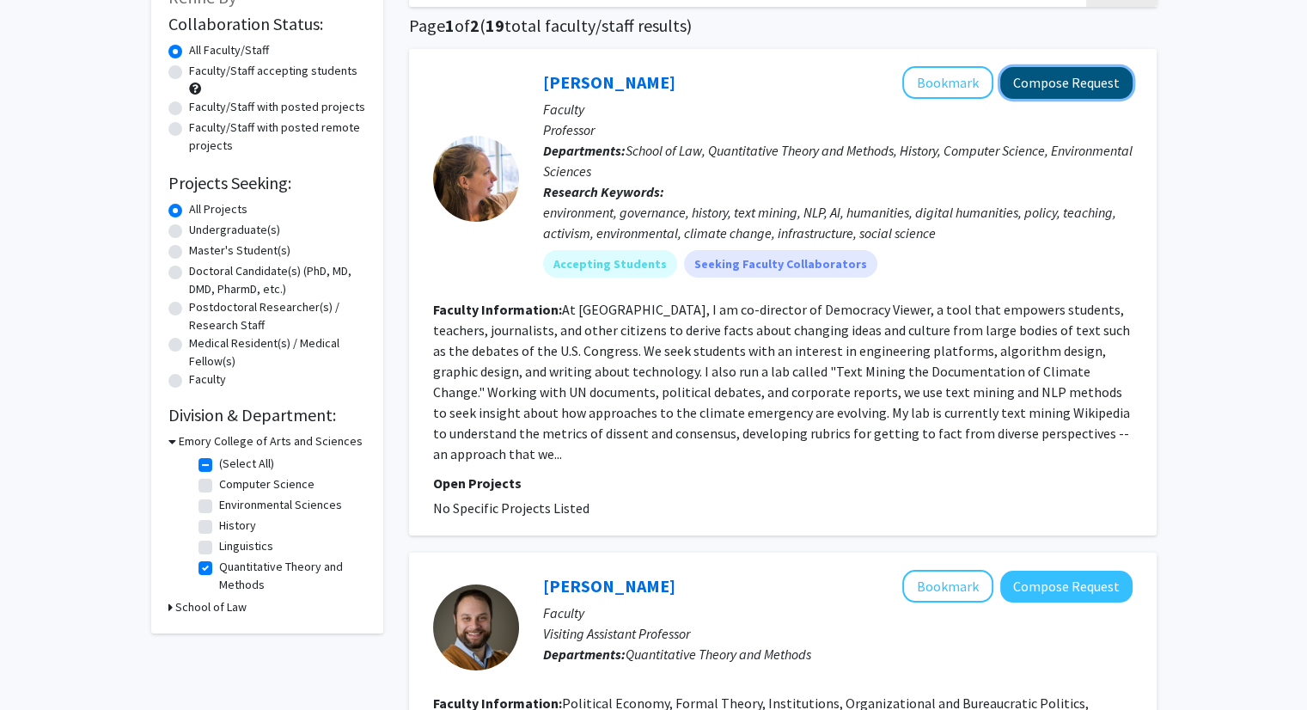
click at [1031, 82] on button "Compose Request" at bounding box center [1066, 83] width 132 height 32
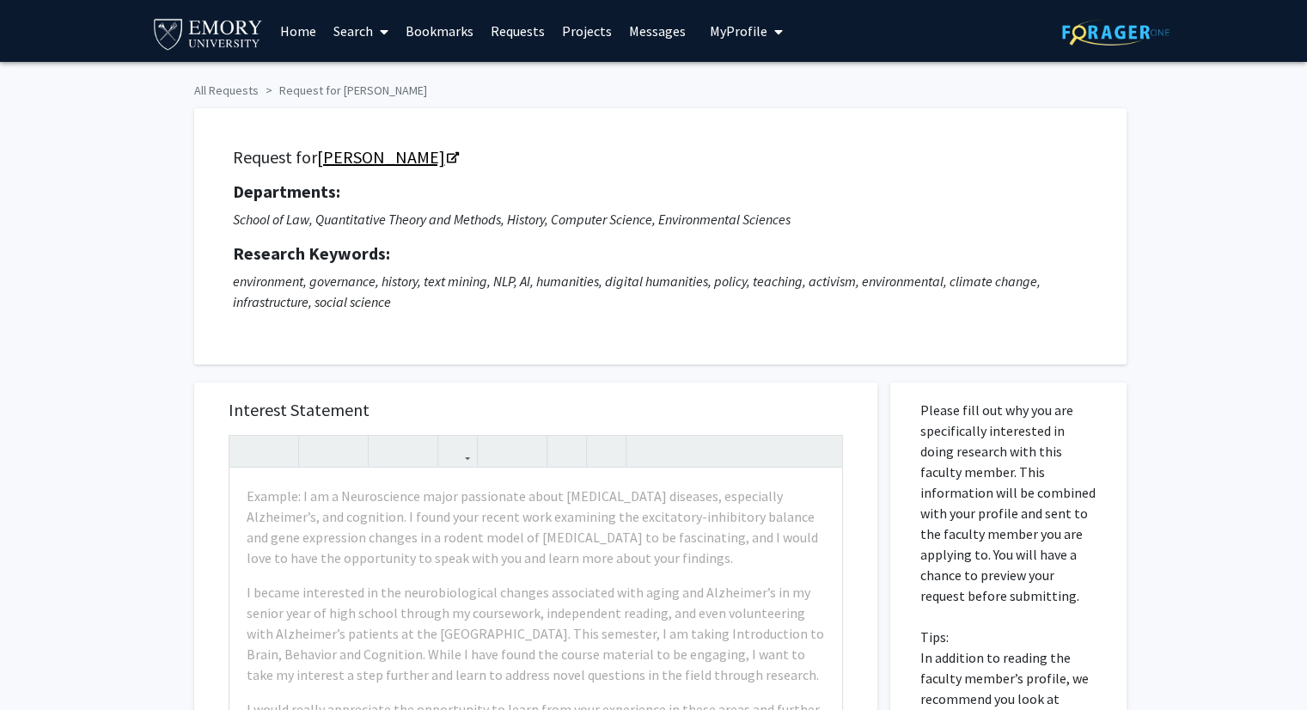
click at [447, 155] on icon "Opens in a new tab" at bounding box center [453, 158] width 12 height 11
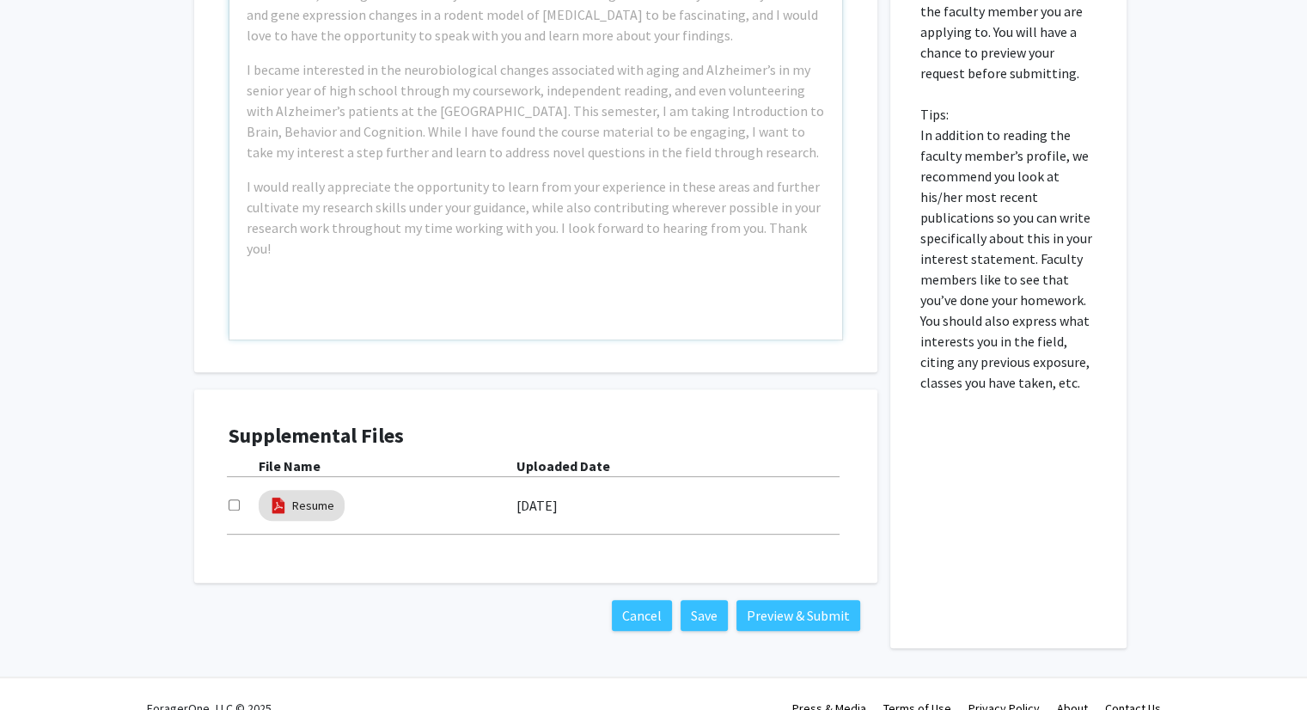
scroll to position [343, 0]
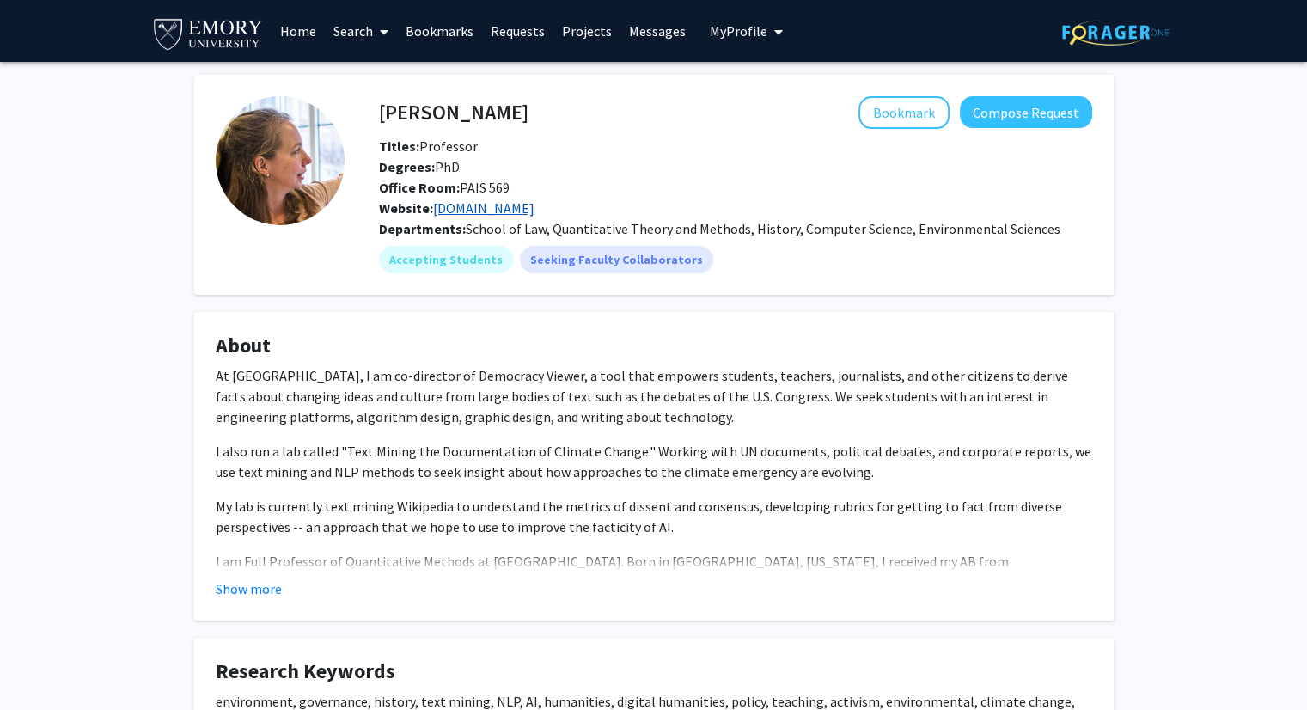
click at [491, 207] on link "joguldi.com" at bounding box center [483, 207] width 101 height 17
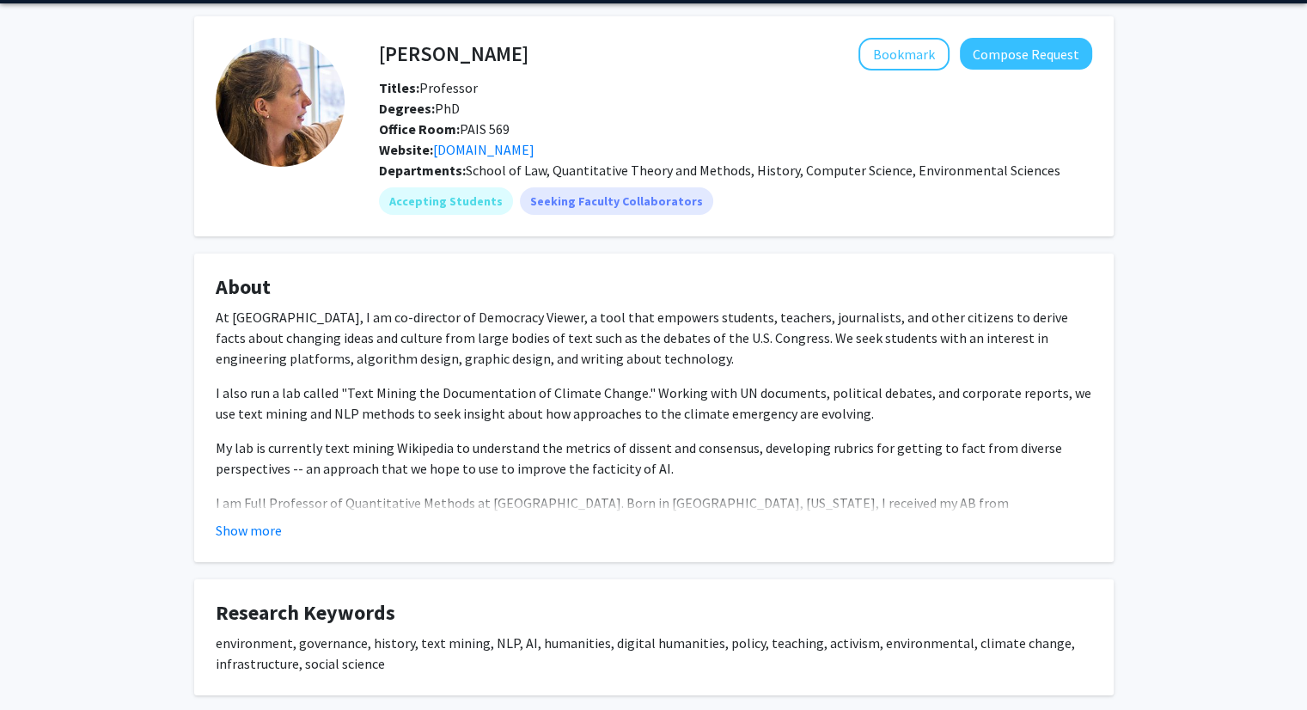
scroll to position [69, 0]
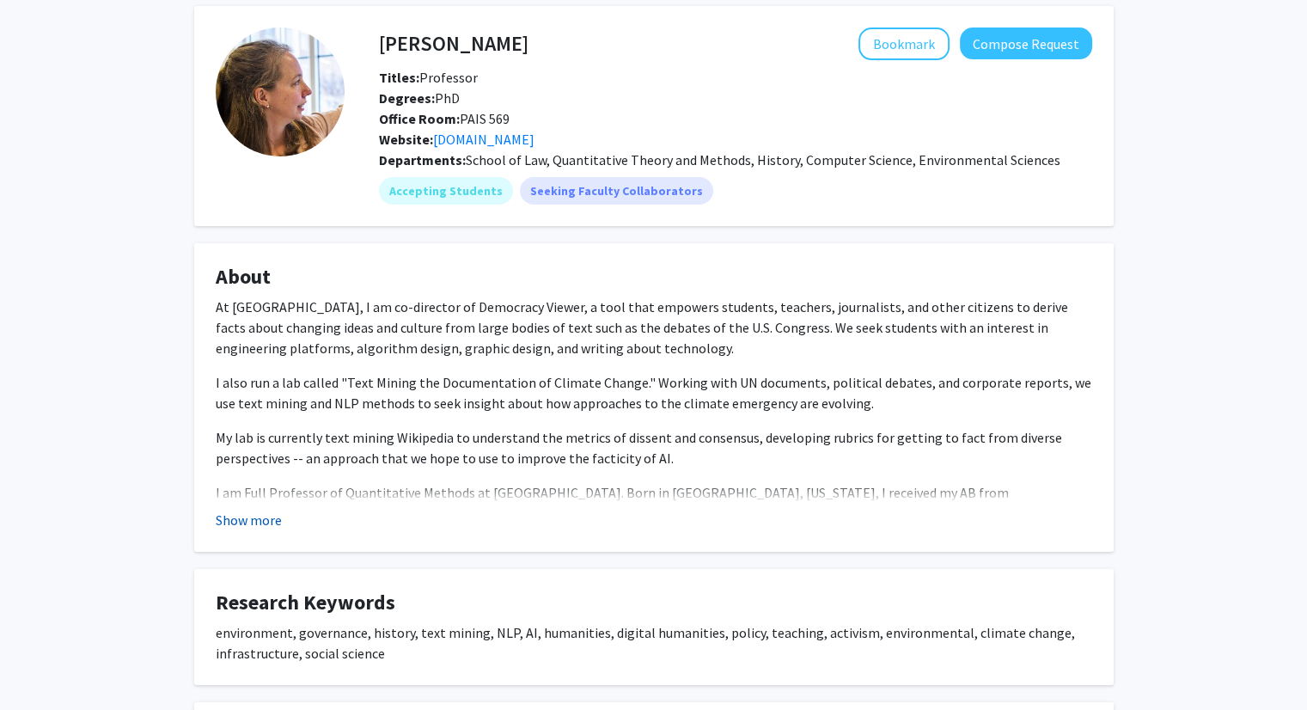
click at [265, 518] on button "Show more" at bounding box center [249, 520] width 66 height 21
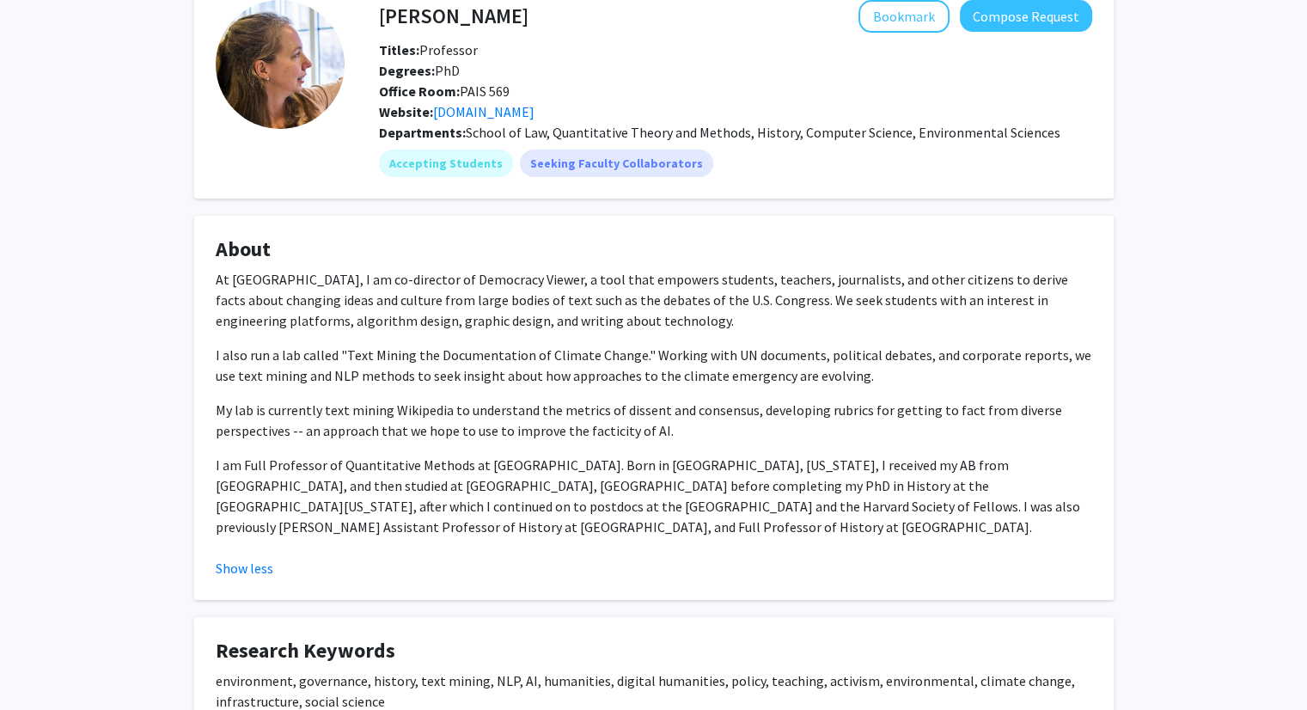
scroll to position [93, 0]
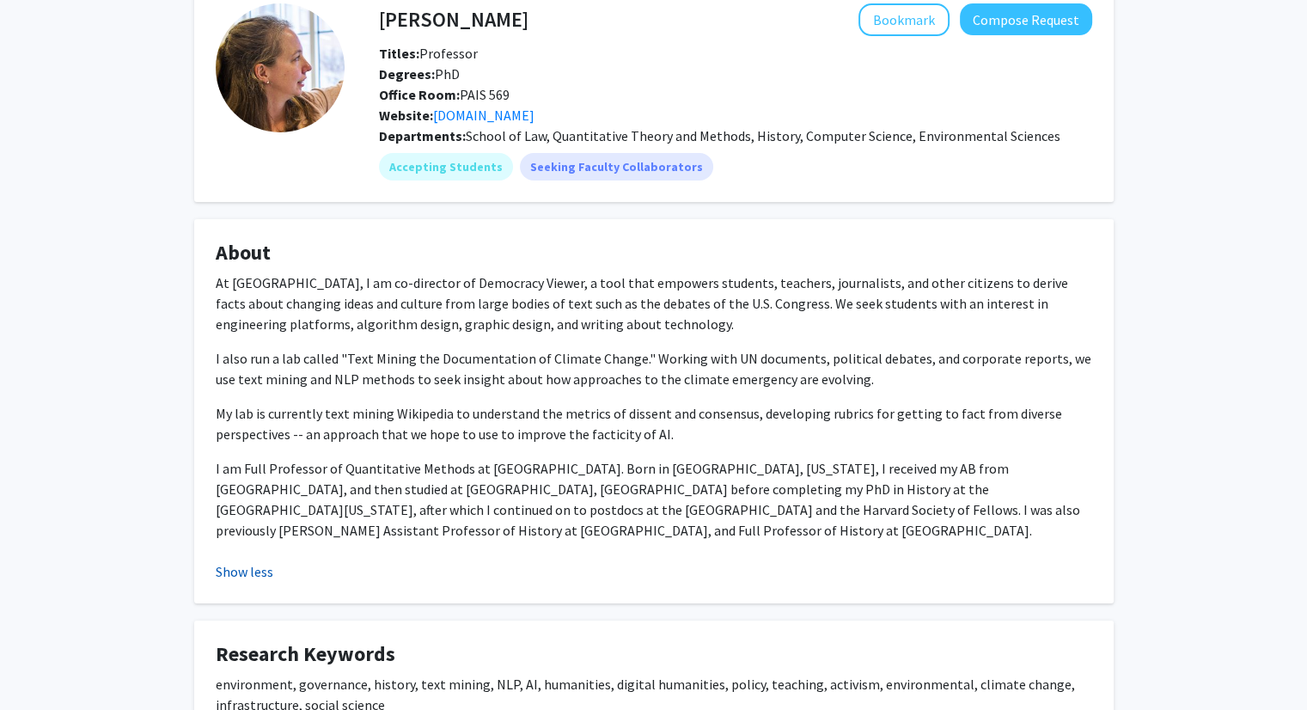
click at [245, 571] on button "Show less" at bounding box center [245, 571] width 58 height 21
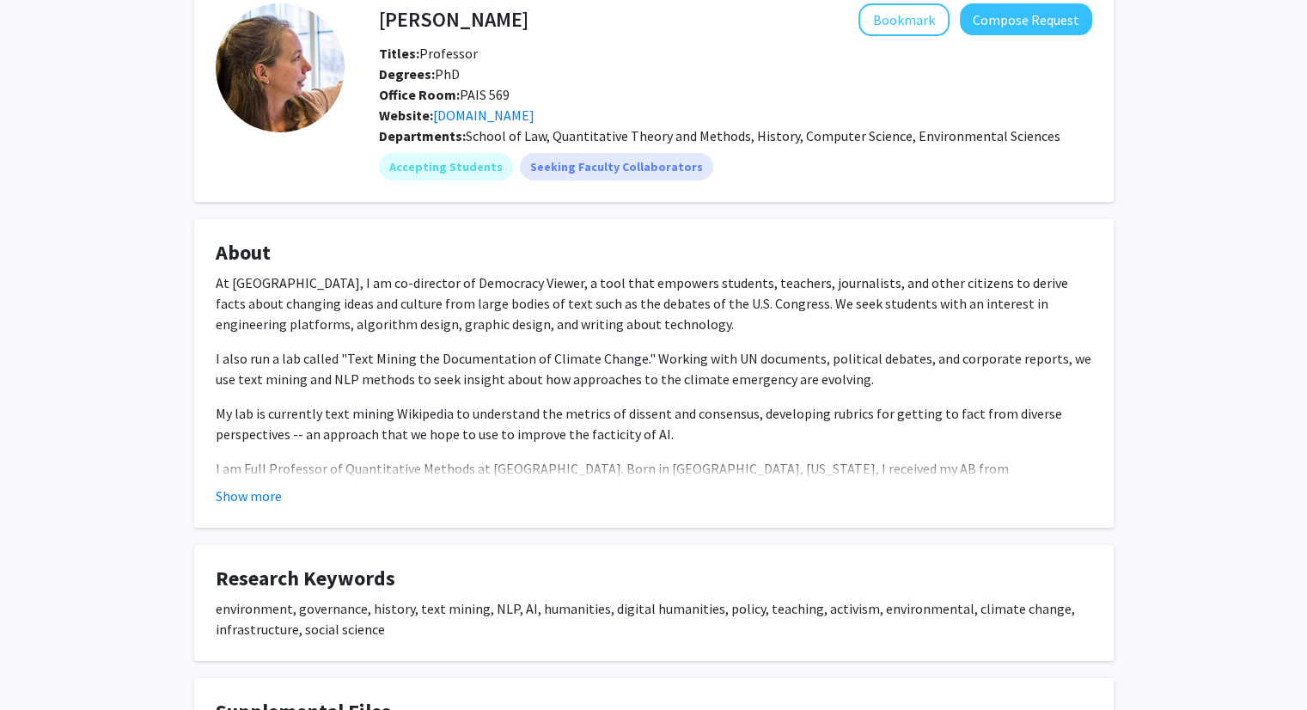
scroll to position [0, 0]
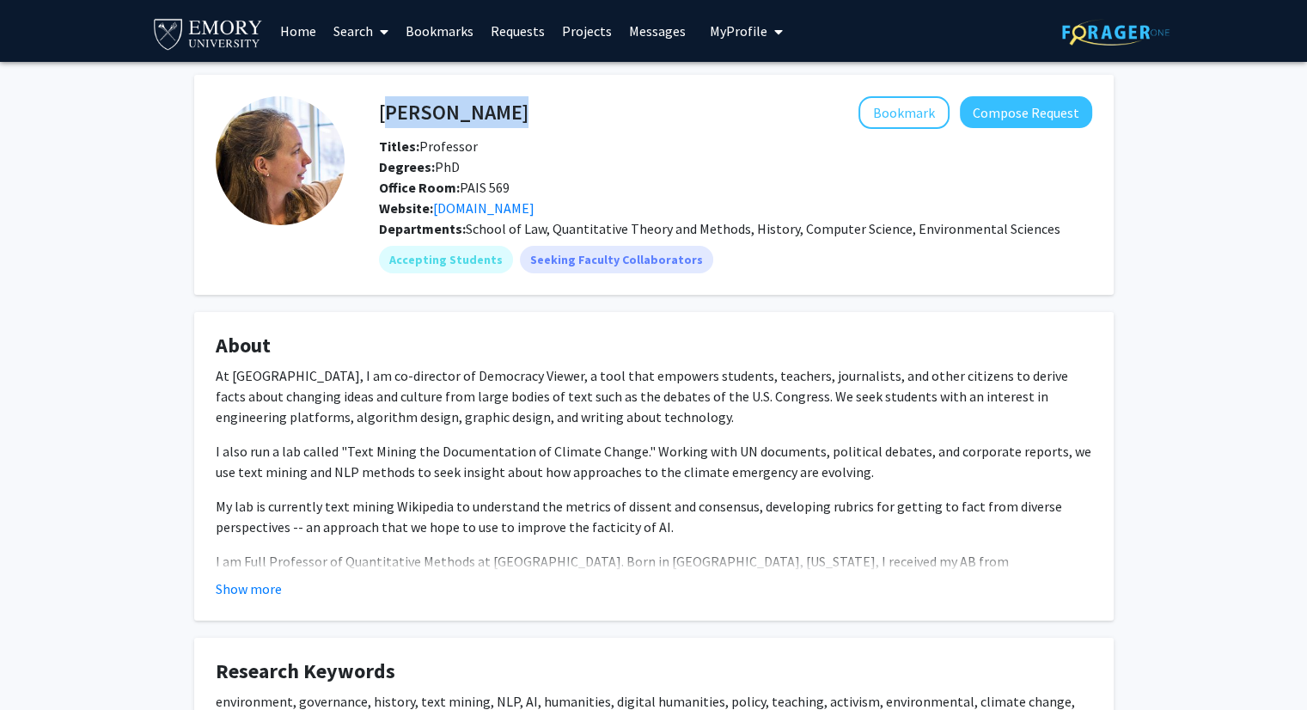
drag, startPoint x: 380, startPoint y: 113, endPoint x: 452, endPoint y: 114, distance: 72.2
click at [452, 114] on div "Jo Guldi Bookmark Compose Request" at bounding box center [735, 112] width 739 height 33
copy h4 "[PERSON_NAME]"
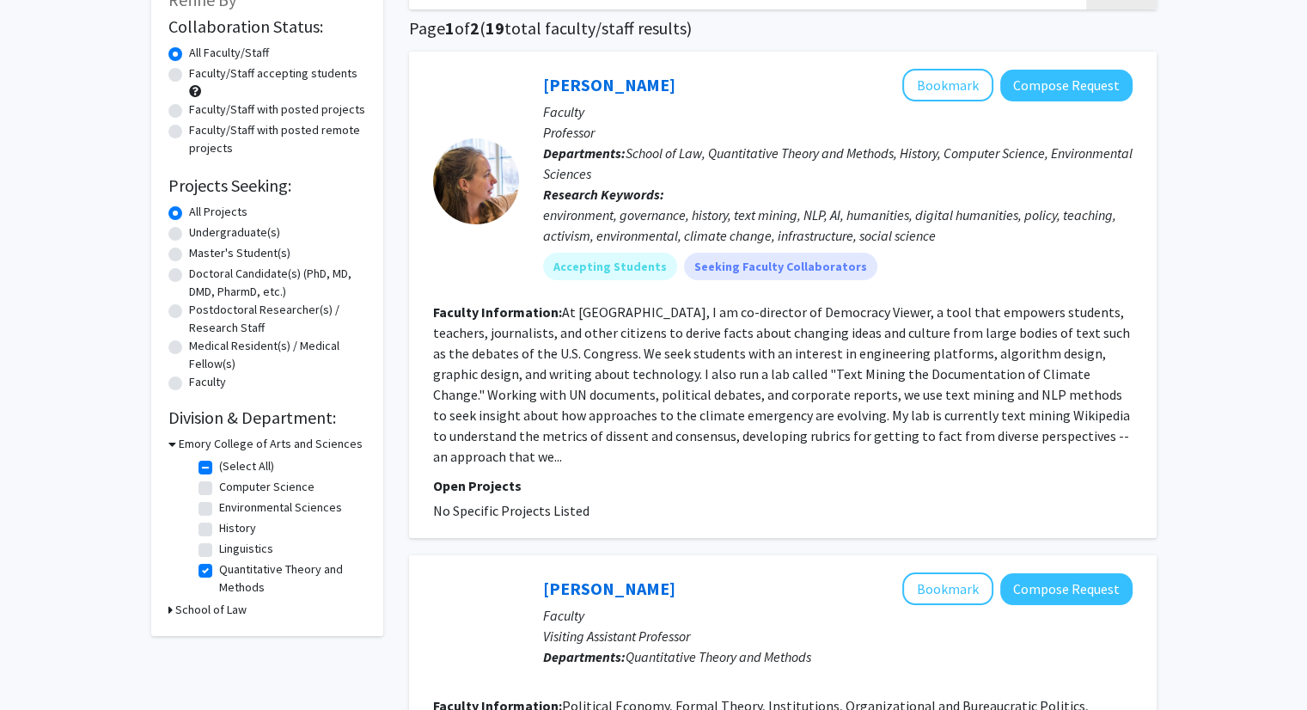
scroll to position [105, 0]
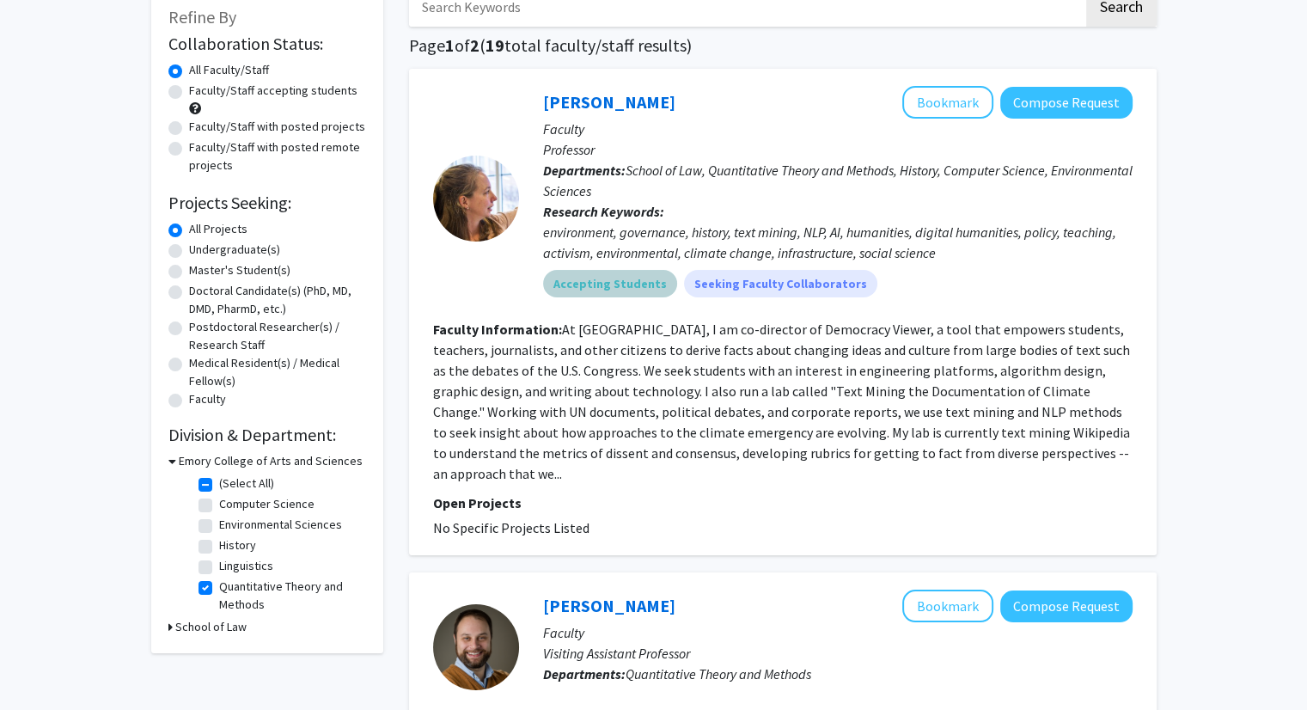
click at [612, 286] on mat-chip "Accepting Students" at bounding box center [610, 283] width 134 height 27
